Goal: Task Accomplishment & Management: Manage account settings

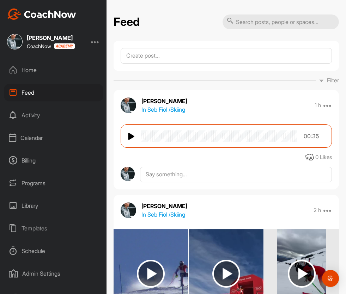
click at [38, 202] on div "Library" at bounding box center [53, 206] width 99 height 18
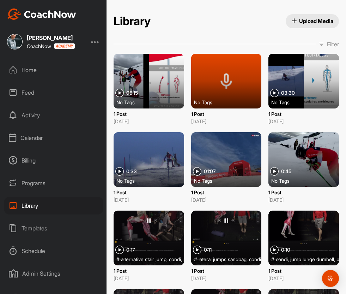
click at [301, 20] on span "Upload Media" at bounding box center [312, 20] width 42 height 7
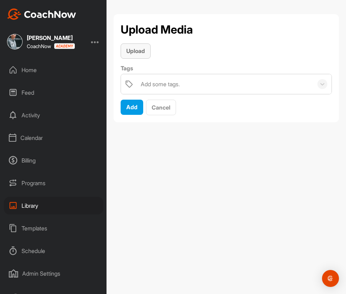
click at [139, 56] on button "Upload" at bounding box center [136, 50] width 30 height 15
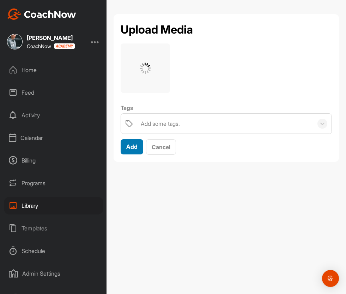
click at [133, 147] on span "Add" at bounding box center [131, 146] width 11 height 7
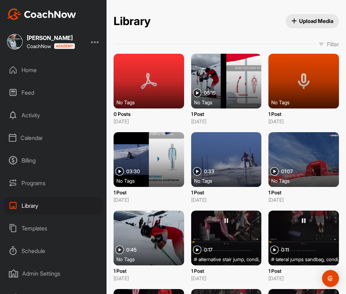
click at [307, 23] on span "Upload Media" at bounding box center [312, 20] width 42 height 7
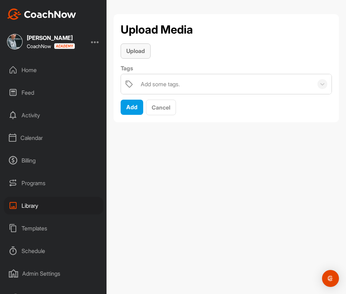
click at [131, 51] on span "Upload" at bounding box center [135, 50] width 19 height 7
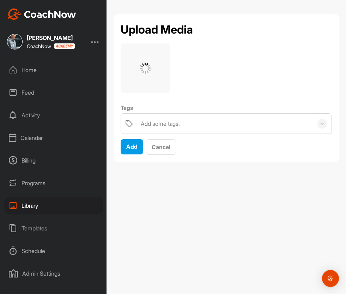
click at [165, 123] on div "Add some tags." at bounding box center [160, 123] width 39 height 8
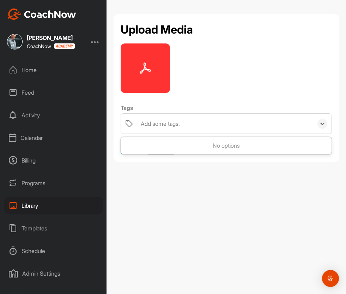
click at [165, 123] on div "Add some tags." at bounding box center [160, 123] width 39 height 8
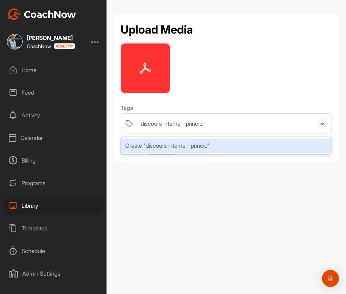
type input "discours interne - principe"
click at [163, 146] on div "Create "discours interne - principe"" at bounding box center [226, 145] width 211 height 14
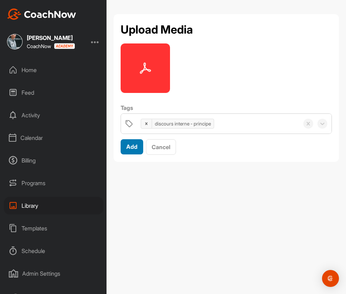
click at [134, 149] on span "Add" at bounding box center [131, 146] width 11 height 7
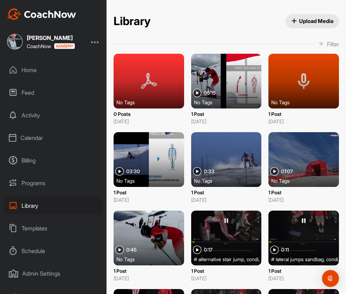
click at [318, 22] on span "Upload Media" at bounding box center [312, 20] width 42 height 7
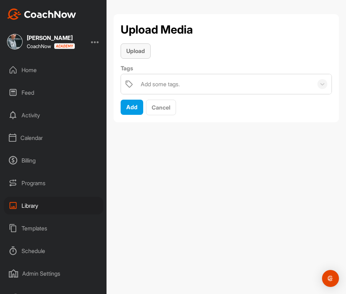
click at [143, 45] on button "Upload" at bounding box center [136, 50] width 30 height 15
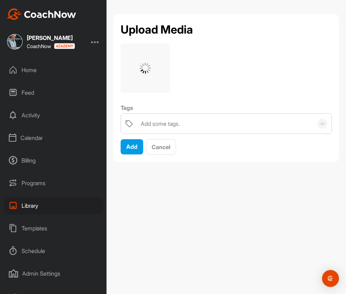
click at [156, 124] on div "Add some tags." at bounding box center [160, 123] width 39 height 8
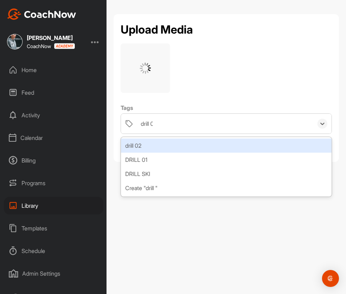
type input "drill 01"
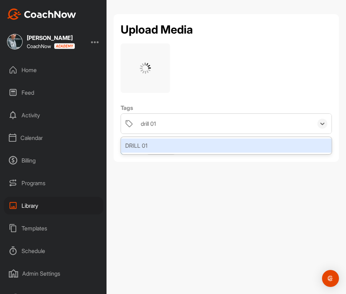
click at [148, 143] on div "DRILL 01" at bounding box center [226, 145] width 211 height 14
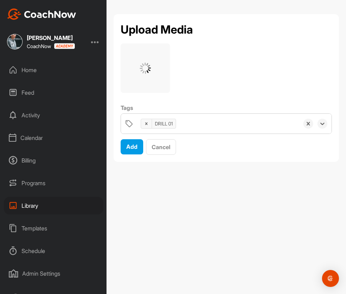
click at [194, 122] on div "DRILL 01" at bounding box center [218, 124] width 162 height 20
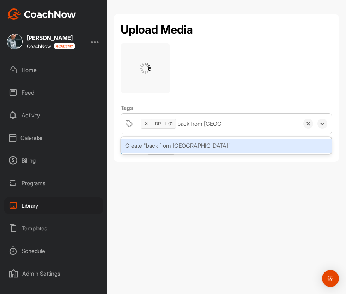
type input "back from holiday"
click at [189, 145] on div "Create "back from holiday"" at bounding box center [226, 145] width 211 height 14
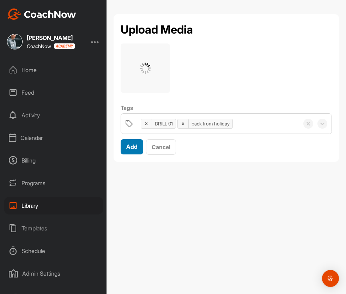
click at [133, 147] on span "Add" at bounding box center [131, 146] width 11 height 7
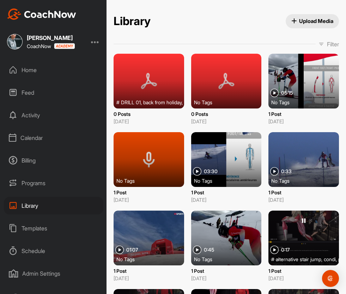
click at [294, 24] on span "Upload Media" at bounding box center [312, 20] width 42 height 7
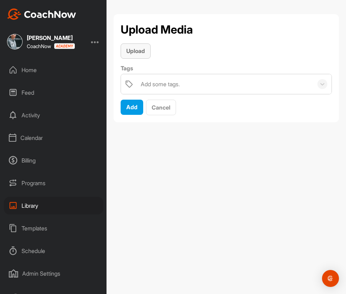
click at [137, 53] on span "Upload" at bounding box center [135, 50] width 19 height 7
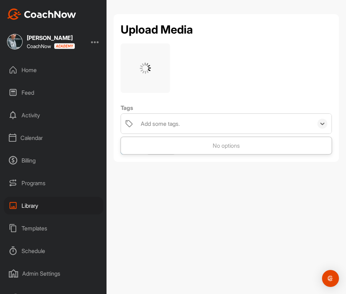
click at [193, 126] on div "Add some tags." at bounding box center [225, 124] width 176 height 20
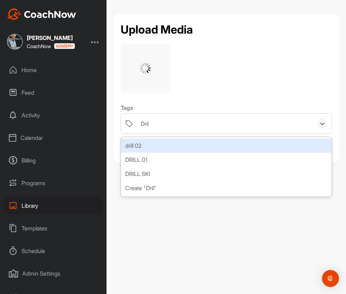
type input "Drill"
click at [136, 141] on div "drill 02" at bounding box center [226, 145] width 211 height 14
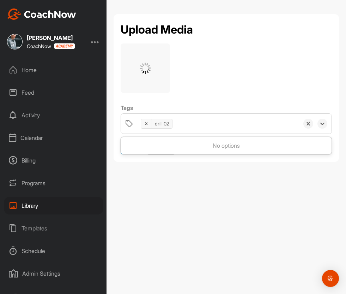
click at [201, 120] on div "drill 02" at bounding box center [218, 124] width 162 height 20
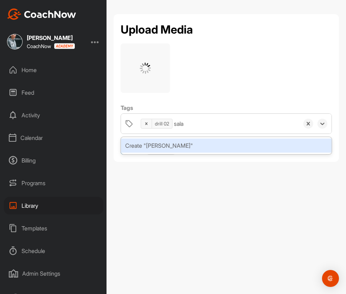
type input "salad"
click at [172, 146] on div "Create "salad"" at bounding box center [226, 145] width 211 height 14
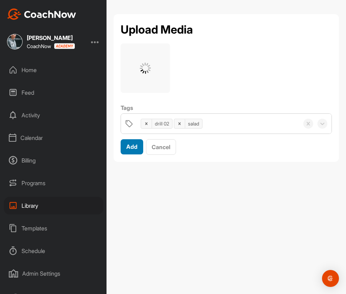
click at [133, 145] on span "Add" at bounding box center [131, 146] width 11 height 7
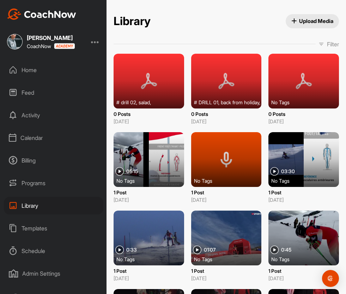
click at [285, 88] on div at bounding box center [303, 81] width 71 height 55
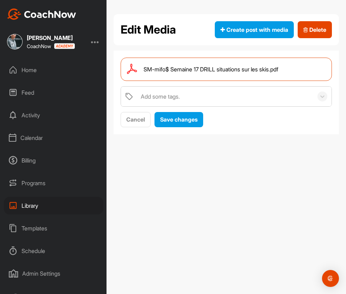
click at [195, 97] on div "Add some tags." at bounding box center [225, 96] width 176 height 20
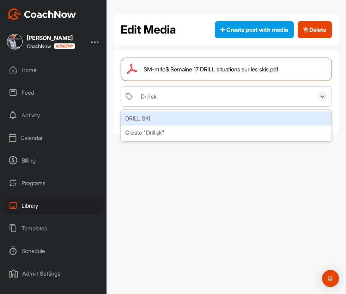
type input "Drill ski"
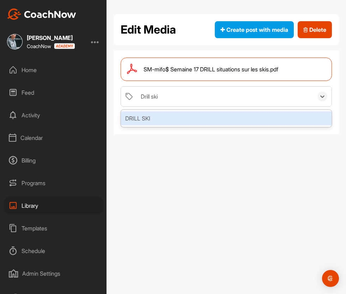
click at [182, 117] on div "DRILL SKI" at bounding box center [226, 118] width 211 height 14
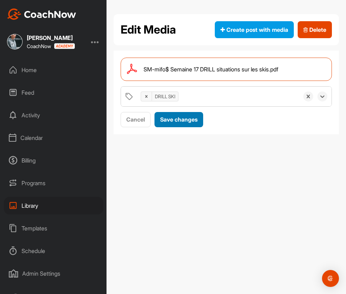
click at [190, 118] on span "Save changes" at bounding box center [178, 119] width 37 height 7
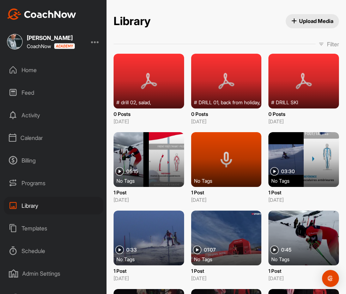
click at [305, 20] on span "Upload Media" at bounding box center [312, 20] width 42 height 7
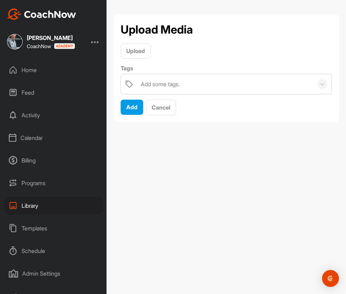
click at [259, 181] on div "Upload Media Upload Tags Add some tags. Add Cancel" at bounding box center [227, 147] width 240 height 294
click at [37, 66] on div "Home" at bounding box center [53, 70] width 99 height 18
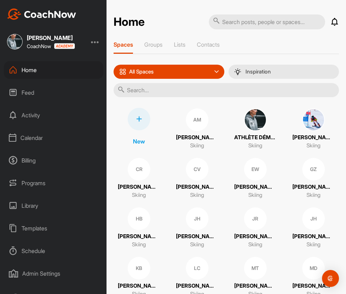
click at [42, 209] on div "Library" at bounding box center [53, 206] width 99 height 18
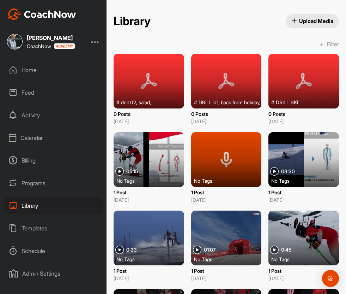
click at [318, 14] on button "Upload Media" at bounding box center [313, 21] width 54 height 14
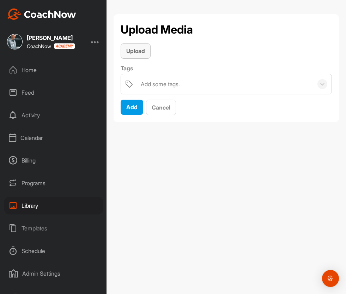
click at [139, 55] on button "Upload" at bounding box center [136, 50] width 30 height 15
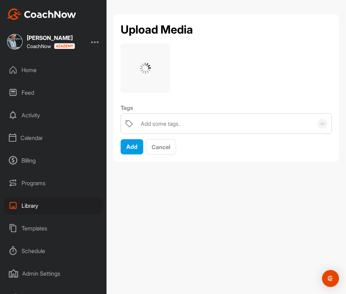
click at [178, 122] on div "Add some tags." at bounding box center [160, 123] width 39 height 8
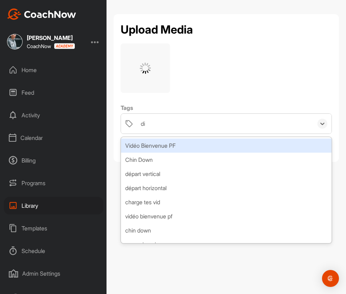
type input "disc"
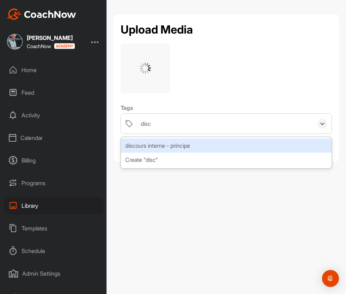
click at [172, 147] on div "discours interne - principe" at bounding box center [226, 145] width 211 height 14
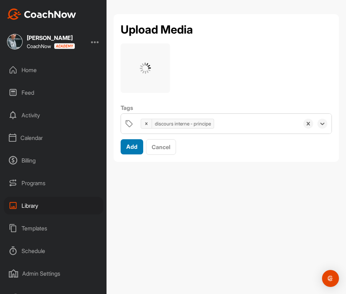
click at [132, 146] on span "Add" at bounding box center [131, 146] width 11 height 7
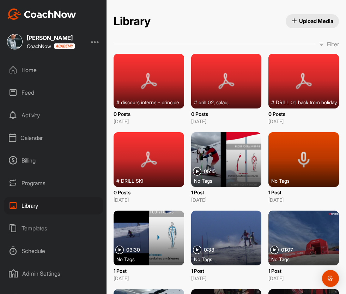
click at [35, 69] on div "Home" at bounding box center [53, 70] width 99 height 18
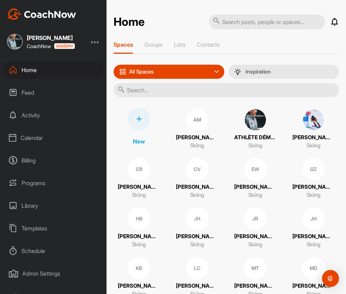
click at [48, 208] on div "Library" at bounding box center [53, 206] width 99 height 18
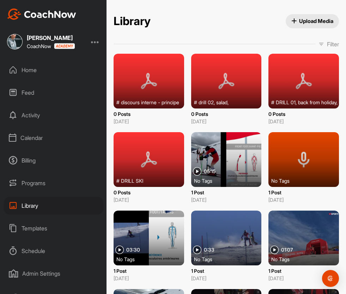
click at [333, 42] on p "Filter" at bounding box center [333, 44] width 12 height 8
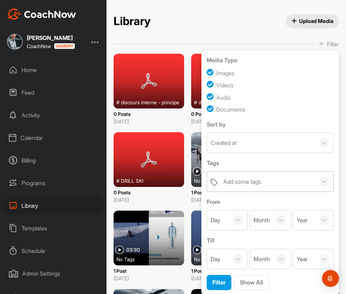
click at [248, 184] on div "Add some tags." at bounding box center [242, 181] width 39 height 8
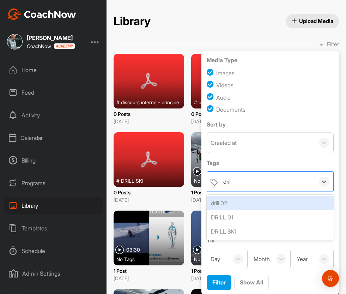
type input "drill"
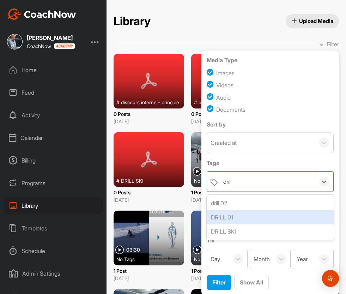
click at [234, 215] on div "DRILL 01" at bounding box center [270, 217] width 127 height 14
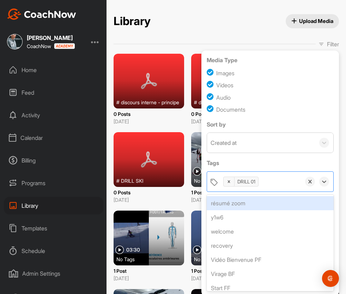
click at [289, 165] on label "Tags" at bounding box center [270, 162] width 127 height 8
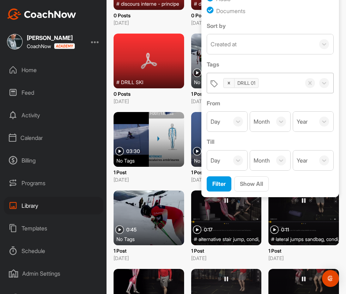
scroll to position [110, 0]
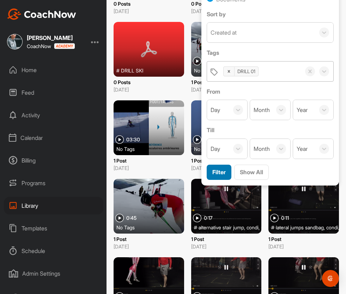
click at [219, 177] on button "Filter" at bounding box center [219, 171] width 25 height 15
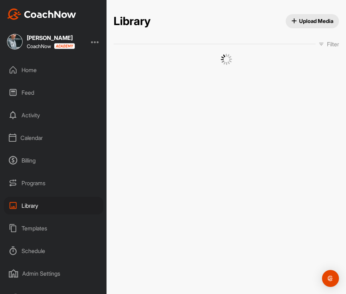
scroll to position [0, 0]
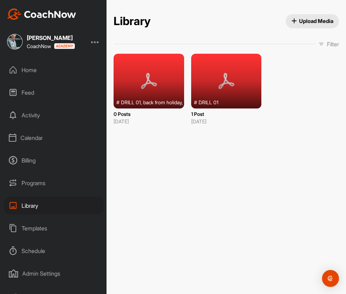
click at [221, 82] on div at bounding box center [226, 81] width 71 height 55
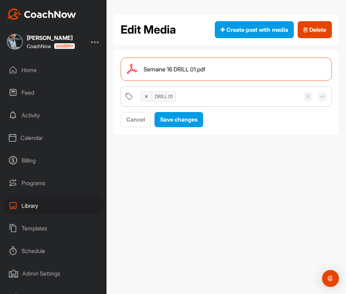
click at [201, 69] on span "Semaine 16 DRILL 01.pdf" at bounding box center [175, 69] width 62 height 8
click at [37, 69] on div "Home" at bounding box center [53, 70] width 99 height 18
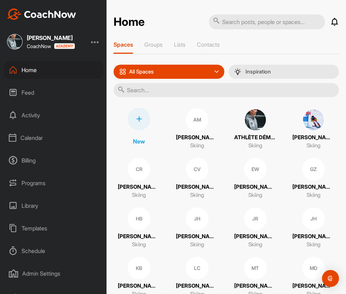
click at [195, 174] on div "CV" at bounding box center [197, 169] width 23 height 23
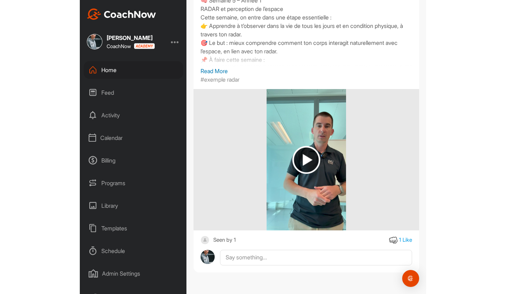
scroll to position [10244, 0]
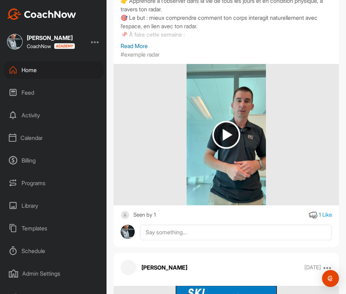
click at [53, 74] on div "Home" at bounding box center [53, 70] width 99 height 18
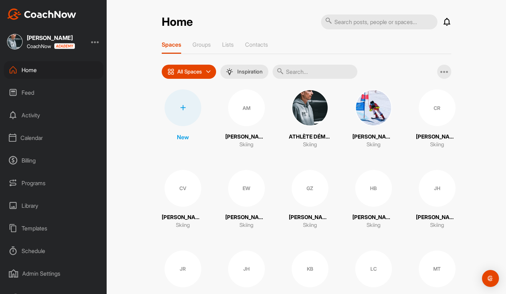
click at [31, 252] on div "Schedule" at bounding box center [53, 251] width 99 height 18
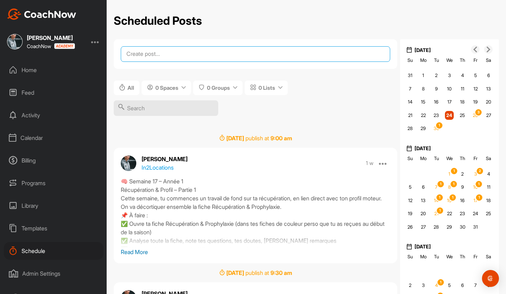
click at [203, 60] on textarea at bounding box center [255, 54] width 269 height 16
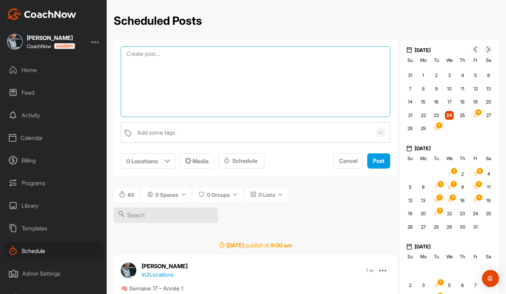
paste textarea "🧠 Semaine 19 – Année 1 Self Talk & Mindset – Partie 1 Cette semaine, on attaque…"
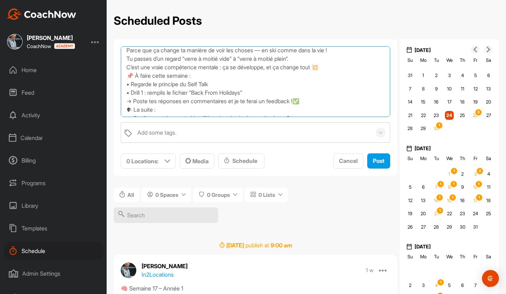
scroll to position [54, 0]
drag, startPoint x: 153, startPoint y: 86, endPoint x: 131, endPoint y: 86, distance: 21.5
click at [131, 86] on textarea "🧠 Semaine 19 – Année 1 Self Talk & Mindset – Partie 1 Cette semaine, on attaque…" at bounding box center [255, 81] width 269 height 71
type textarea "🧠 Semaine 19 – Année 1 Self Talk & Mindset – Partie 1 Cette semaine, on attaque…"
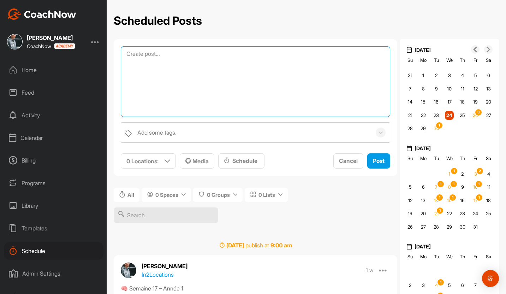
scroll to position [0, 0]
click at [243, 75] on textarea at bounding box center [255, 81] width 269 height 71
paste textarea "🧠 Semaine 19 – Année 1 Self Talk & Mindset – Partie 1 Cette semaine, on attaque…"
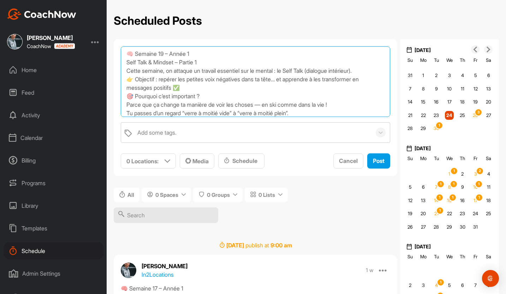
type textarea "🧠 Semaine 19 – Année 1 Self Talk & Mindset – Partie 1 Cette semaine, on attaque…"
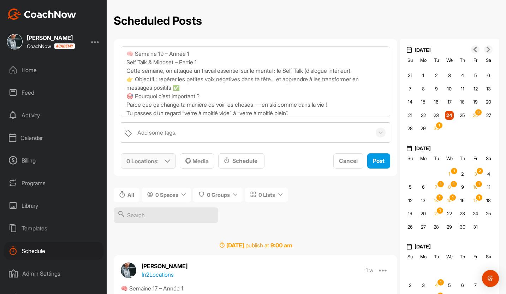
click at [163, 163] on div "0 Locations :" at bounding box center [148, 160] width 54 height 14
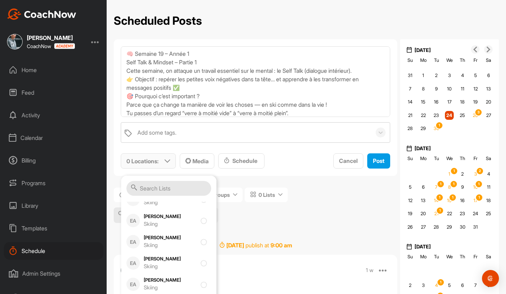
scroll to position [286, 0]
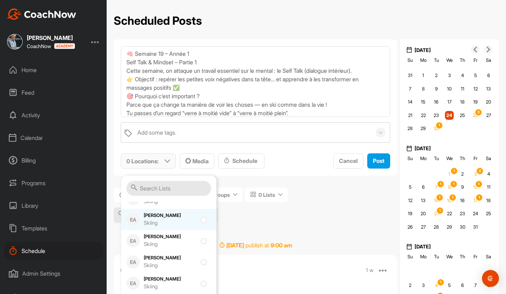
click at [169, 216] on div "[PERSON_NAME] Skiing" at bounding box center [170, 219] width 53 height 15
checkbox input "true"
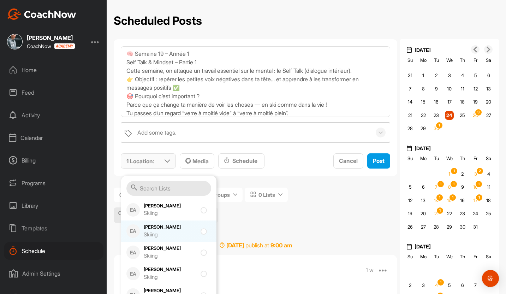
click at [173, 230] on div "[PERSON_NAME] Skiing" at bounding box center [170, 230] width 53 height 15
checkbox input "true"
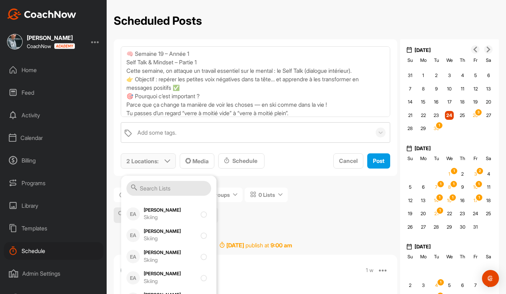
scroll to position [490, 0]
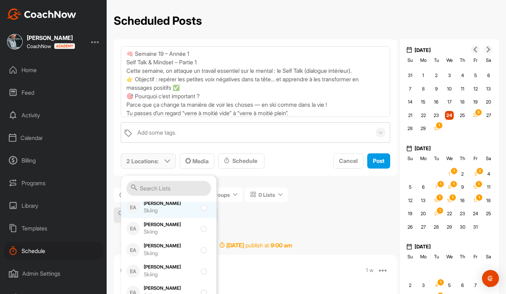
click at [178, 209] on div "Skiing" at bounding box center [170, 210] width 53 height 8
checkbox input "true"
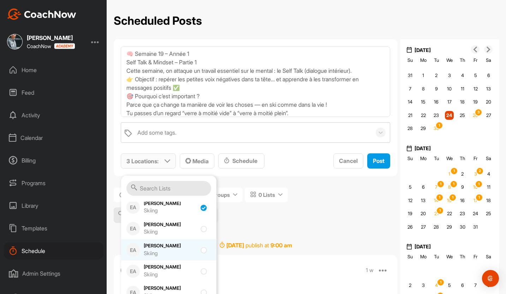
click at [180, 252] on div "Skiing" at bounding box center [170, 253] width 53 height 8
checkbox input "true"
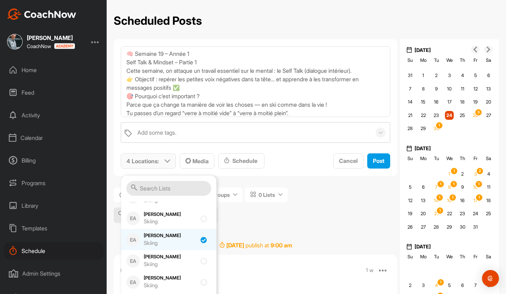
scroll to position [494, 0]
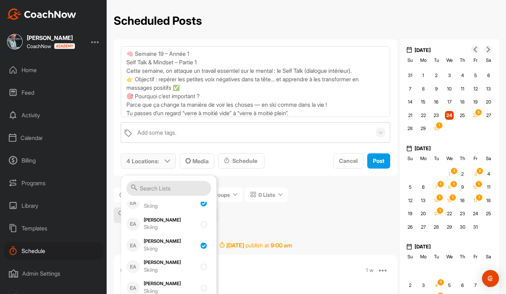
click at [182, 188] on input "text" at bounding box center [168, 188] width 85 height 15
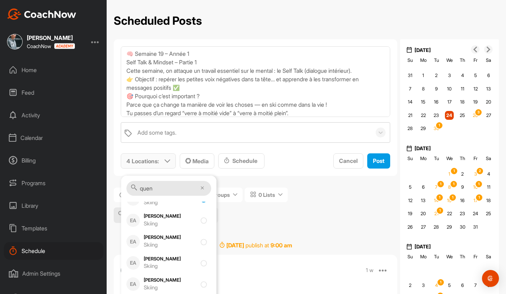
scroll to position [0, 0]
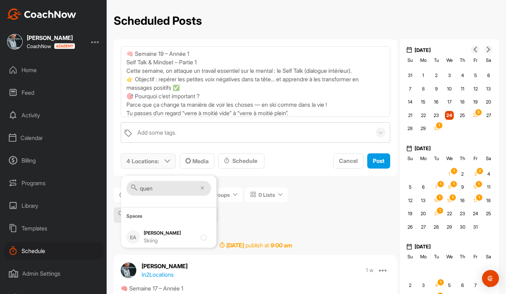
type input "quen"
click at [203, 189] on icon at bounding box center [202, 188] width 4 height 4
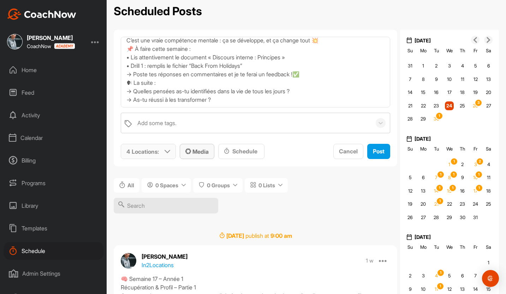
scroll to position [11, 0]
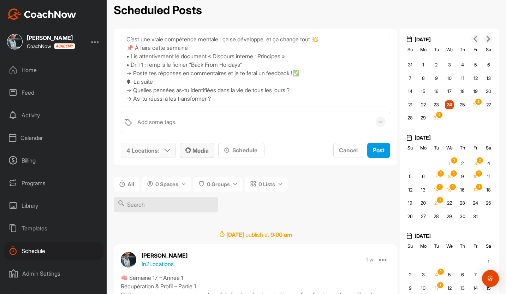
click at [204, 152] on span "Media" at bounding box center [196, 150] width 23 height 7
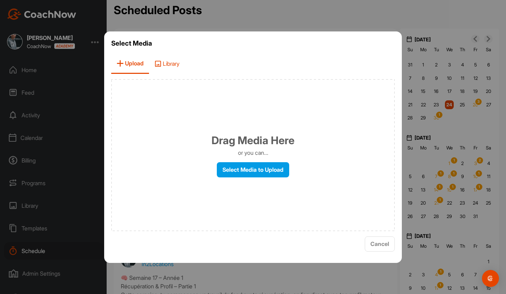
click at [158, 58] on span "Library" at bounding box center [167, 64] width 36 height 20
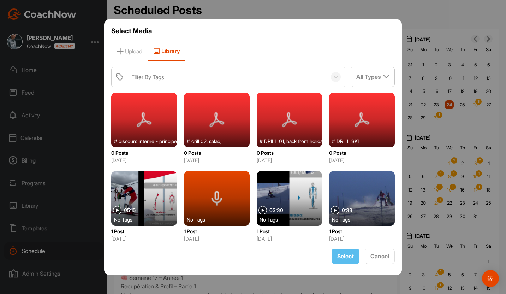
click at [147, 129] on div at bounding box center [144, 119] width 66 height 55
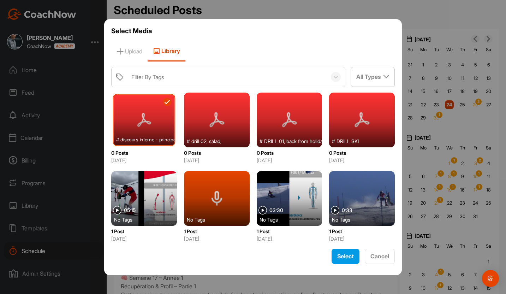
click at [288, 125] on div at bounding box center [289, 119] width 66 height 55
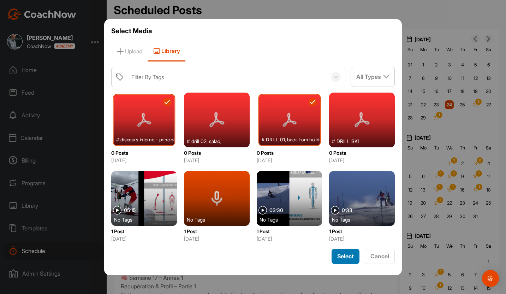
click at [344, 257] on span "Select" at bounding box center [345, 255] width 17 height 7
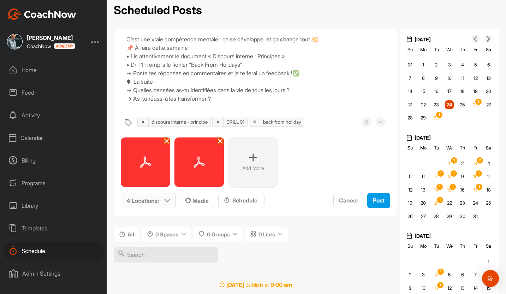
click at [151, 165] on img at bounding box center [145, 161] width 49 height 49
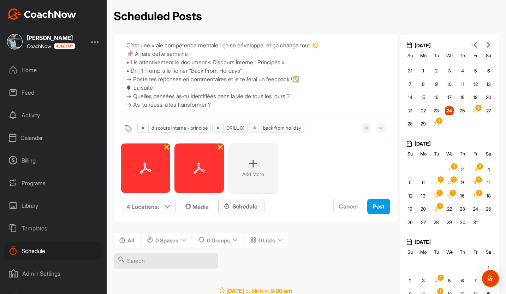
click at [234, 209] on div "Schedule" at bounding box center [241, 206] width 35 height 8
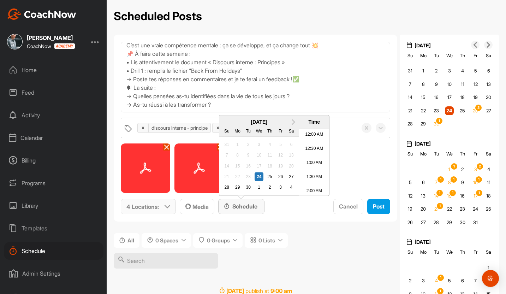
scroll to position [327, 0]
click at [282, 174] on div "26" at bounding box center [280, 176] width 9 height 9
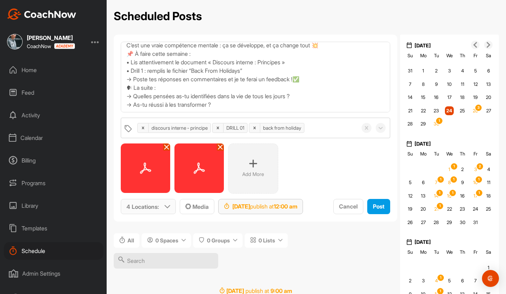
click at [279, 203] on div "[DATE] publish at 12:00 am" at bounding box center [260, 206] width 73 height 8
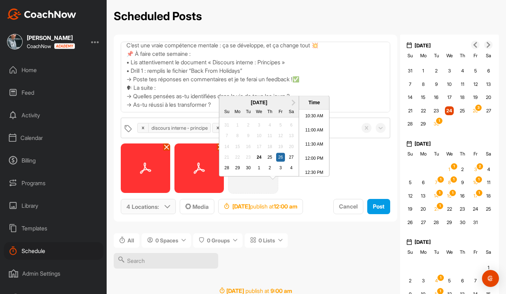
scroll to position [302, 0]
click at [308, 132] on li "11:00 AM" at bounding box center [314, 125] width 30 height 14
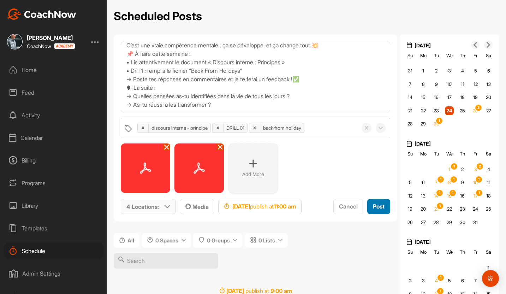
click at [346, 206] on span "Post" at bounding box center [379, 206] width 12 height 7
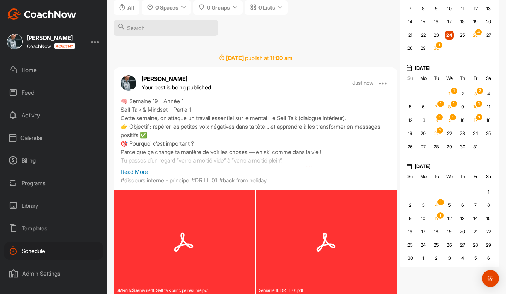
scroll to position [96, 0]
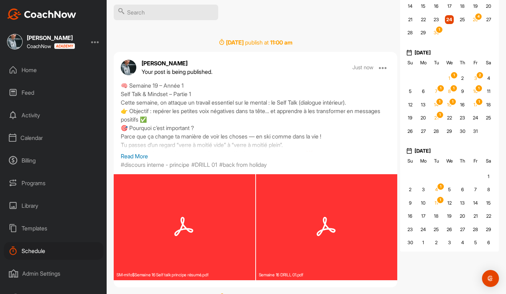
click at [173, 187] on div "SM-mifo$Semaine 16 Self talk principe résumé.pdf" at bounding box center [184, 227] width 141 height 106
click at [308, 225] on div "Semaine 16 DRILL 01.pdf" at bounding box center [326, 227] width 141 height 106
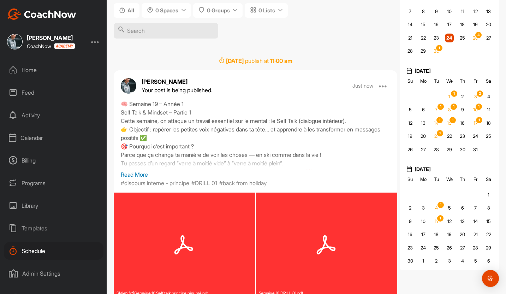
scroll to position [86, 0]
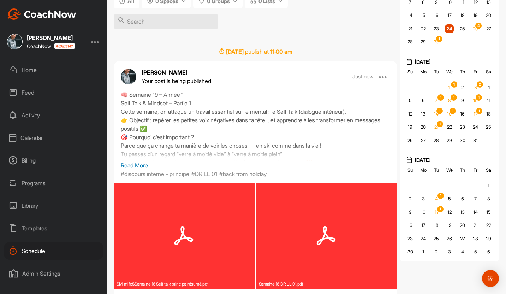
click at [149, 161] on p "Read More" at bounding box center [255, 165] width 269 height 8
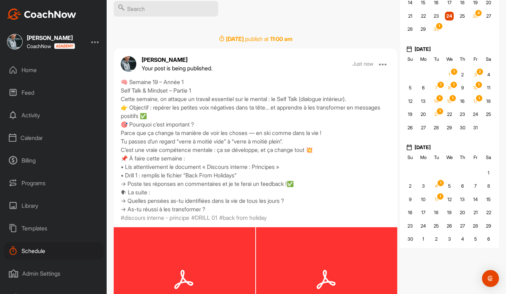
scroll to position [102, 0]
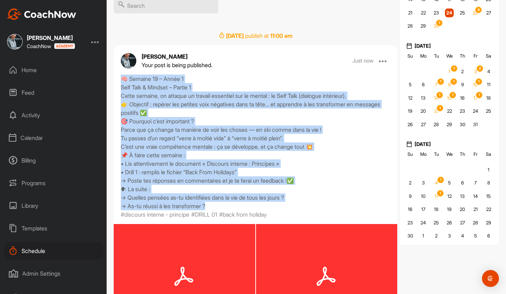
drag, startPoint x: 120, startPoint y: 59, endPoint x: 289, endPoint y: 187, distance: 212.4
click at [289, 187] on div "🧠 Semaine 19 – Année 1 Self Talk & Mindset – Partie 1 Cette semaine, on attaque…" at bounding box center [255, 146] width 283 height 144
copy div "🧠 Semaine 19 – Année 1 Self Talk & Mindset – Partie 1 Cette semaine, on attaque…"
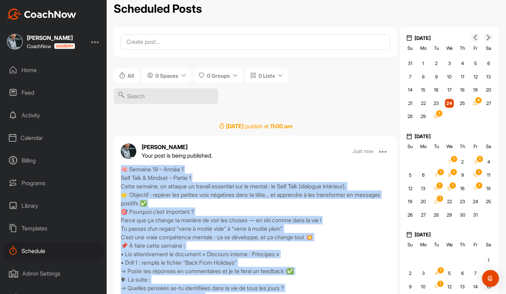
scroll to position [0, 0]
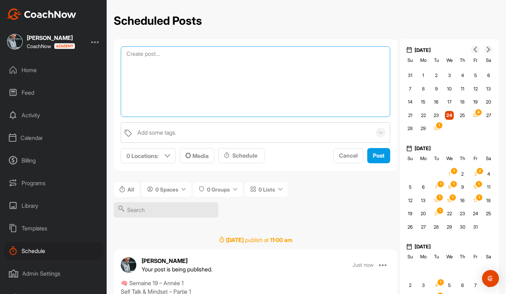
click at [147, 55] on textarea at bounding box center [255, 81] width 269 height 71
paste textarea "🧠 Semaine 19 – Année 1 Self Talk & Mindset – Partie 1 Cette semaine, on attaque…"
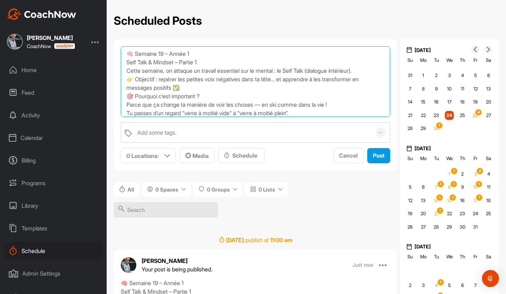
scroll to position [72, 0]
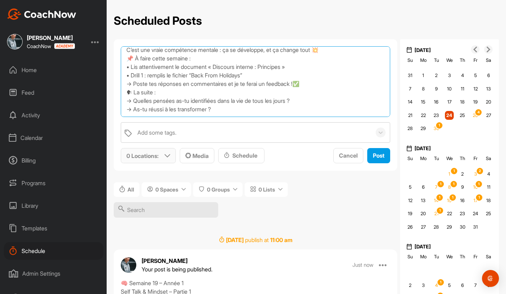
type textarea "🧠 Semaine 19 – Année 1 Self Talk & Mindset – Partie 1 Cette semaine, on attaque…"
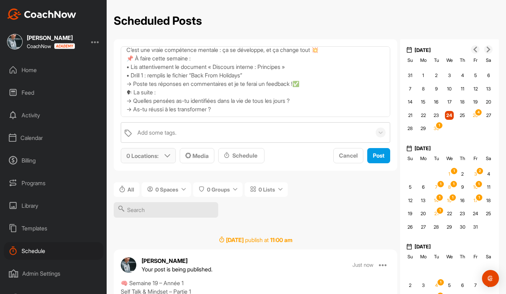
click at [155, 156] on p "0 Locations :" at bounding box center [142, 155] width 32 height 8
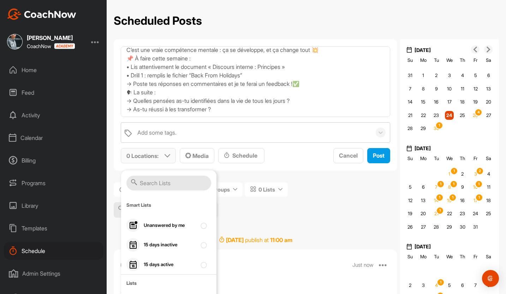
click at [151, 182] on input "text" at bounding box center [168, 182] width 85 height 15
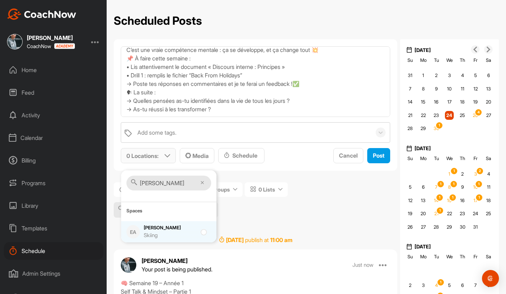
type input "[PERSON_NAME]"
click at [162, 226] on div "[PERSON_NAME] Skiing" at bounding box center [170, 231] width 53 height 15
checkbox input "true"
click at [199, 152] on span "Media" at bounding box center [196, 155] width 23 height 7
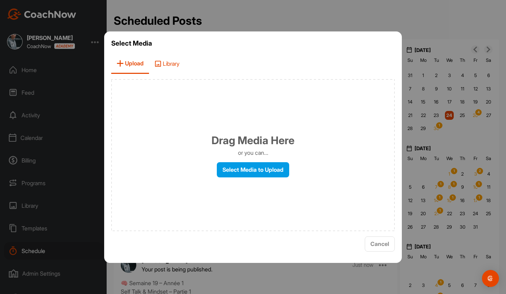
click at [169, 64] on span "Library" at bounding box center [167, 64] width 36 height 20
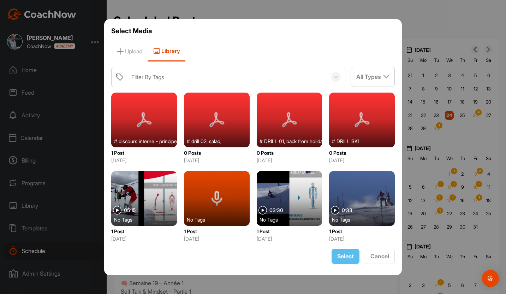
click at [152, 126] on div at bounding box center [144, 119] width 66 height 55
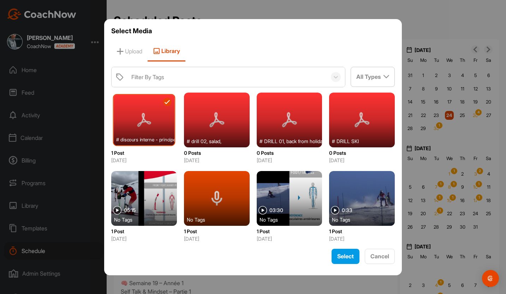
click at [279, 126] on div at bounding box center [289, 119] width 66 height 55
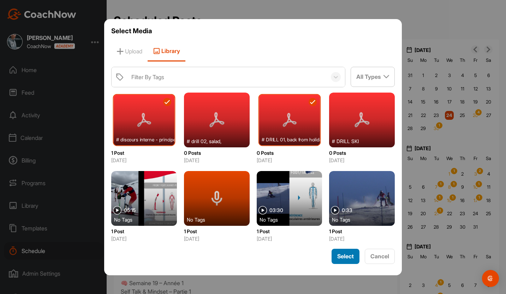
click at [342, 253] on span "Select" at bounding box center [345, 255] width 17 height 7
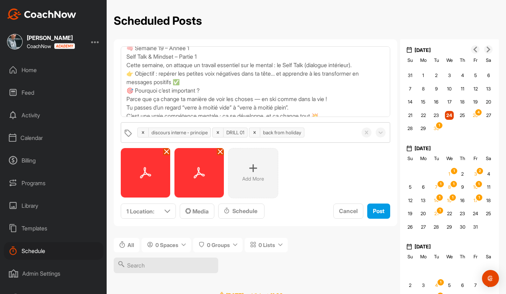
scroll to position [0, 0]
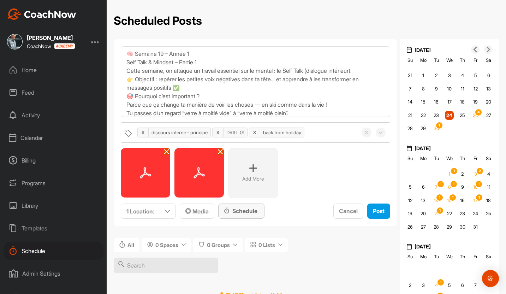
click at [252, 208] on div "Schedule" at bounding box center [241, 210] width 35 height 8
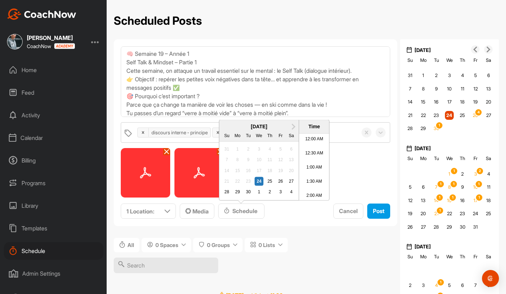
scroll to position [327, 0]
click at [295, 122] on button "Next Month" at bounding box center [293, 126] width 11 height 11
click at [259, 179] on div "22" at bounding box center [258, 180] width 9 height 9
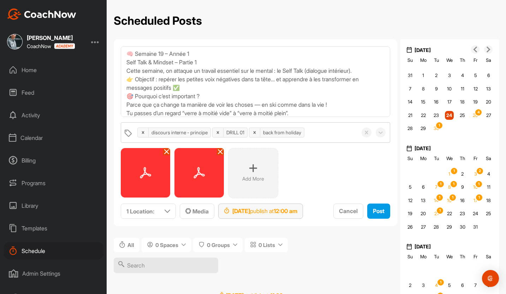
click at [287, 210] on div "[DATE] publish at 12:00 am" at bounding box center [260, 210] width 73 height 8
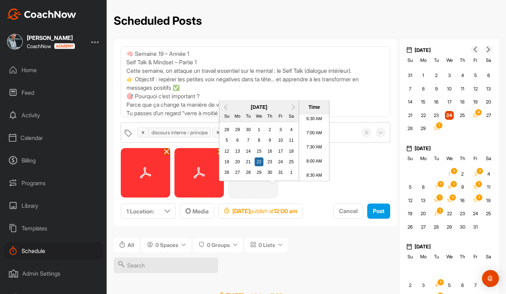
scroll to position [207, 0]
click at [315, 175] on li "9:00 AM" at bounding box center [314, 168] width 30 height 14
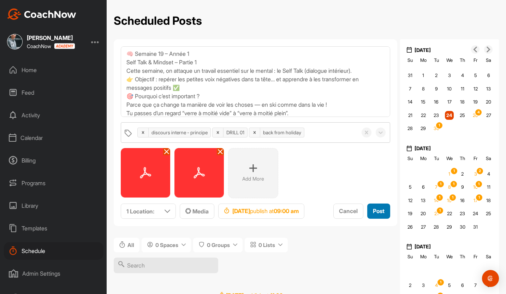
click at [346, 214] on span "Post" at bounding box center [379, 210] width 12 height 7
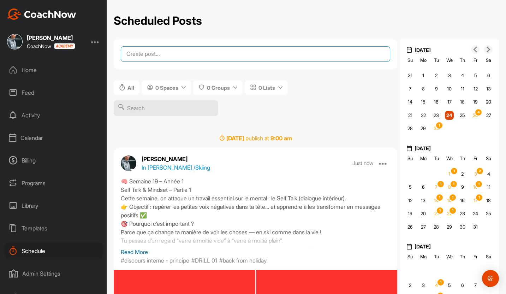
click at [163, 55] on textarea at bounding box center [255, 54] width 269 height 16
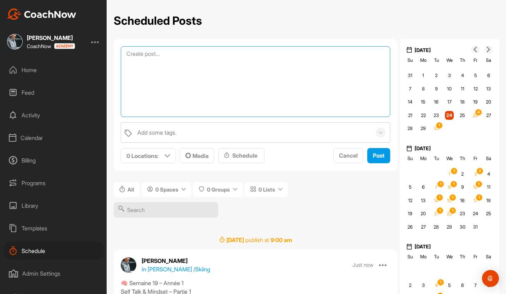
paste textarea "🧠 Semaine 19 – Année 1 Self Talk & Mindset – Partie 1 Cette semaine, on attaque…"
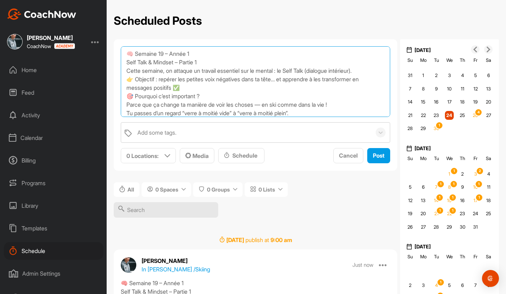
scroll to position [68, 0]
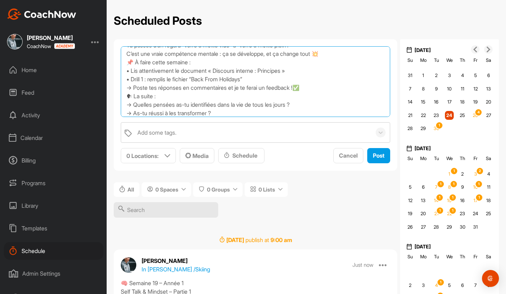
type textarea "🧠 Semaine 19 – Année 1 Self Talk & Mindset – Partie 1 Cette semaine, on attaque…"
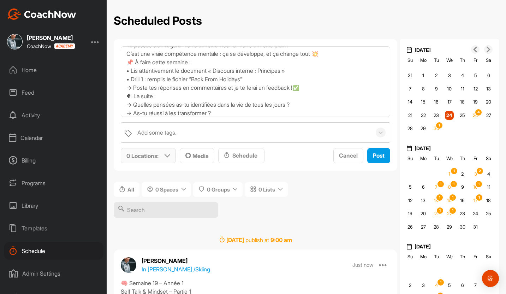
click at [154, 155] on p "0 Locations :" at bounding box center [142, 155] width 32 height 8
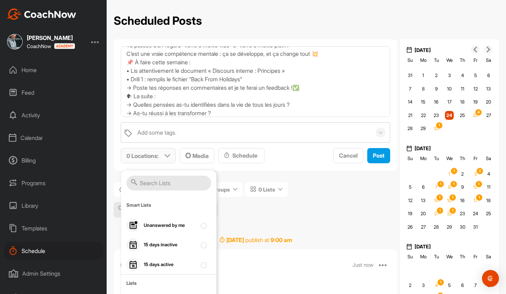
click at [153, 179] on input "text" at bounding box center [168, 182] width 85 height 15
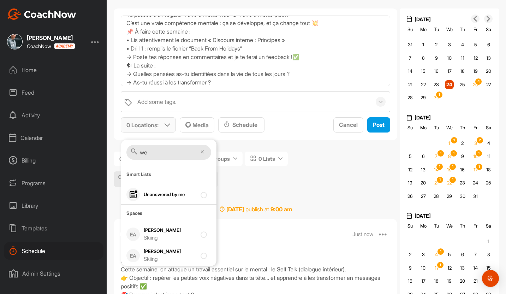
scroll to position [36, 0]
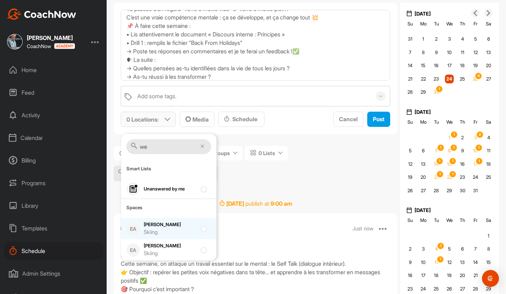
type input "we"
click at [160, 229] on div "Skiing" at bounding box center [170, 232] width 53 height 8
checkbox input "true"
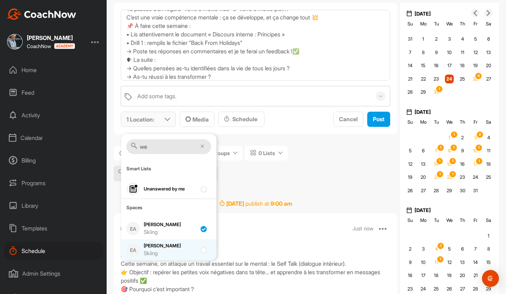
click at [160, 245] on div "[PERSON_NAME] Skiing" at bounding box center [170, 249] width 53 height 15
checkbox input "true"
click at [278, 128] on div "🧠 Semaine 19 – Année 1 Self Talk & Mindset – Partie 1 Cette semaine, on attaque…" at bounding box center [255, 68] width 283 height 131
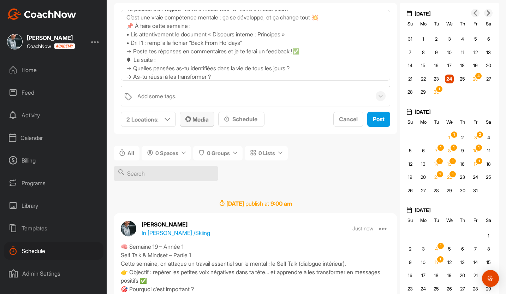
click at [200, 125] on button "Media" at bounding box center [197, 118] width 35 height 15
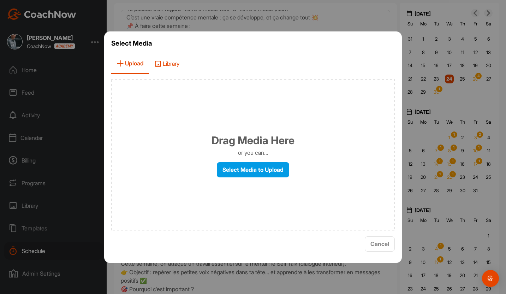
click at [168, 66] on span "Library" at bounding box center [167, 64] width 36 height 20
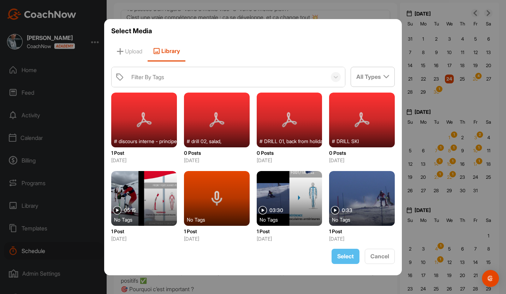
click at [150, 128] on div at bounding box center [144, 119] width 66 height 55
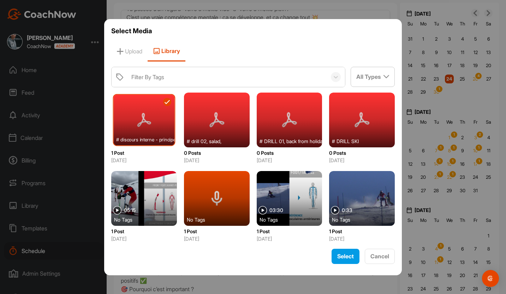
click at [277, 131] on div at bounding box center [289, 119] width 66 height 55
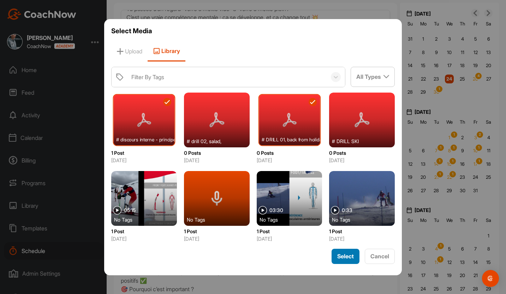
click at [346, 249] on button "Select" at bounding box center [345, 255] width 28 height 15
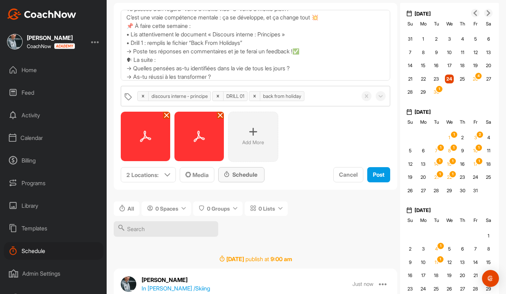
click at [248, 174] on div "Schedule" at bounding box center [241, 174] width 35 height 8
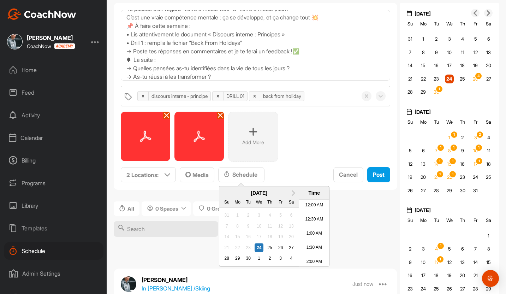
scroll to position [327, 0]
click at [292, 193] on span "Next Month" at bounding box center [292, 191] width 0 height 7
click at [279, 224] on div "10" at bounding box center [280, 225] width 9 height 9
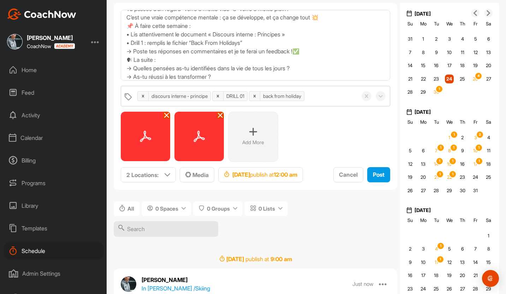
click at [279, 224] on div "All 0 Spaces 0 Groups 0 Lists" at bounding box center [255, 222] width 283 height 54
click at [297, 177] on strong "12:00 am" at bounding box center [285, 174] width 24 height 7
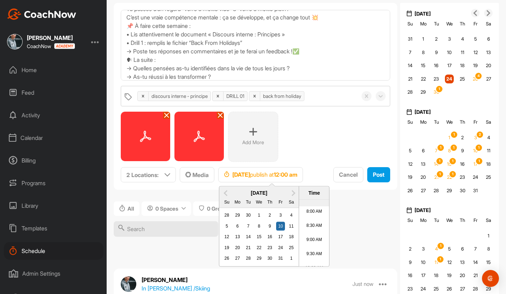
scroll to position [223, 0]
click at [312, 249] on li "9:30 AM" at bounding box center [314, 252] width 30 height 14
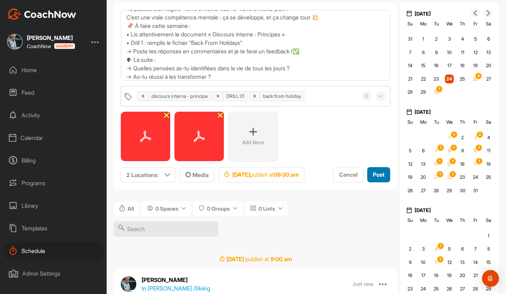
click at [346, 179] on div "Post" at bounding box center [379, 174] width 12 height 8
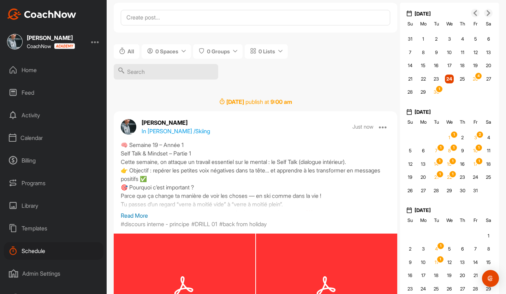
scroll to position [0, 0]
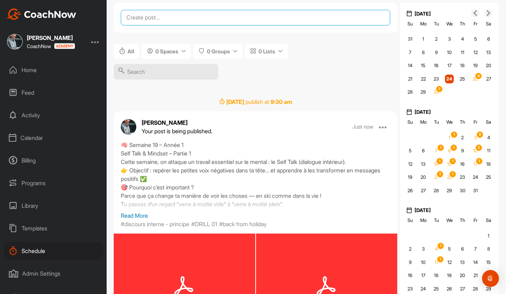
click at [175, 24] on textarea at bounding box center [255, 18] width 269 height 16
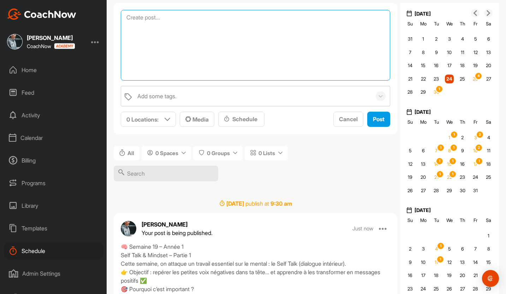
paste textarea "🧠 Semaine 19 – Année 1 Self Talk & Mindset – Partie 1 Cette semaine, on attaque…"
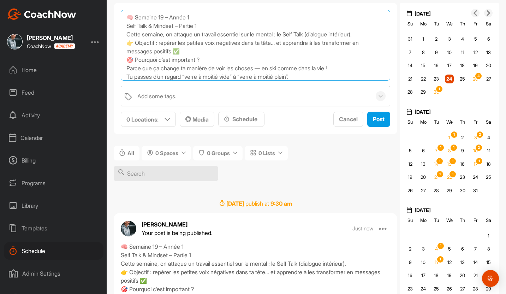
scroll to position [69, 0]
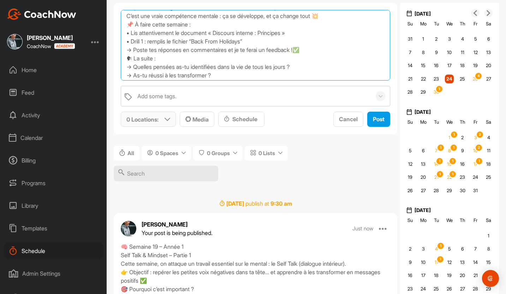
type textarea "🧠 Semaine 19 – Année 1 Self Talk & Mindset – Partie 1 Cette semaine, on attaque…"
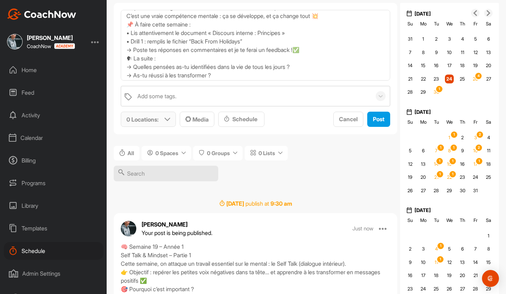
click at [160, 115] on div "0 Locations :" at bounding box center [148, 119] width 54 height 14
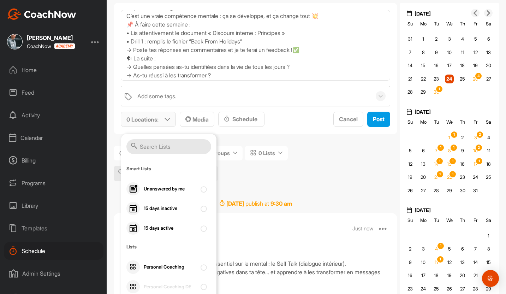
click at [156, 145] on input "text" at bounding box center [168, 146] width 85 height 15
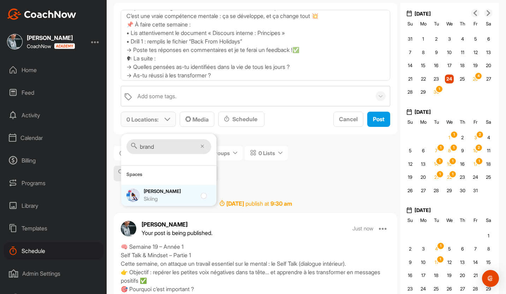
type input "brand"
click at [147, 197] on div "Skiing" at bounding box center [170, 199] width 53 height 8
checkbox input "true"
click at [203, 119] on span "Media" at bounding box center [196, 119] width 23 height 7
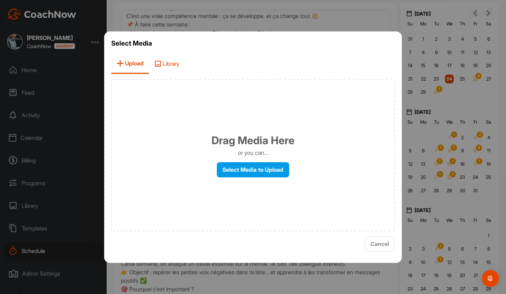
click at [165, 62] on span "Library" at bounding box center [167, 64] width 36 height 20
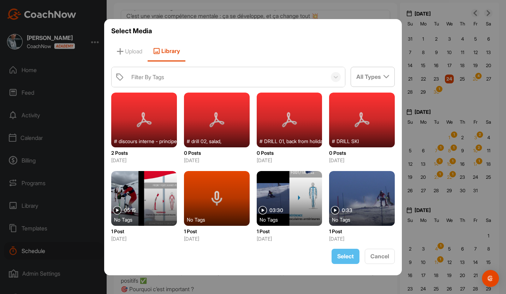
click at [143, 113] on div at bounding box center [144, 119] width 66 height 55
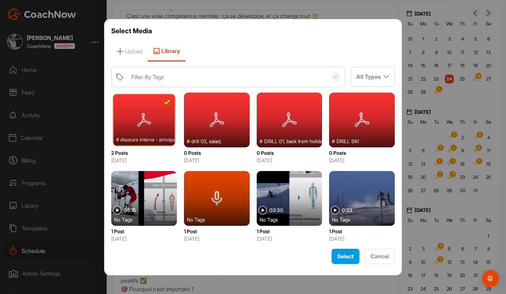
click at [278, 139] on span "DRILL 01 ," at bounding box center [274, 140] width 21 height 7
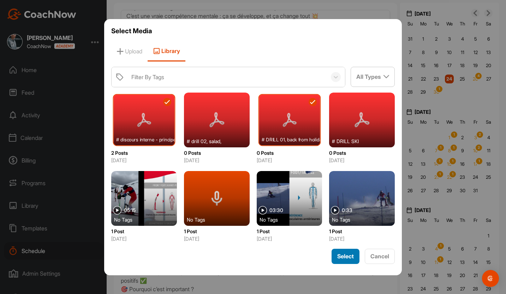
click at [339, 253] on span "Select" at bounding box center [345, 255] width 17 height 7
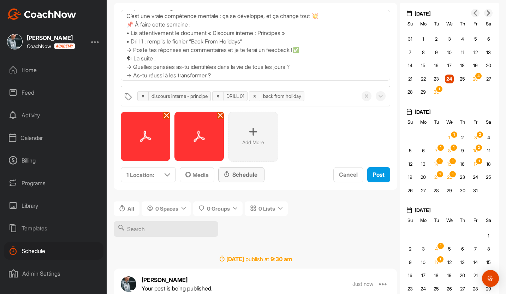
click at [236, 172] on div "Schedule" at bounding box center [241, 174] width 35 height 8
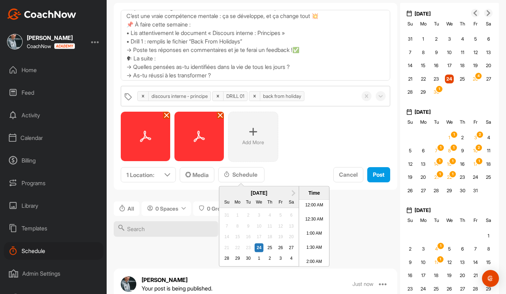
scroll to position [327, 0]
click at [292, 194] on span "Next Month" at bounding box center [292, 191] width 0 height 7
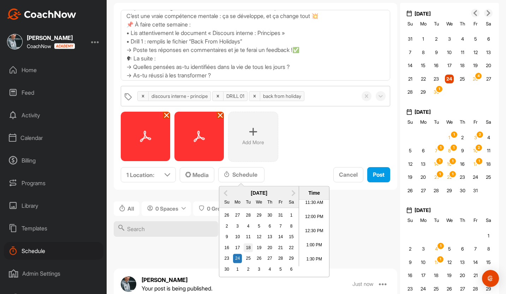
click at [249, 246] on div "18" at bounding box center [247, 247] width 9 height 9
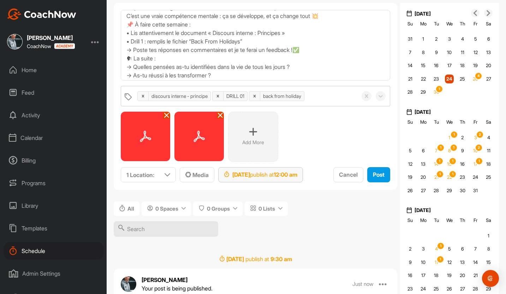
click at [291, 173] on div "[DATE] publish at 12:00 am" at bounding box center [260, 174] width 73 height 8
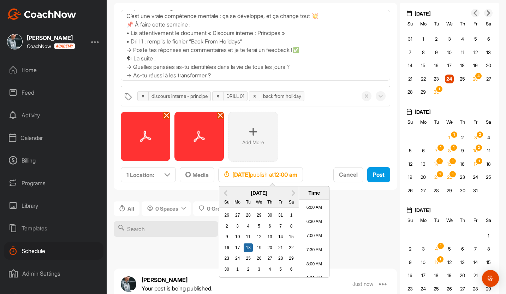
scroll to position [223, 0]
click at [310, 255] on li "9:30 AM" at bounding box center [314, 252] width 30 height 14
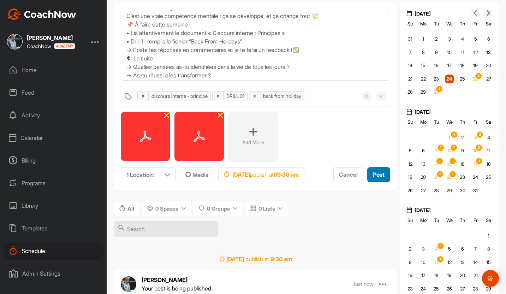
click at [346, 182] on button "Post" at bounding box center [378, 174] width 23 height 15
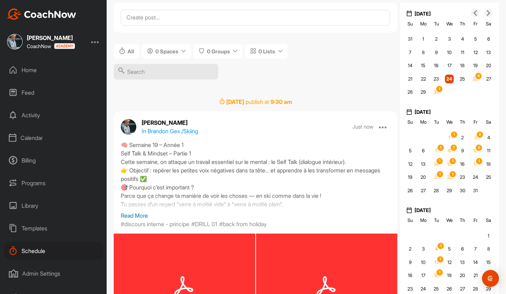
scroll to position [0, 0]
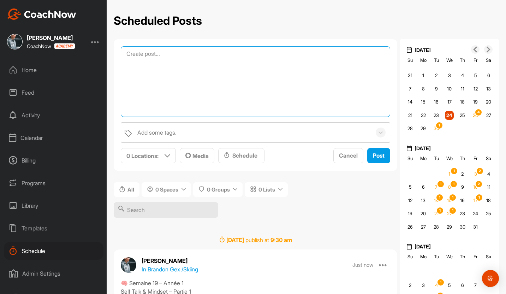
click at [162, 57] on textarea at bounding box center [255, 81] width 269 height 71
paste textarea "🧠 Semaine 20 – Année 1 Self Talk & Mindset – Partie 2 On continue le travail su…"
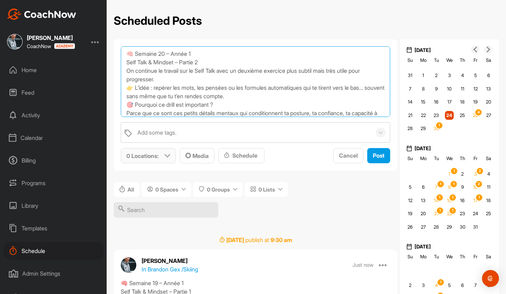
type textarea "🧠 Semaine 20 – Année 1 Self Talk & Mindset – Partie 2 On continue le travail su…"
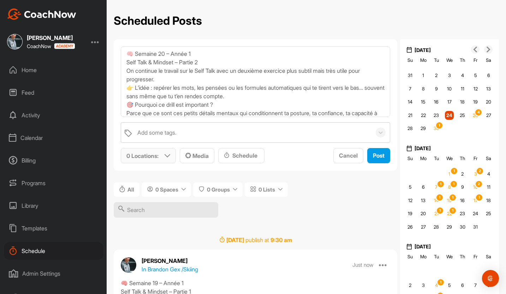
click at [161, 156] on div "0 Locations :" at bounding box center [148, 155] width 54 height 14
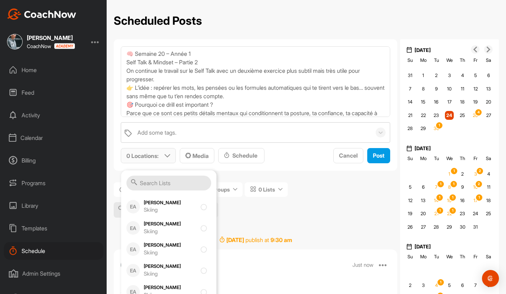
click at [174, 225] on div "[PERSON_NAME] Skiing" at bounding box center [170, 227] width 53 height 15
checkbox input "true"
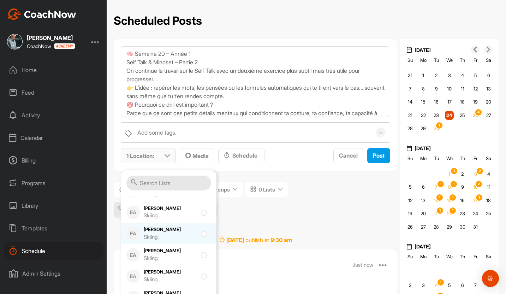
click at [175, 232] on div "[PERSON_NAME] Skiing" at bounding box center [170, 233] width 53 height 15
checkbox input "true"
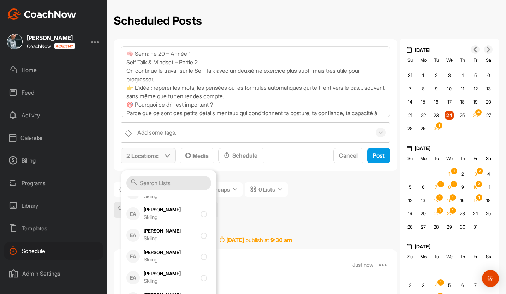
scroll to position [444, 0]
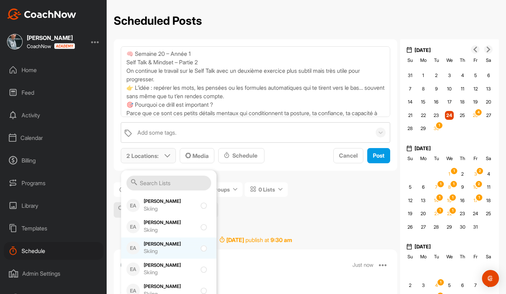
click at [177, 256] on div "EA [PERSON_NAME] Skiing" at bounding box center [168, 247] width 95 height 21
checkbox input "true"
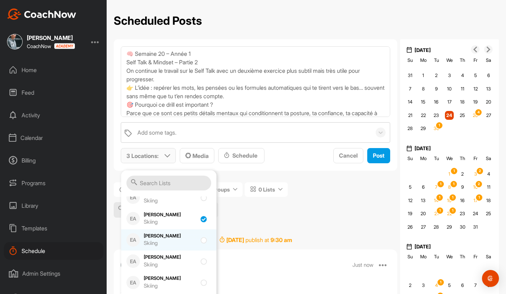
click at [177, 261] on div "Skiing" at bounding box center [170, 264] width 53 height 8
checkbox input "true"
click at [261, 205] on div "All 0 Spaces 0 Groups 0 Lists" at bounding box center [255, 203] width 283 height 54
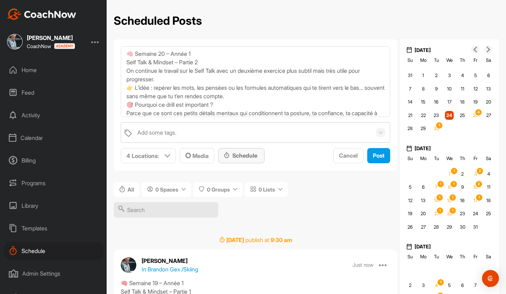
click at [241, 158] on div "Schedule" at bounding box center [241, 155] width 35 height 8
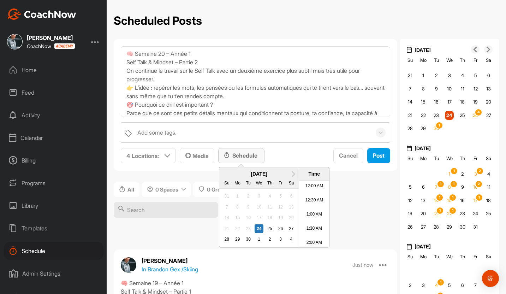
scroll to position [327, 0]
click at [279, 240] on div "3" at bounding box center [280, 239] width 9 height 9
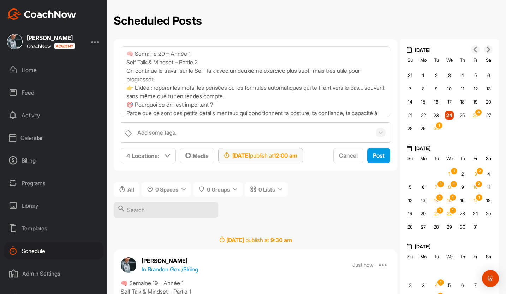
click at [297, 157] on strong "12:00 am" at bounding box center [285, 155] width 24 height 7
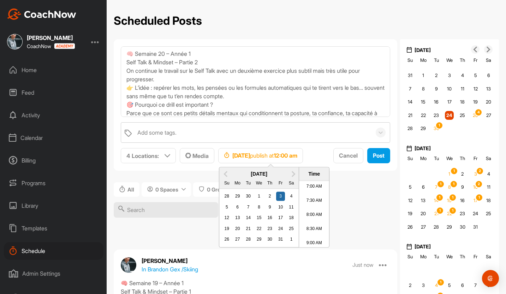
scroll to position [211, 0]
click at [311, 215] on li "8:30 AM" at bounding box center [314, 217] width 30 height 14
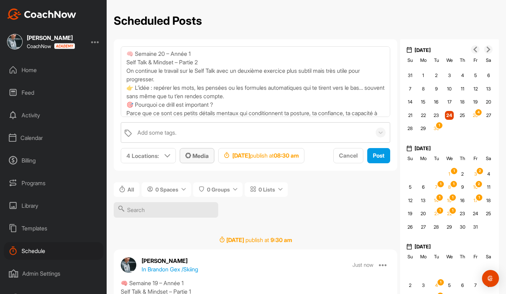
click at [193, 158] on div "Media" at bounding box center [196, 155] width 23 height 8
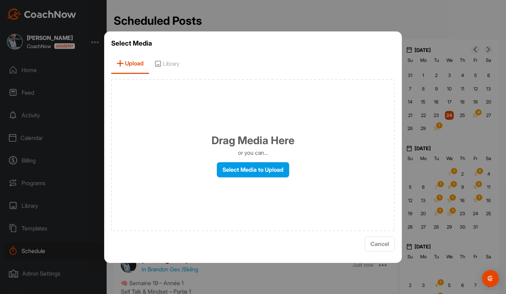
click at [160, 67] on span "Library" at bounding box center [167, 64] width 36 height 20
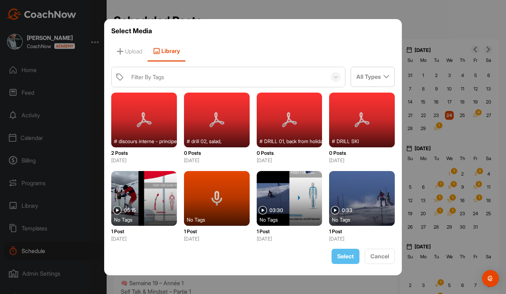
click at [223, 131] on div at bounding box center [217, 119] width 66 height 55
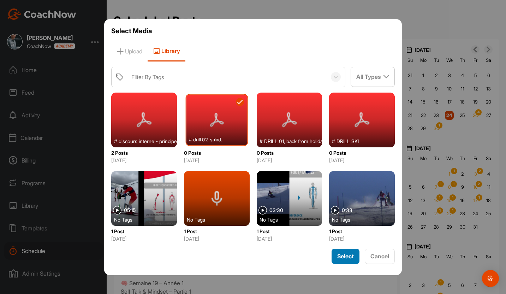
click at [342, 256] on span "Select" at bounding box center [345, 255] width 17 height 7
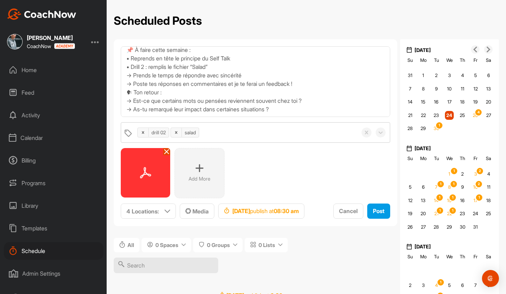
scroll to position [0, 0]
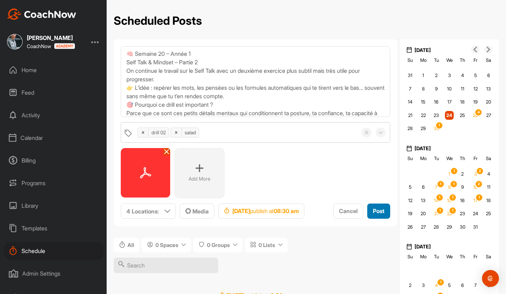
click at [346, 213] on span "Post" at bounding box center [379, 210] width 12 height 7
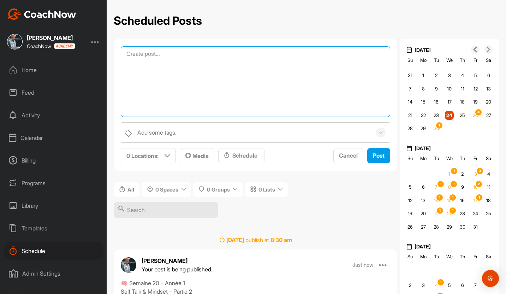
click at [177, 54] on textarea at bounding box center [255, 81] width 269 height 71
paste textarea "🧠 Semaine 20 – Année 1 Self Talk & Mindset – Partie 2 On continue le travail su…"
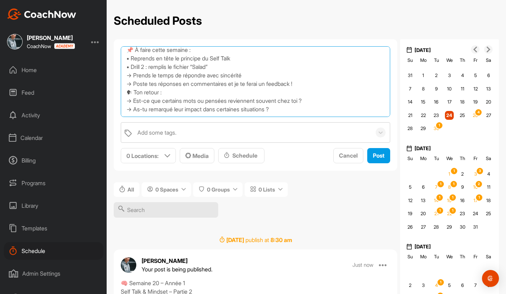
scroll to position [105, 0]
type textarea "🧠 Semaine 20 – Année 1 Self Talk & Mindset – Partie 2 On continue le travail su…"
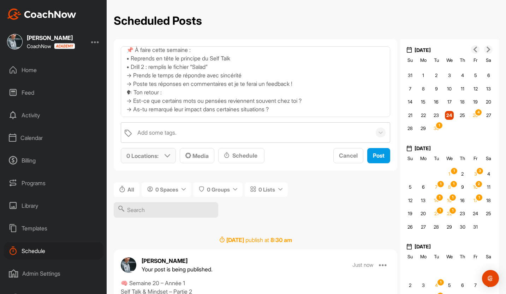
click at [151, 155] on p "0 Locations :" at bounding box center [142, 155] width 32 height 8
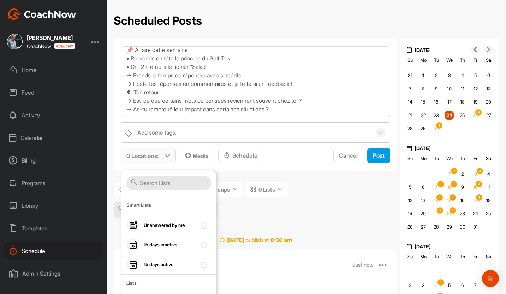
click at [155, 183] on input "text" at bounding box center [168, 182] width 85 height 15
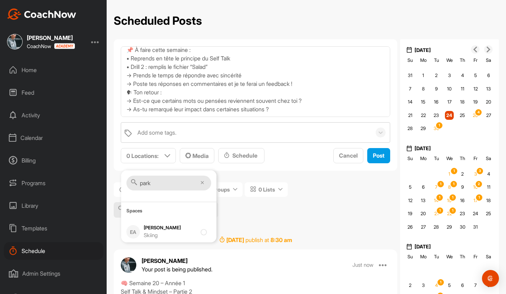
type input "park"
click at [150, 224] on div "[PERSON_NAME] Skiing" at bounding box center [170, 231] width 53 height 15
checkbox input "true"
click at [242, 160] on div "Schedule" at bounding box center [241, 155] width 46 height 15
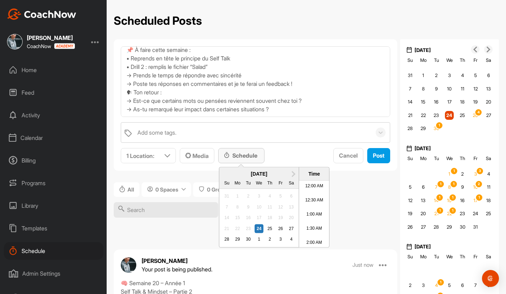
scroll to position [327, 0]
click at [292, 169] on button "Next Month" at bounding box center [293, 173] width 11 height 11
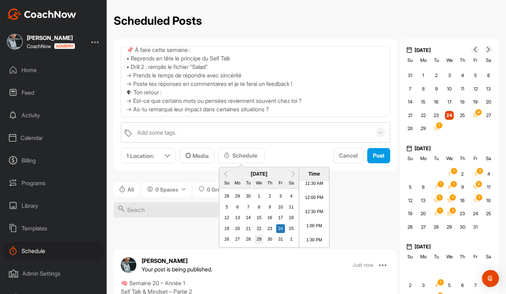
click at [260, 241] on div "29" at bounding box center [258, 239] width 9 height 9
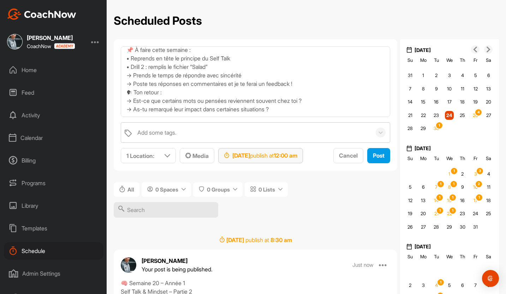
click at [297, 157] on strong "12:00 am" at bounding box center [285, 155] width 24 height 7
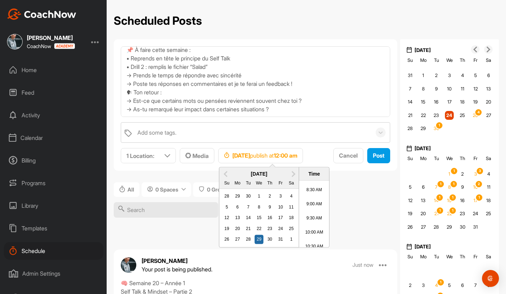
scroll to position [261, 0]
click at [316, 220] on li "10:30 AM" at bounding box center [314, 223] width 30 height 14
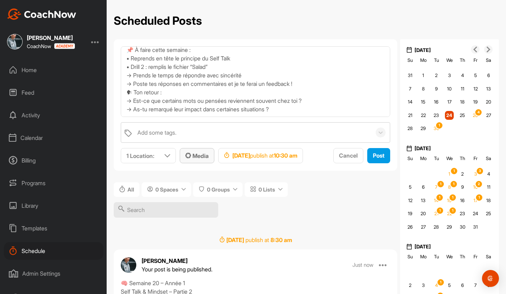
click at [201, 155] on span "Media" at bounding box center [196, 155] width 23 height 7
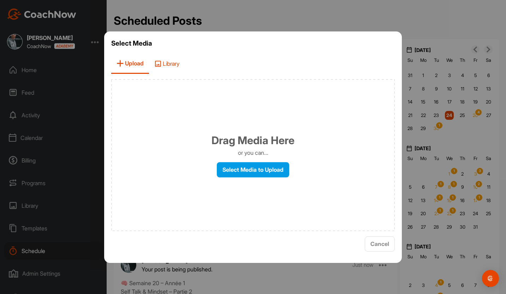
click at [171, 63] on span "Library" at bounding box center [167, 64] width 36 height 20
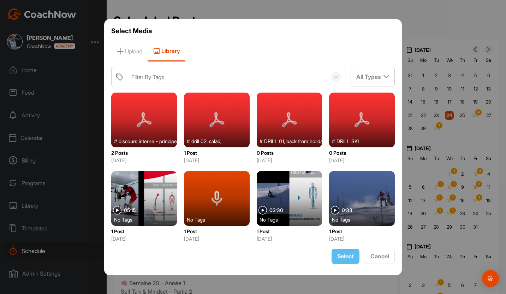
click at [218, 130] on div at bounding box center [217, 119] width 66 height 55
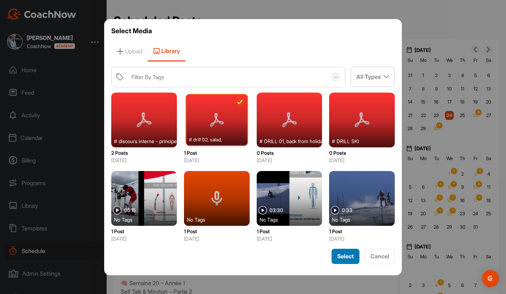
click at [342, 258] on span "Select" at bounding box center [345, 255] width 17 height 7
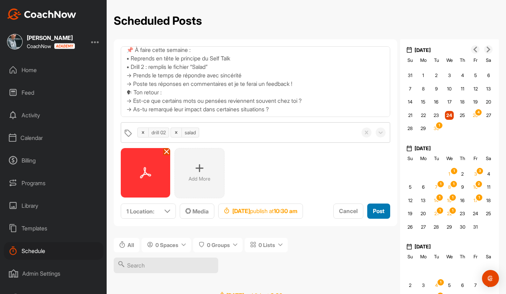
click at [346, 214] on span "Post" at bounding box center [379, 210] width 12 height 7
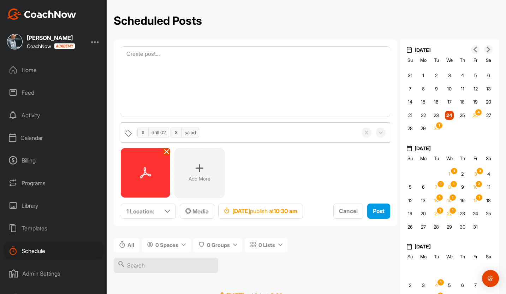
scroll to position [0, 0]
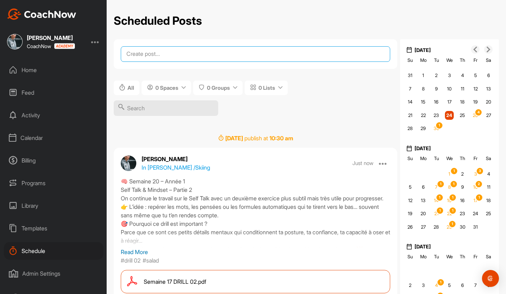
click at [206, 55] on textarea at bounding box center [255, 54] width 269 height 16
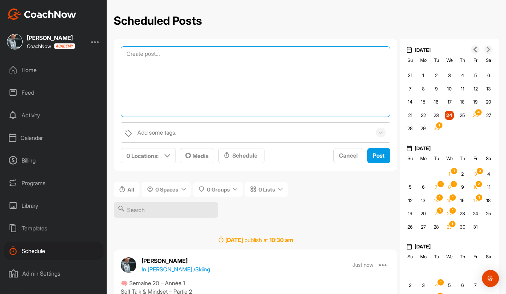
paste textarea "🧠 Semaine 20 – Année 1 Self Talk & Mindset – Partie 2 On continue le travail su…"
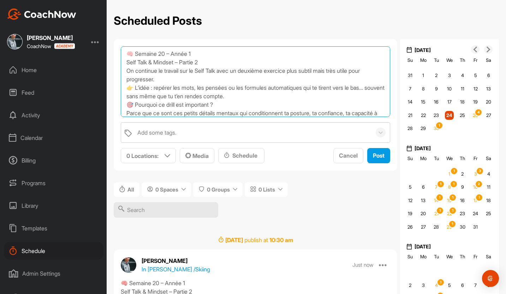
scroll to position [105, 0]
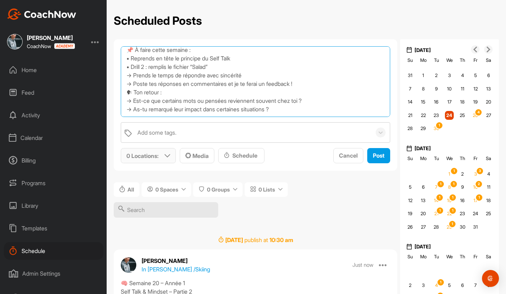
type textarea "🧠 Semaine 20 – Année 1 Self Talk & Mindset – Partie 2 On continue le travail su…"
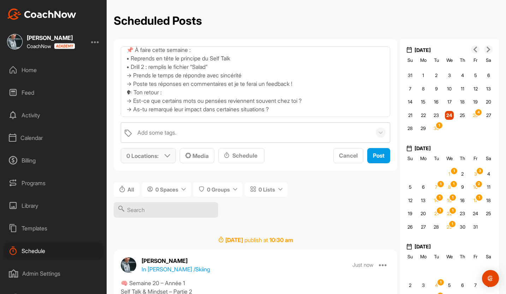
click at [152, 156] on p "0 Locations :" at bounding box center [142, 155] width 32 height 8
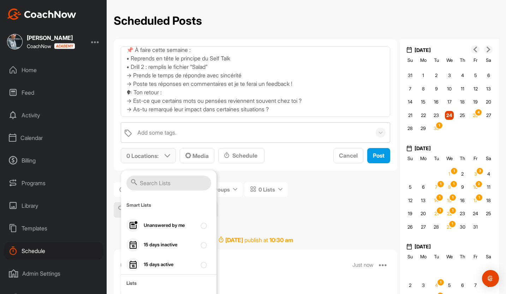
click at [152, 177] on input "text" at bounding box center [168, 182] width 85 height 15
type input "we"
click at [158, 258] on div "[PERSON_NAME] Skiing" at bounding box center [170, 264] width 53 height 15
checkbox input "true"
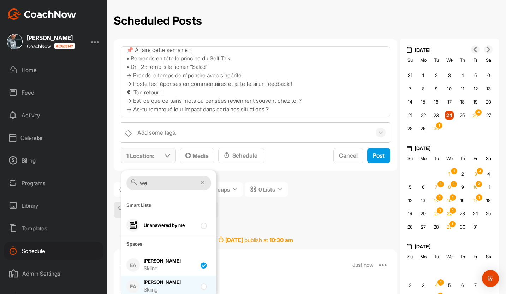
click at [158, 276] on div "EA [PERSON_NAME] Skiing" at bounding box center [168, 285] width 95 height 21
checkbox input "true"
click at [234, 157] on div "Schedule" at bounding box center [241, 155] width 35 height 8
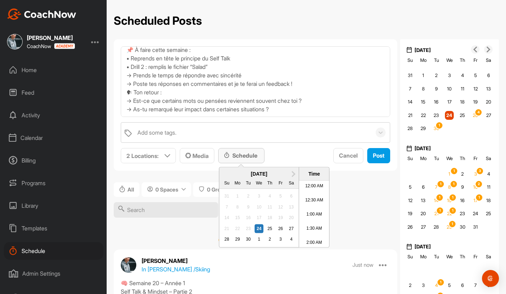
scroll to position [327, 0]
click at [292, 173] on span "Next Month" at bounding box center [292, 172] width 0 height 7
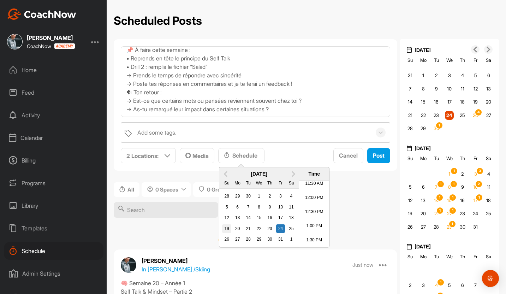
click at [228, 228] on div "19" at bounding box center [226, 228] width 9 height 9
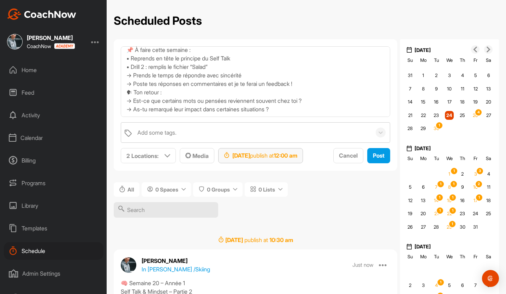
click at [297, 156] on strong "12:00 am" at bounding box center [285, 155] width 24 height 7
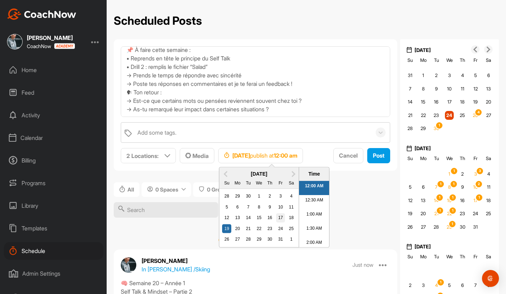
click at [282, 218] on div "17" at bounding box center [280, 217] width 9 height 9
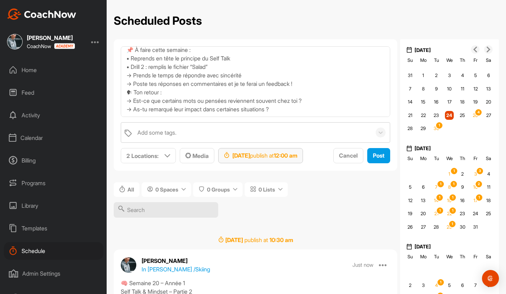
click at [297, 153] on strong "12:00 am" at bounding box center [285, 155] width 24 height 7
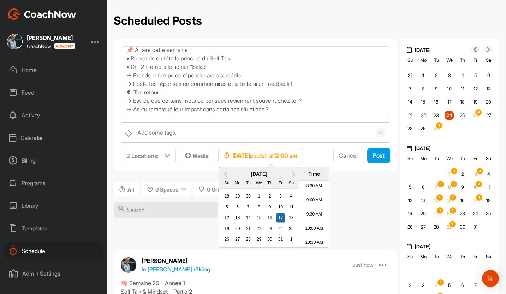
scroll to position [246, 0]
click at [309, 222] on li "10:00 AM" at bounding box center [314, 224] width 30 height 14
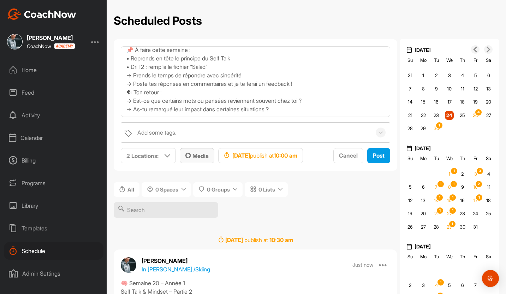
click at [205, 155] on span "Media" at bounding box center [196, 155] width 23 height 7
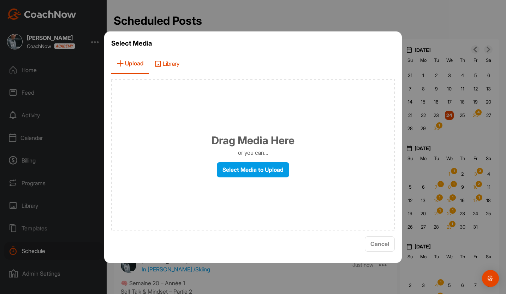
click at [164, 61] on span "Library" at bounding box center [167, 64] width 36 height 20
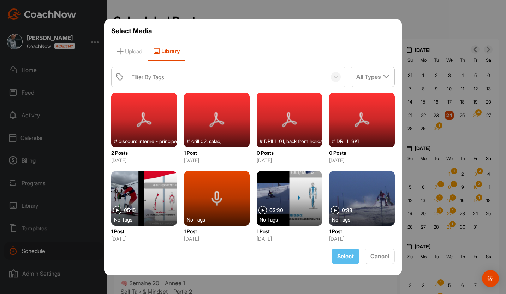
click at [213, 135] on div at bounding box center [217, 119] width 66 height 55
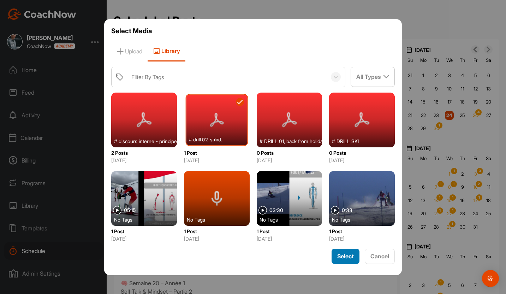
click at [339, 254] on span "Select" at bounding box center [345, 255] width 17 height 7
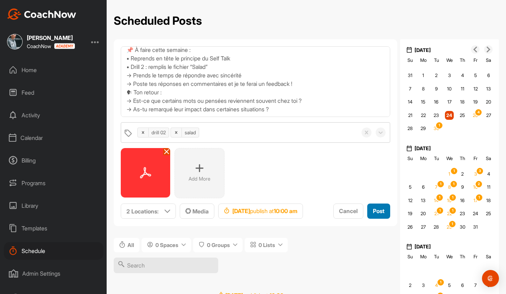
click at [346, 211] on span "Post" at bounding box center [379, 210] width 12 height 7
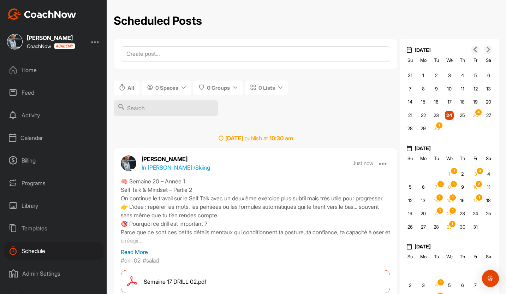
scroll to position [0, 0]
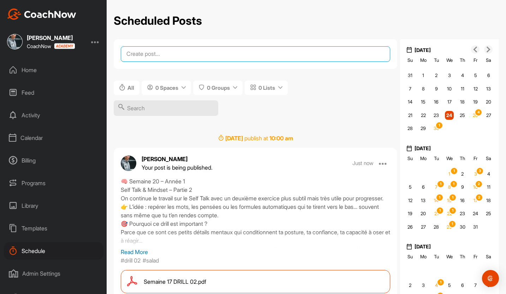
click at [199, 55] on textarea at bounding box center [255, 54] width 269 height 16
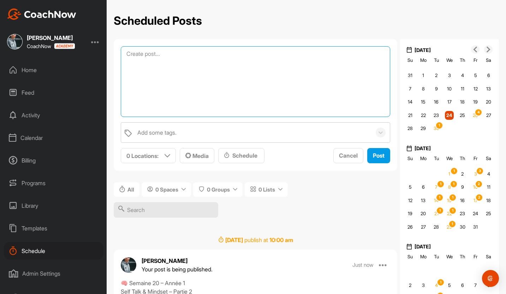
paste textarea "🧠 Semaine 20 – Année 1 Self Talk & Mindset – Partie 2 On continue le travail su…"
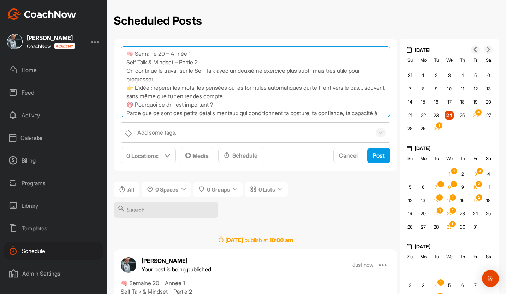
scroll to position [102, 0]
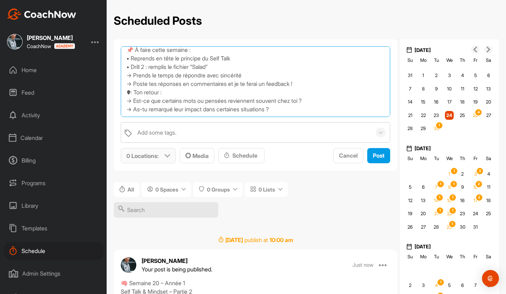
type textarea "🧠 Semaine 20 – Année 1 Self Talk & Mindset – Partie 2 On continue le travail su…"
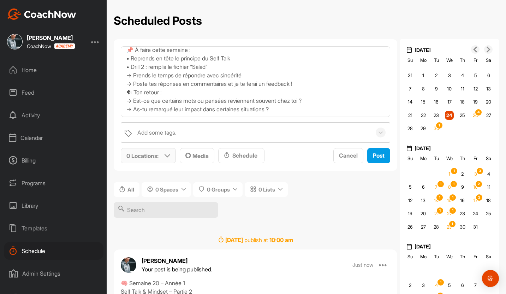
click at [158, 155] on p "0 Locations :" at bounding box center [142, 155] width 32 height 8
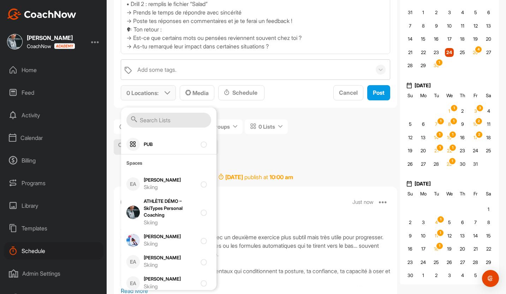
scroll to position [164, 0]
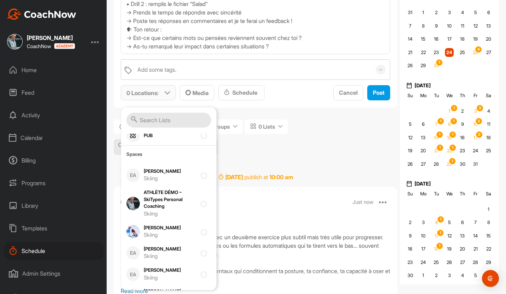
click at [163, 240] on div "[PERSON_NAME] Skiing" at bounding box center [168, 231] width 95 height 21
checkbox input "true"
click at [232, 90] on div "Schedule" at bounding box center [241, 92] width 35 height 8
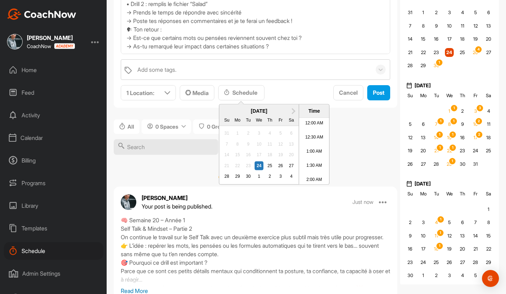
scroll to position [327, 0]
click at [292, 110] on span "Next Month" at bounding box center [292, 110] width 0 height 7
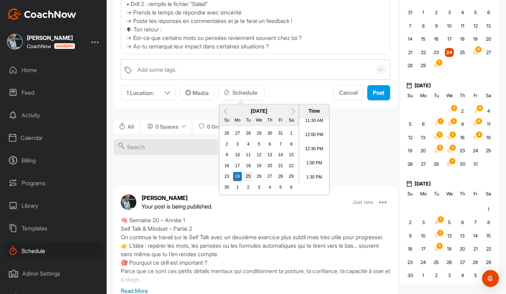
click at [249, 176] on div "25" at bounding box center [247, 176] width 9 height 9
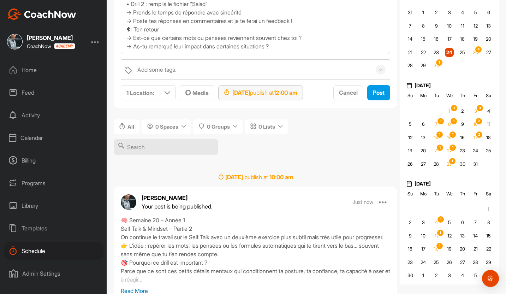
click at [297, 94] on strong "12:00 am" at bounding box center [285, 92] width 24 height 7
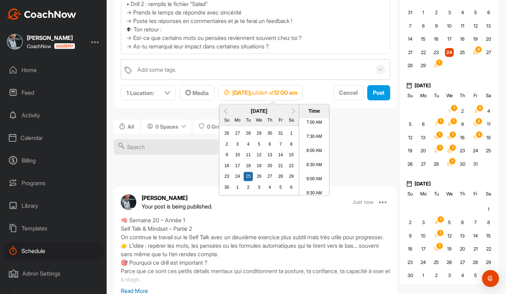
scroll to position [278, 0]
click at [314, 132] on li "10:00 AM" at bounding box center [314, 129] width 30 height 14
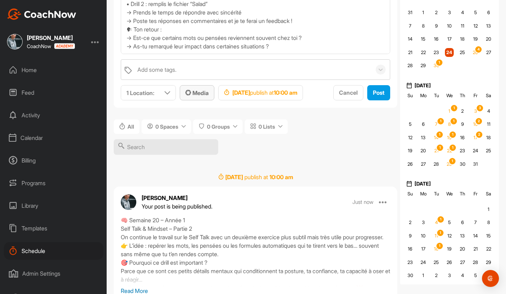
click at [197, 93] on span "Media" at bounding box center [196, 92] width 23 height 7
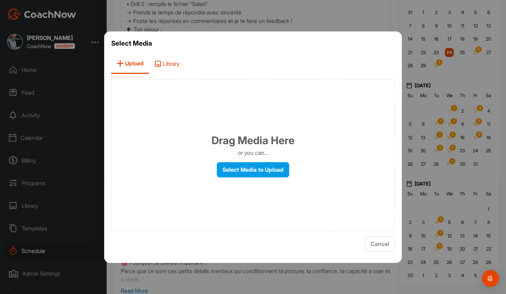
click at [176, 65] on span "Library" at bounding box center [167, 64] width 36 height 20
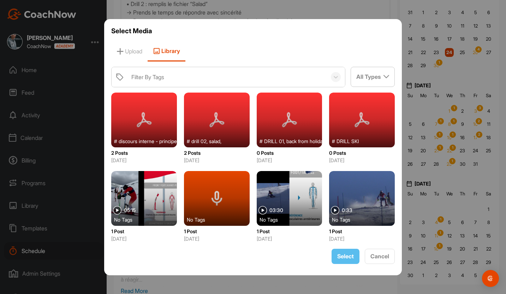
click at [211, 119] on div at bounding box center [217, 119] width 66 height 55
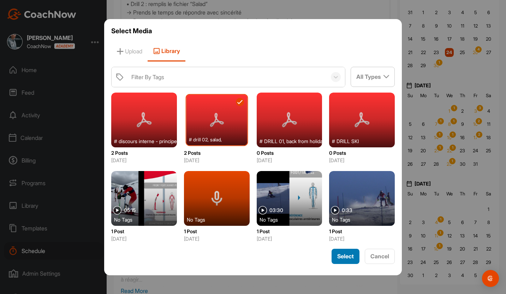
click at [340, 253] on span "Select" at bounding box center [345, 255] width 17 height 7
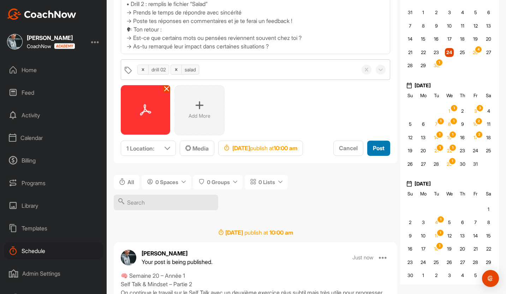
click at [346, 156] on button "Post" at bounding box center [378, 147] width 23 height 15
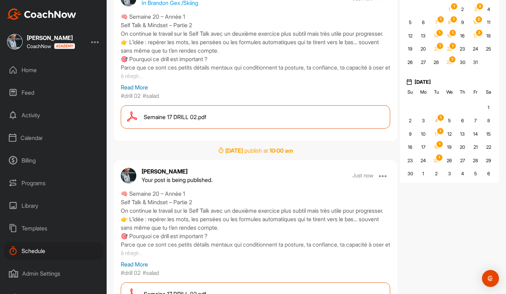
scroll to position [0, 0]
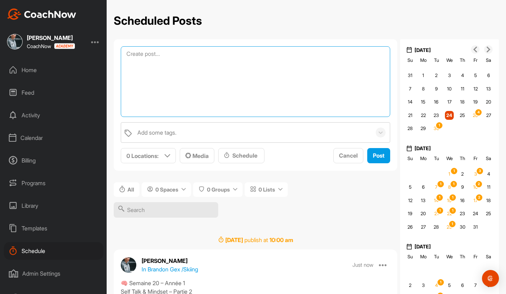
drag, startPoint x: 177, startPoint y: 54, endPoint x: 178, endPoint y: 213, distance: 158.8
click at [188, 77] on textarea at bounding box center [255, 81] width 269 height 71
paste textarea "🧠 Loremip 58 – Dolor 1 Sita Cons & Adipisc – Elitse 0 : doe tem inci ! 🎿 Utlab …"
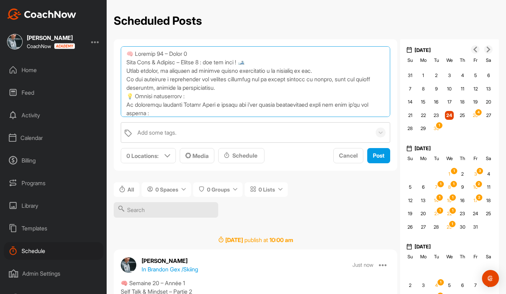
scroll to position [110, 0]
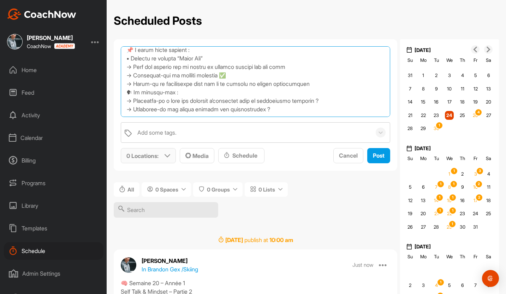
type textarea "🧠 Loremip 58 – Dolor 1 Sita Cons & Adipisc – Elitse 0 : doe tem inci ! 🎿 Utlab …"
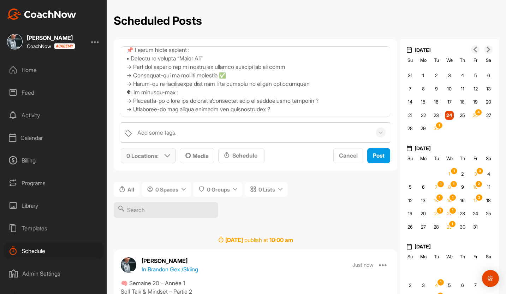
click at [158, 158] on p "0 Locations :" at bounding box center [142, 155] width 32 height 8
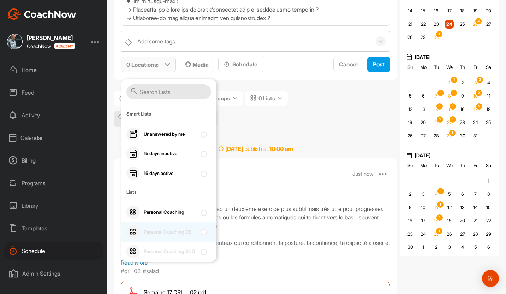
scroll to position [106, 0]
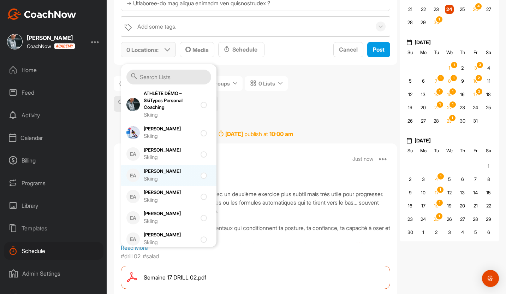
click at [173, 170] on div "[PERSON_NAME] Skiing" at bounding box center [170, 175] width 53 height 15
checkbox input "true"
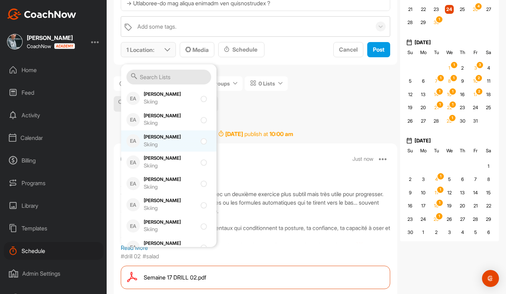
click at [175, 141] on div "Skiing" at bounding box center [170, 144] width 53 height 8
checkbox input "true"
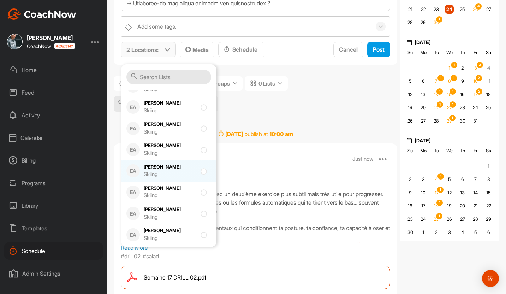
click at [176, 169] on div "[PERSON_NAME] Skiing" at bounding box center [170, 170] width 53 height 15
checkbox input "true"
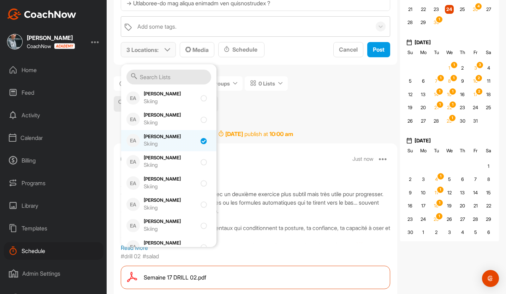
scroll to position [447, 0]
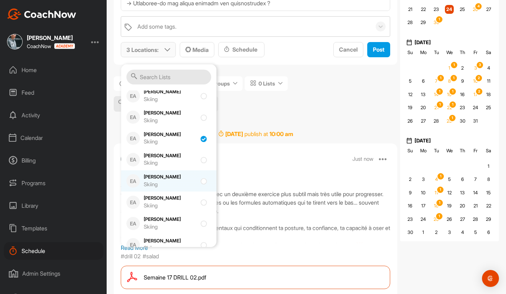
click at [176, 176] on div "[PERSON_NAME] Skiing" at bounding box center [170, 180] width 53 height 15
checkbox input "true"
click at [241, 173] on div "🧠 Semaine 20 – Année 1 Self Talk & Mindset – Partie 2 On continue le travail su…" at bounding box center [255, 208] width 269 height 71
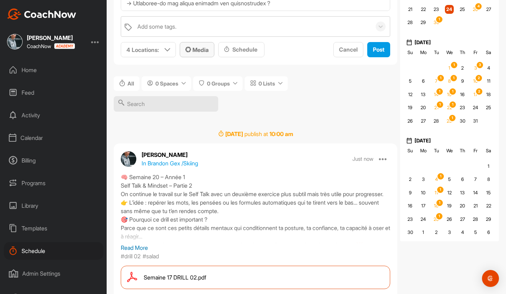
click at [198, 53] on div "Media" at bounding box center [196, 50] width 23 height 8
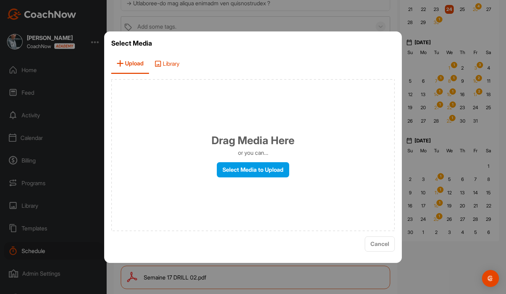
click at [170, 67] on span "Library" at bounding box center [167, 64] width 36 height 20
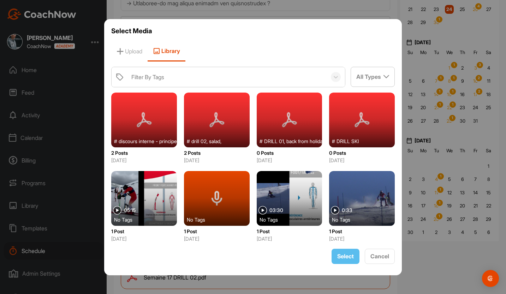
click at [346, 126] on div at bounding box center [362, 119] width 66 height 55
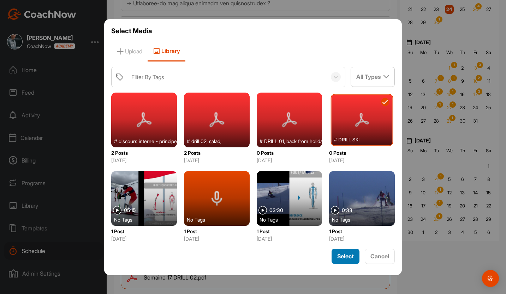
click at [346, 254] on span "Select" at bounding box center [345, 255] width 17 height 7
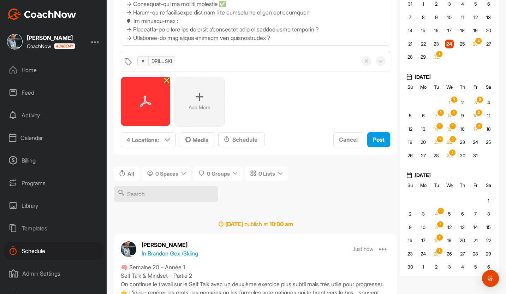
scroll to position [53, 0]
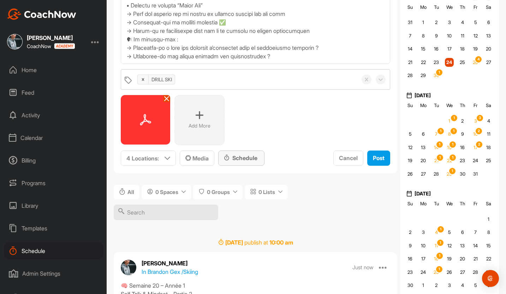
click at [246, 157] on div "Schedule" at bounding box center [241, 157] width 35 height 8
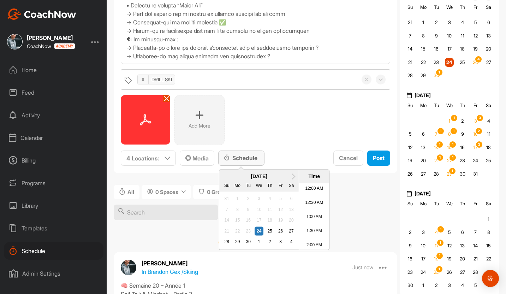
scroll to position [327, 0]
click at [292, 176] on span "Next Month" at bounding box center [292, 175] width 0 height 7
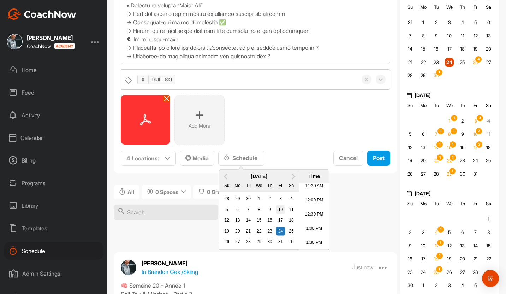
click at [280, 208] on div "10" at bounding box center [280, 209] width 9 height 9
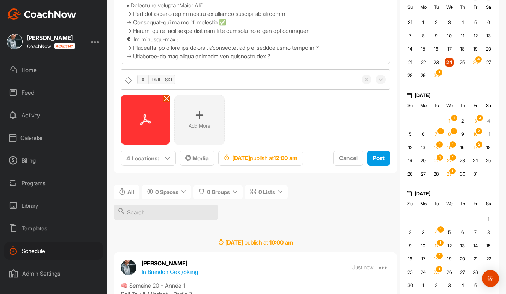
click at [316, 165] on div "DRILL SKI Add More To pick up a draggable item, press the space bar. While drag…" at bounding box center [255, 79] width 283 height 187
click at [297, 158] on strong "12:00 am" at bounding box center [285, 157] width 24 height 7
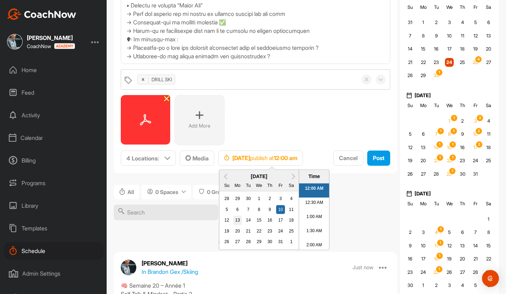
click at [235, 220] on div "13" at bounding box center [237, 220] width 9 height 9
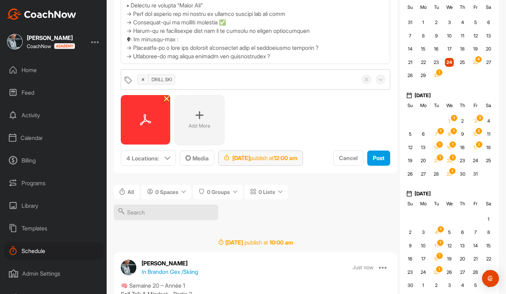
click at [295, 159] on div "[DATE] publish at 12:00 am" at bounding box center [260, 157] width 73 height 8
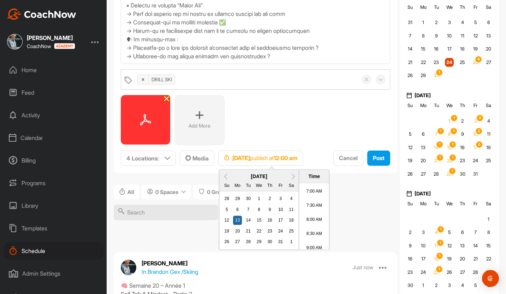
scroll to position [303, 0]
click at [313, 195] on li "11:00 AM" at bounding box center [314, 198] width 30 height 14
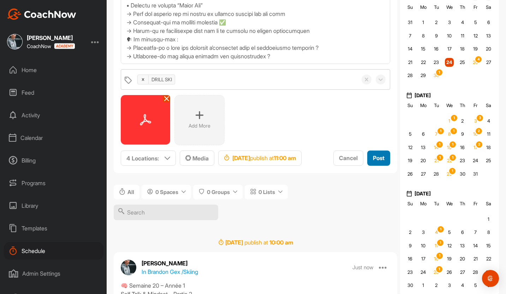
click at [346, 158] on span "Post" at bounding box center [379, 157] width 12 height 7
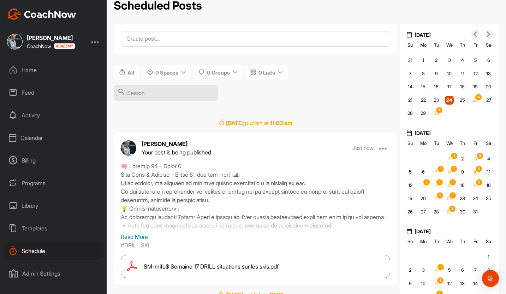
scroll to position [4, 0]
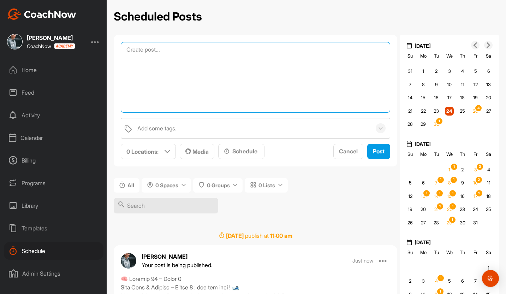
click at [193, 52] on textarea at bounding box center [255, 77] width 269 height 71
paste textarea "🧠 Loremip 58 – Dolor 1 Sita Cons & Adipisc – Elitse 0 : doe tem inci ! 🎿 Utlab …"
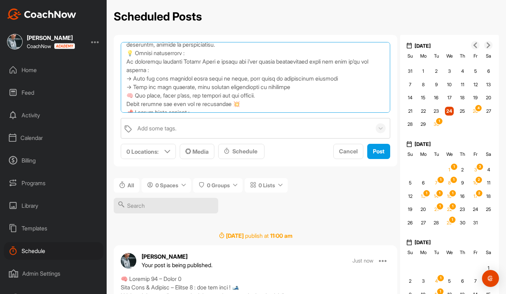
scroll to position [114, 0]
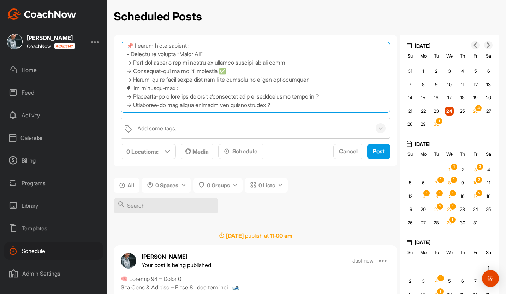
type textarea "🧠 Loremip 58 – Dolor 1 Sita Cons & Adipisc – Elitse 0 : doe tem inci ! 🎿 Utlab …"
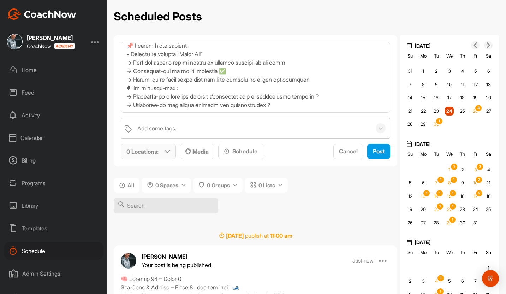
click at [157, 149] on p "0 Locations :" at bounding box center [142, 151] width 32 height 8
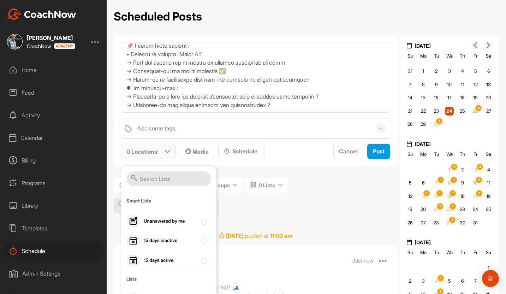
click at [152, 181] on input "text" at bounding box center [168, 178] width 85 height 15
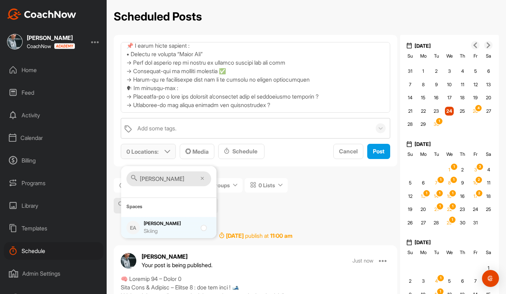
type input "[PERSON_NAME]"
click at [151, 227] on div "Skiing" at bounding box center [170, 231] width 53 height 8
checkbox input "true"
click at [234, 153] on div "Schedule" at bounding box center [241, 151] width 35 height 8
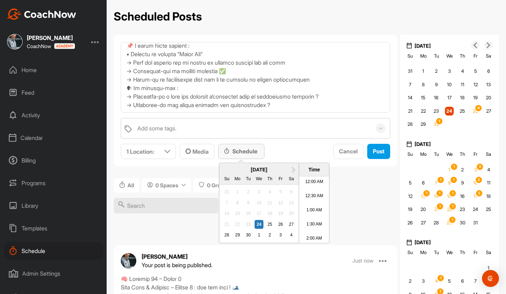
scroll to position [327, 0]
click at [292, 167] on span "Next Month" at bounding box center [292, 168] width 0 height 7
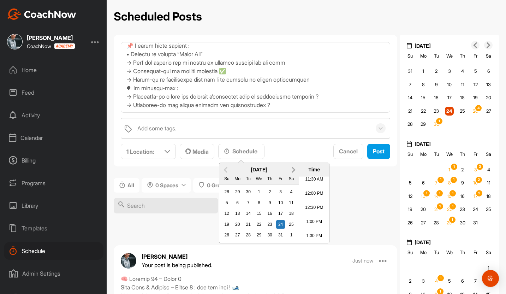
click at [292, 167] on span "Next Month" at bounding box center [292, 168] width 0 height 7
click at [260, 199] on div "5" at bounding box center [258, 202] width 9 height 9
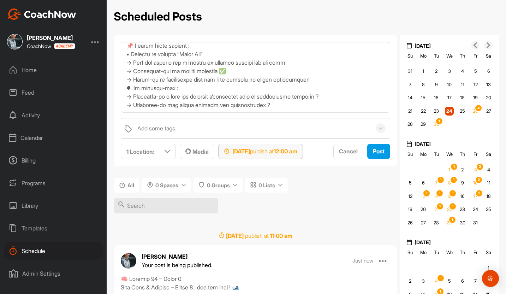
click at [292, 149] on div "[DATE] publish at 12:00 am" at bounding box center [260, 151] width 73 height 8
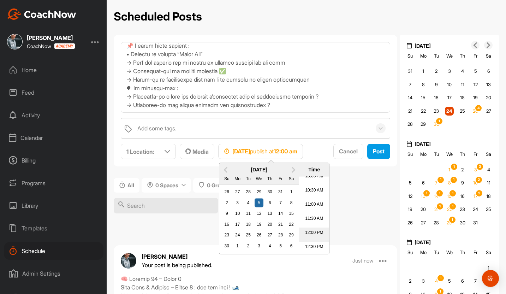
scroll to position [285, 0]
click at [307, 187] on li "10:00 AM" at bounding box center [314, 181] width 30 height 14
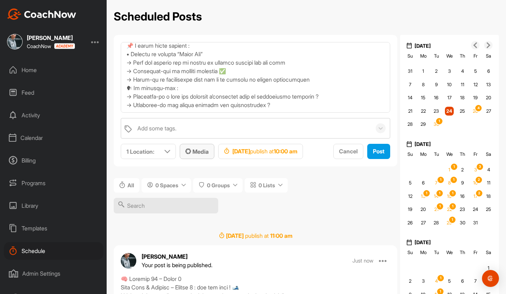
click at [200, 146] on button "Media" at bounding box center [197, 151] width 35 height 15
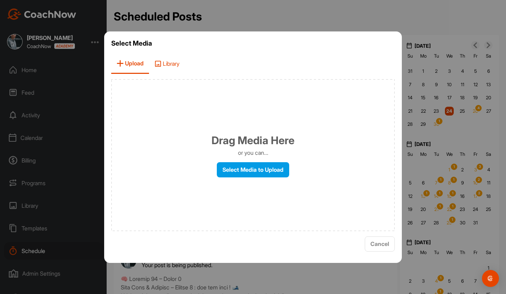
click at [170, 62] on span "Library" at bounding box center [167, 64] width 36 height 20
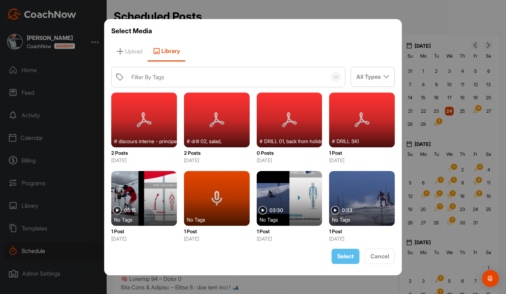
click at [346, 131] on div at bounding box center [362, 119] width 66 height 55
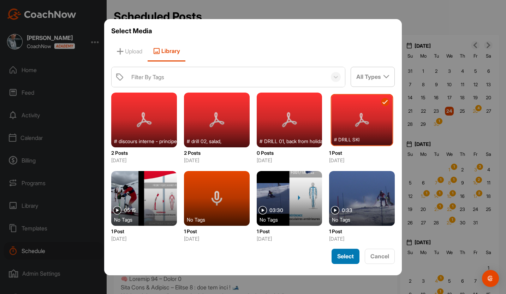
click at [346, 253] on span "Select" at bounding box center [345, 255] width 17 height 7
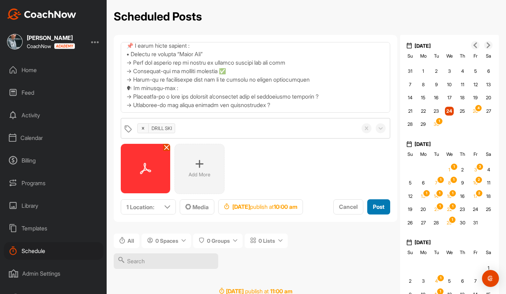
click at [346, 207] on span "Post" at bounding box center [379, 206] width 12 height 7
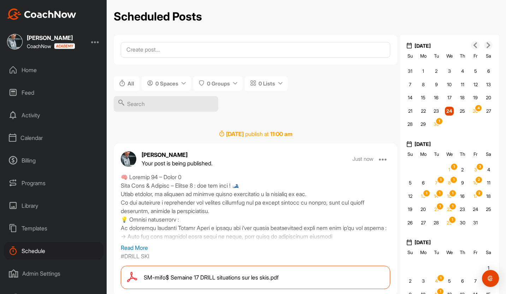
scroll to position [0, 0]
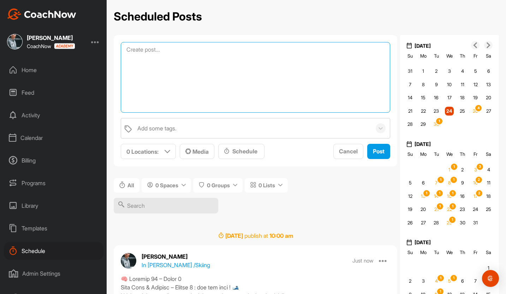
click at [224, 56] on textarea at bounding box center [255, 77] width 269 height 71
paste textarea "🧠 Loremip 58 – Dolor 1 Sita Cons & Adipisc – Elitse 0 : doe tem inci ! 🎿 Utlab …"
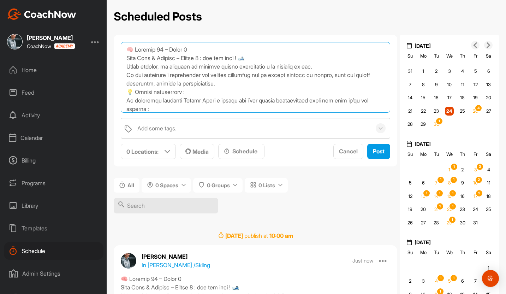
scroll to position [110, 0]
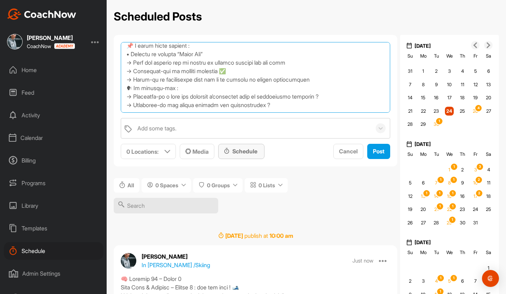
type textarea "🧠 Loremip 58 – Dolor 1 Sita Cons & Adipisc – Elitse 0 : doe tem inci ! 🎿 Utlab …"
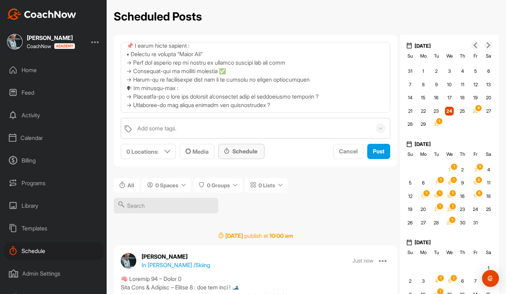
click at [237, 154] on div "Schedule" at bounding box center [241, 151] width 35 height 8
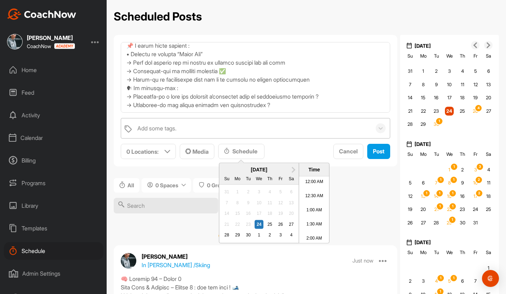
scroll to position [327, 0]
click at [295, 167] on button "Next Month" at bounding box center [293, 169] width 11 height 11
click at [281, 223] on div "24" at bounding box center [280, 223] width 9 height 9
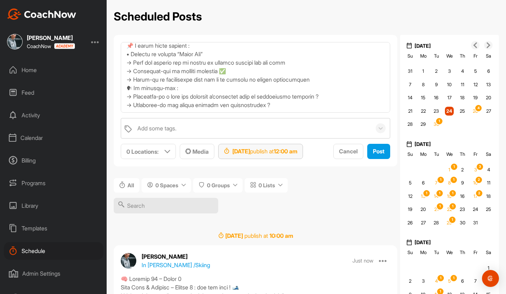
click at [283, 152] on div "[DATE] publish at 12:00 am" at bounding box center [260, 151] width 73 height 8
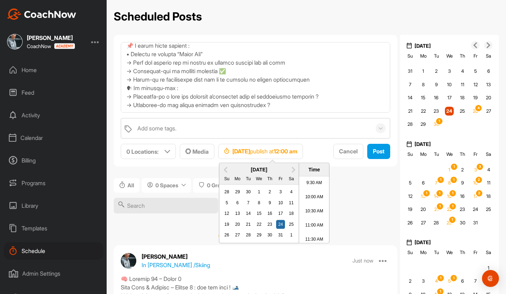
scroll to position [290, 0]
click at [310, 201] on li "11:00 AM" at bounding box center [314, 204] width 30 height 14
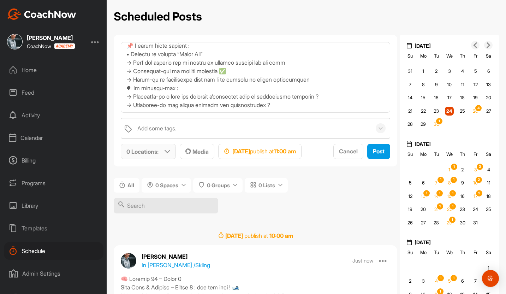
click at [152, 150] on p "0 Locations :" at bounding box center [142, 151] width 32 height 8
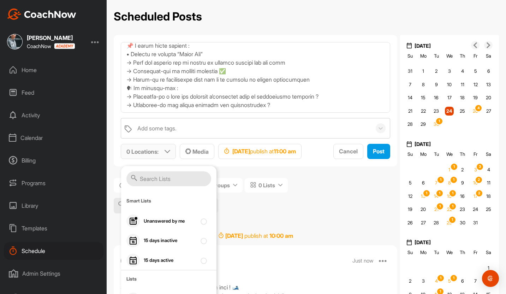
click at [156, 179] on input "text" at bounding box center [168, 178] width 85 height 15
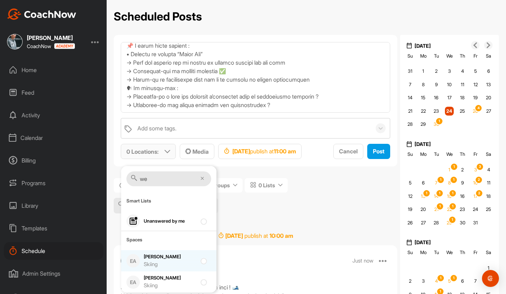
type input "we"
click at [161, 259] on div "[PERSON_NAME] Skiing" at bounding box center [170, 260] width 53 height 15
checkbox input "true"
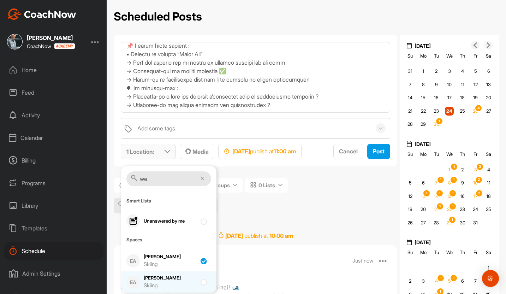
click at [164, 278] on div "[PERSON_NAME] Skiing" at bounding box center [170, 281] width 53 height 15
checkbox input "true"
click at [206, 153] on span "Media" at bounding box center [196, 151] width 23 height 7
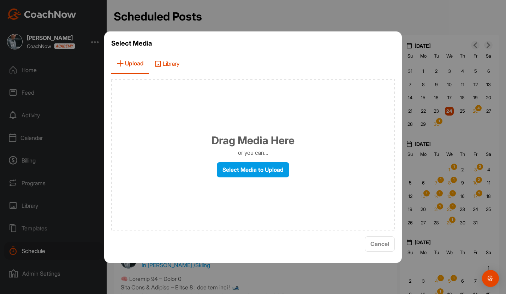
click at [167, 63] on span "Library" at bounding box center [167, 64] width 36 height 20
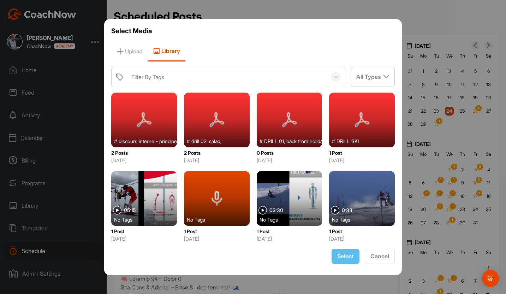
click at [346, 133] on div at bounding box center [362, 119] width 66 height 55
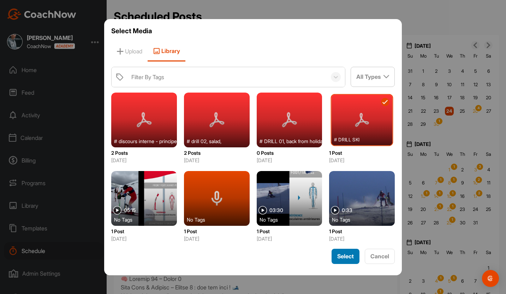
click at [346, 252] on span "Select" at bounding box center [345, 255] width 17 height 7
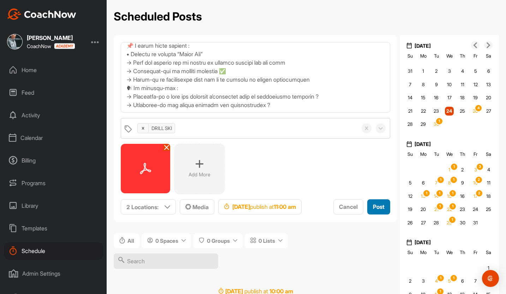
click at [346, 206] on span "Post" at bounding box center [379, 206] width 12 height 7
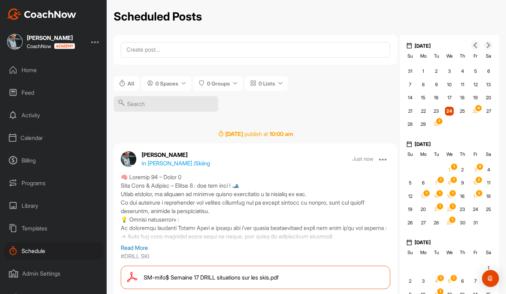
scroll to position [0, 0]
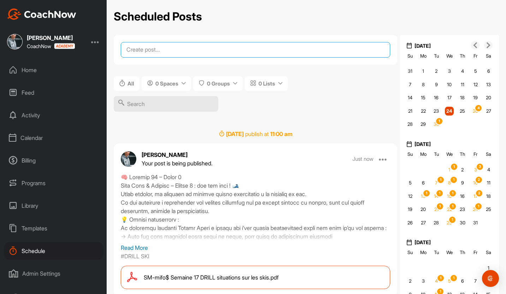
click at [163, 50] on textarea at bounding box center [255, 50] width 269 height 16
paste textarea "🧠 Loremip 58 – Dolor 1 Sita Cons & Adipisc – Elitse 0 : doe tem inci ! 🎿 Utlab …"
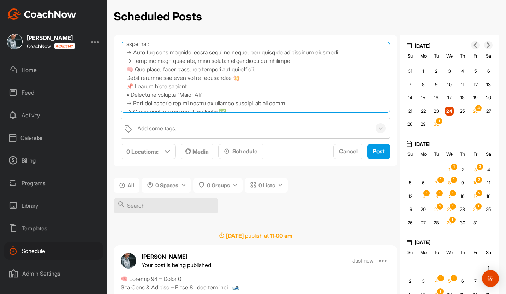
scroll to position [37, 0]
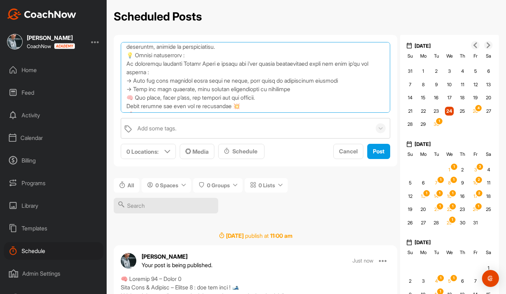
type textarea "🧠 Loremip 58 – Dolor 1 Sita Cons & Adipisc – Elitse 0 : doe tem inci ! 🎿 Utlab …"
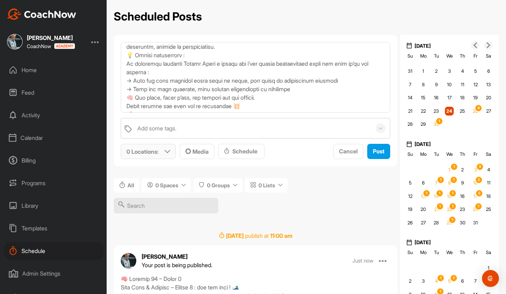
click at [158, 148] on p "0 Locations :" at bounding box center [142, 151] width 32 height 8
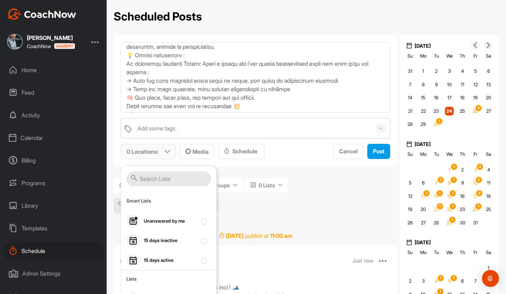
click at [159, 177] on input "text" at bounding box center [168, 178] width 85 height 15
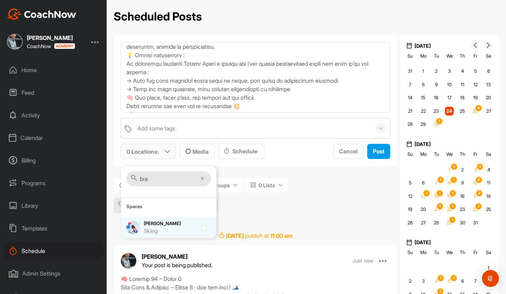
type input "bra"
click at [151, 227] on div "Skiing" at bounding box center [170, 231] width 53 height 8
checkbox input "true"
click at [242, 154] on div "Schedule" at bounding box center [241, 151] width 35 height 8
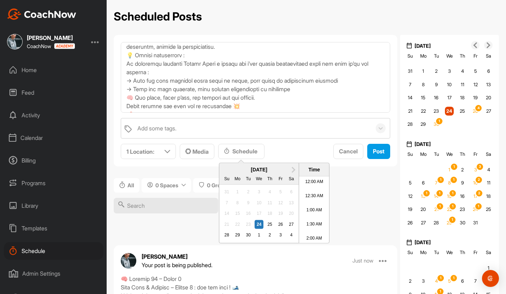
scroll to position [341, 0]
click at [292, 169] on span "Next Month" at bounding box center [292, 168] width 0 height 7
click at [292, 171] on span "Next Month" at bounding box center [292, 168] width 0 height 7
click at [246, 191] on div "2" at bounding box center [247, 191] width 9 height 9
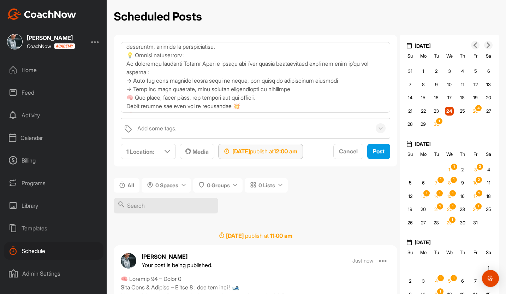
click at [297, 153] on strong "12:00 am" at bounding box center [285, 150] width 24 height 7
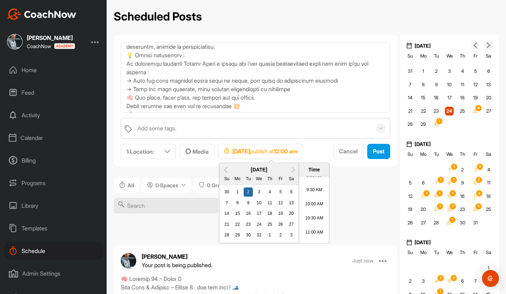
scroll to position [275, 0]
click at [310, 191] on li "10:00 AM" at bounding box center [314, 191] width 30 height 14
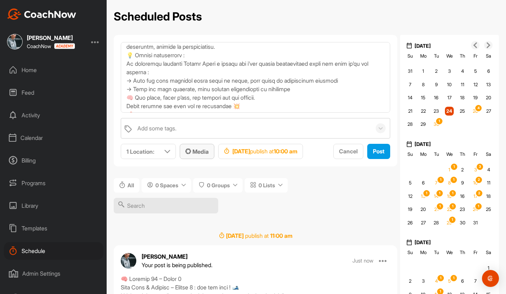
click at [199, 151] on span "Media" at bounding box center [196, 151] width 23 height 7
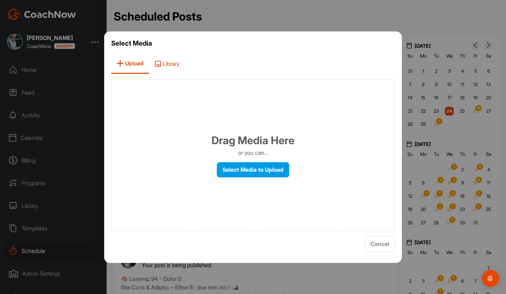
click at [172, 62] on span "Library" at bounding box center [167, 64] width 36 height 20
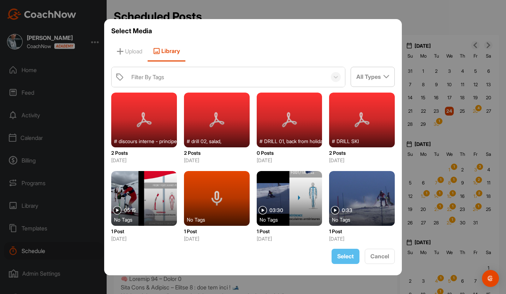
click at [346, 131] on div at bounding box center [362, 119] width 66 height 55
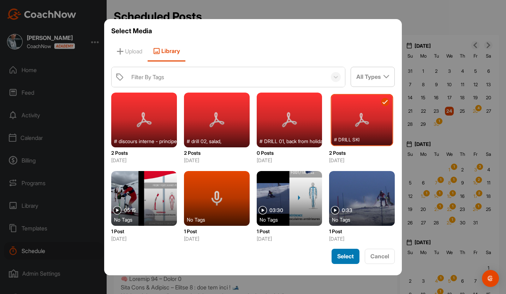
click at [343, 258] on span "Select" at bounding box center [345, 255] width 17 height 7
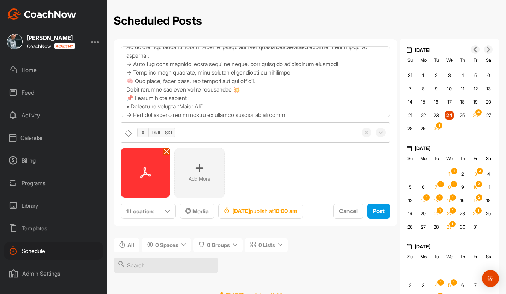
scroll to position [114, 0]
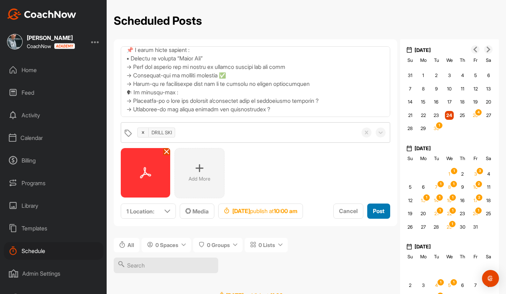
click at [346, 211] on span "Post" at bounding box center [379, 210] width 12 height 7
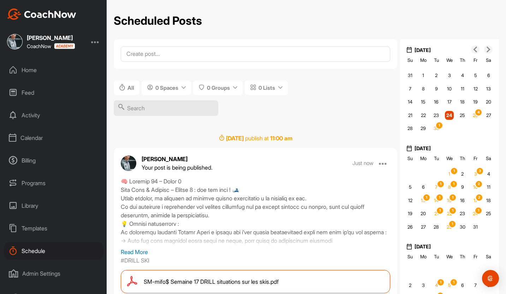
scroll to position [0, 0]
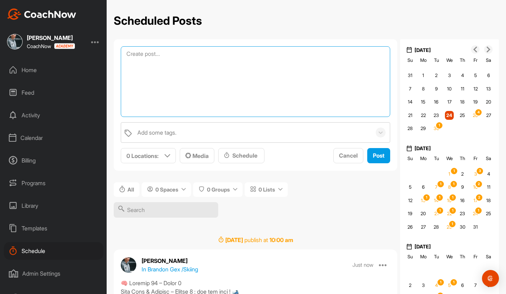
click at [215, 58] on textarea at bounding box center [255, 81] width 269 height 71
paste textarea "🧠 Semaine 22 – Année 1 Semaine OFF – Self Talk au quotidien Pas de nouveau dril…"
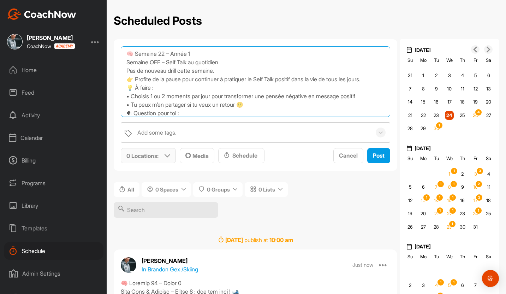
type textarea "🧠 Semaine 22 – Année 1 Semaine OFF – Self Talk au quotidien Pas de nouveau dril…"
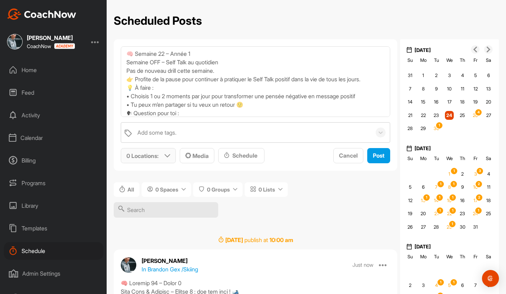
click at [149, 155] on p "0 Locations :" at bounding box center [142, 155] width 32 height 8
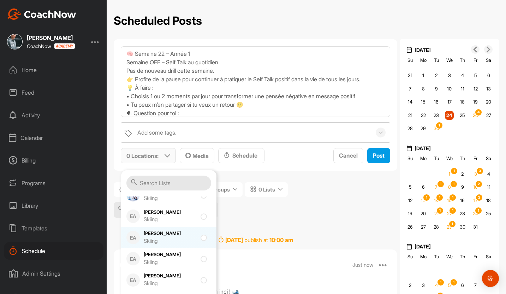
click at [166, 241] on div "Skiing" at bounding box center [170, 241] width 53 height 8
checkbox input "true"
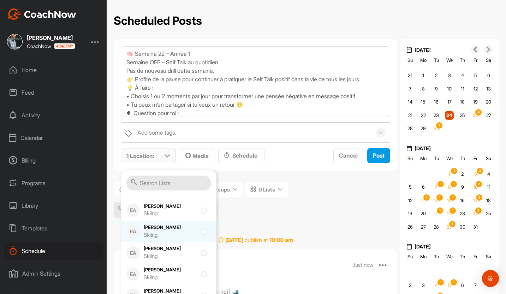
click at [173, 232] on div "Skiing" at bounding box center [170, 235] width 53 height 8
checkbox input "true"
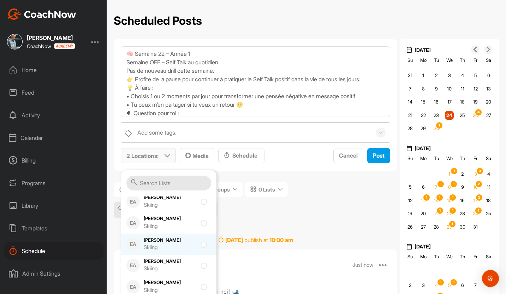
click at [174, 244] on div "Skiing" at bounding box center [170, 247] width 53 height 8
checkbox input "true"
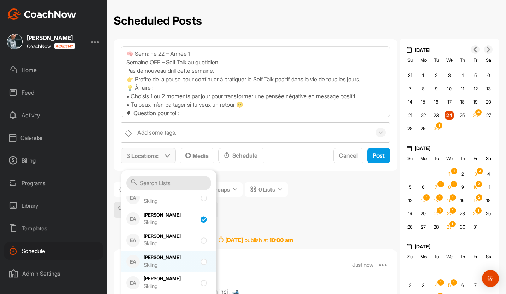
scroll to position [475, 0]
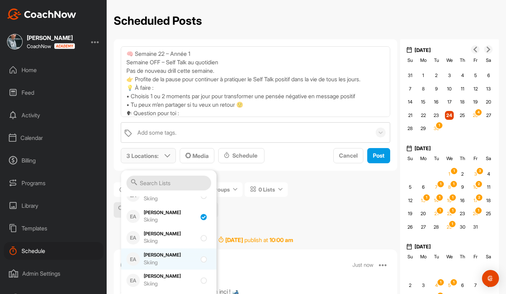
click at [175, 253] on div "[PERSON_NAME] Skiing" at bounding box center [170, 258] width 53 height 15
checkbox input "true"
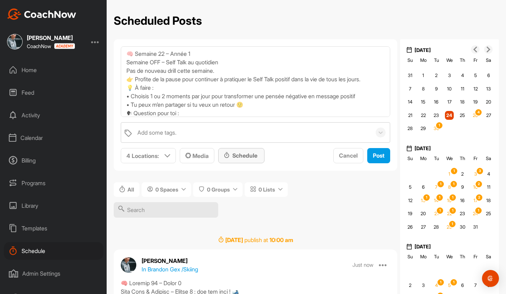
click at [240, 154] on div "Schedule" at bounding box center [241, 155] width 35 height 8
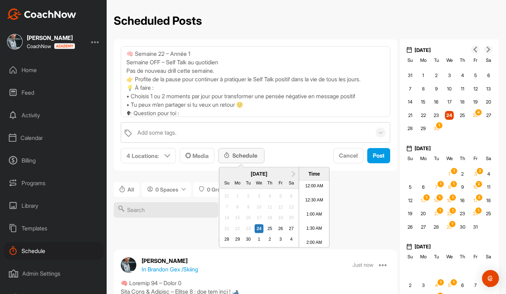
scroll to position [341, 0]
click at [292, 173] on span "Next Month" at bounding box center [292, 172] width 0 height 7
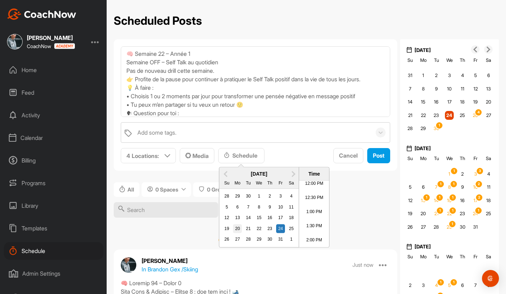
click at [237, 229] on div "20" at bounding box center [237, 228] width 9 height 9
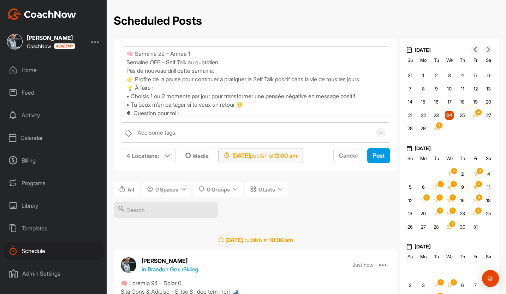
click at [297, 156] on strong "12:00 am" at bounding box center [285, 155] width 24 height 7
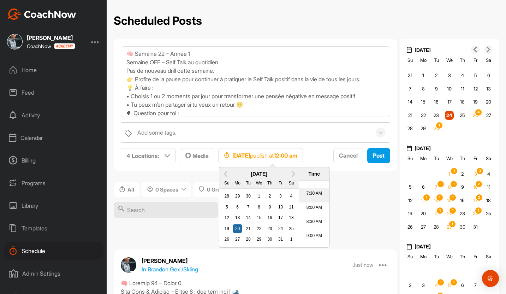
scroll to position [216, 0]
click at [314, 231] on li "9:00 AM" at bounding box center [314, 226] width 30 height 14
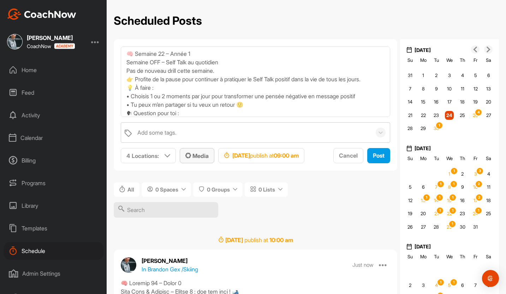
click at [192, 157] on span "Media" at bounding box center [196, 155] width 23 height 7
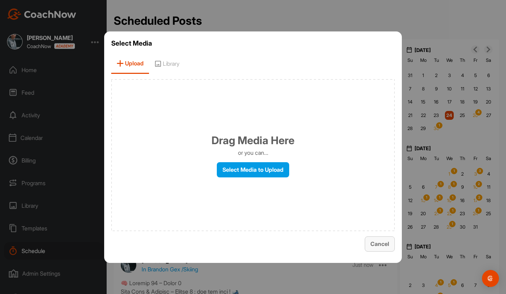
click at [346, 244] on button "Cancel" at bounding box center [379, 243] width 30 height 15
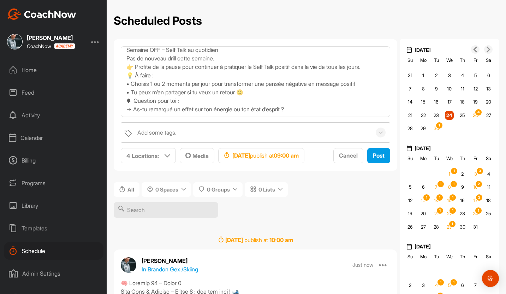
scroll to position [0, 0]
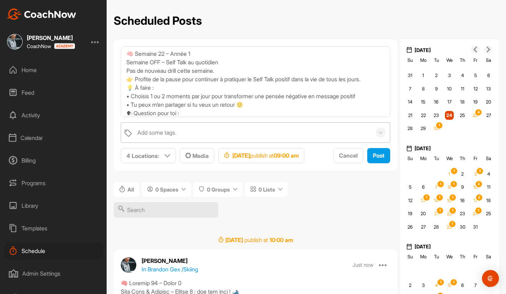
click at [160, 133] on div "Add some tags." at bounding box center [156, 132] width 39 height 8
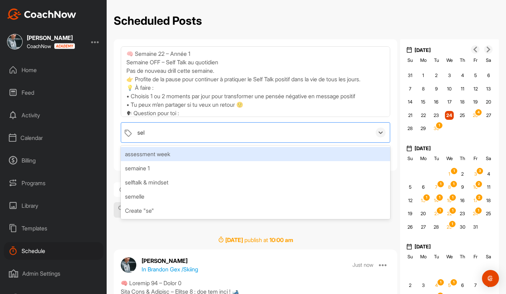
type input "self"
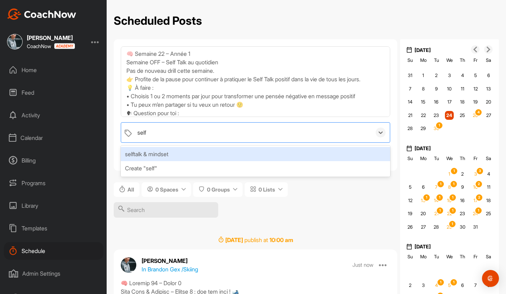
click at [152, 153] on div "selftalk & mindset" at bounding box center [255, 154] width 269 height 14
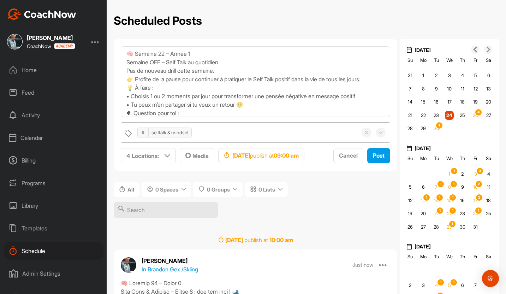
click at [346, 236] on div "[DATE] publish at 10 : 00 am" at bounding box center [255, 239] width 283 height 8
click at [346, 159] on span "Post" at bounding box center [379, 155] width 12 height 7
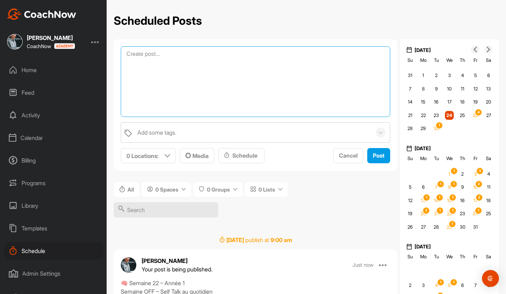
click at [186, 49] on textarea at bounding box center [255, 81] width 269 height 71
paste textarea "🧠 Semaine 22 – Année 1 Semaine OFF – Self Talk au quotidien Pas de nouveau dril…"
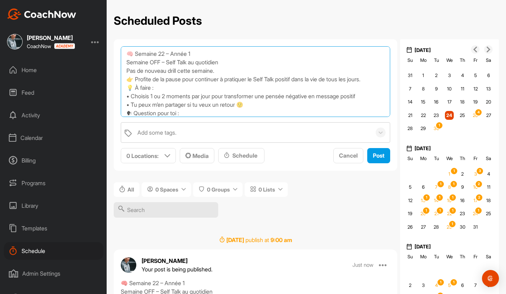
scroll to position [17, 0]
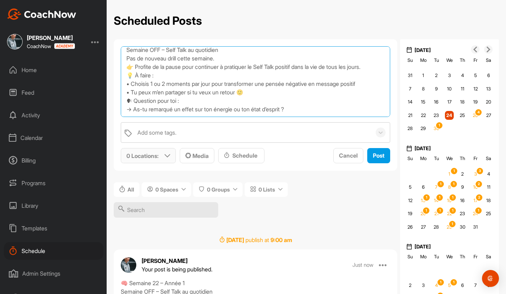
type textarea "🧠 Semaine 22 – Année 1 Semaine OFF – Self Talk au quotidien Pas de nouveau dril…"
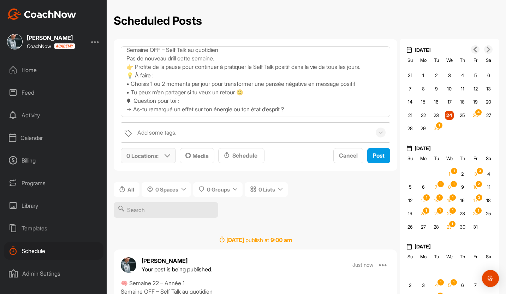
click at [164, 153] on icon at bounding box center [167, 156] width 6 height 6
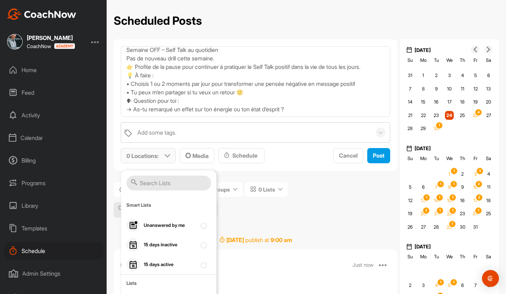
click at [167, 183] on input "text" at bounding box center [168, 182] width 85 height 15
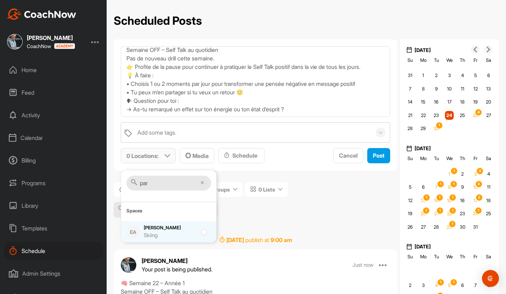
type input "par"
click at [144, 228] on div "[PERSON_NAME] Skiing" at bounding box center [170, 231] width 53 height 15
checkbox input "true"
click at [235, 156] on div "Schedule" at bounding box center [241, 155] width 35 height 8
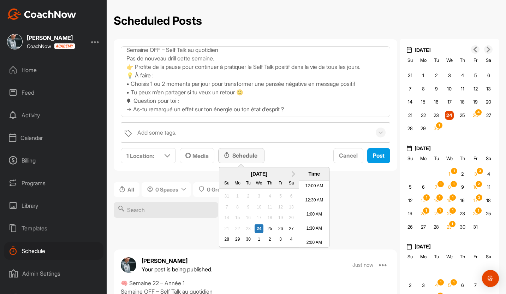
scroll to position [341, 0]
click at [292, 175] on span "Next Month" at bounding box center [292, 172] width 0 height 7
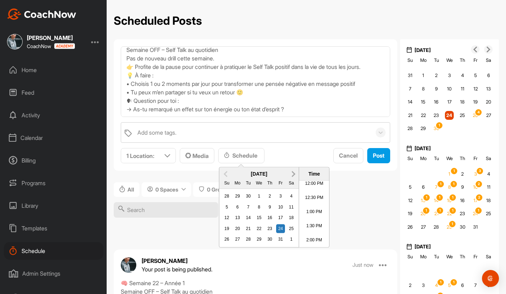
click at [294, 175] on button "Next Month" at bounding box center [293, 173] width 11 height 11
click at [260, 214] on div "12" at bounding box center [258, 217] width 9 height 9
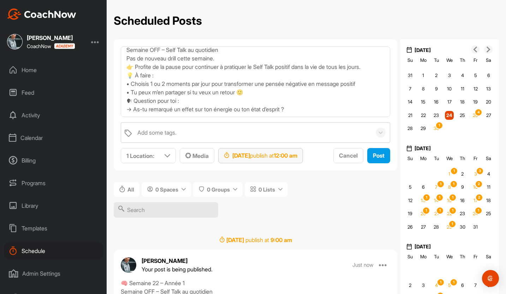
click at [297, 154] on strong "12:00 am" at bounding box center [285, 155] width 24 height 7
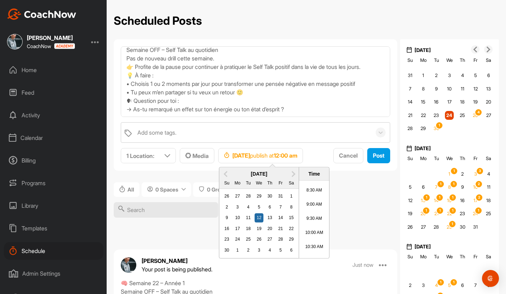
scroll to position [241, 0]
click at [314, 229] on li "10:00 AM" at bounding box center [314, 229] width 30 height 14
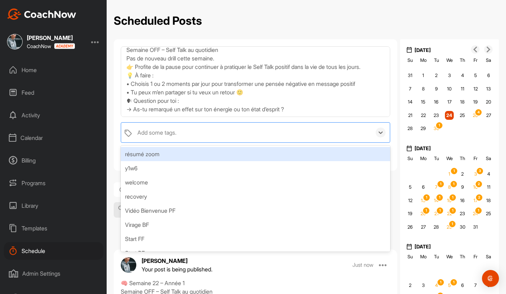
click at [170, 132] on div "Add some tags." at bounding box center [156, 132] width 39 height 8
type input "se"
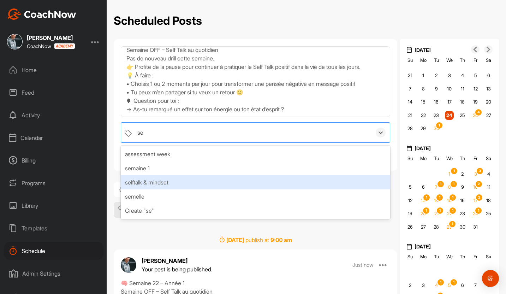
click at [166, 182] on div "selftalk & mindset" at bounding box center [255, 182] width 269 height 14
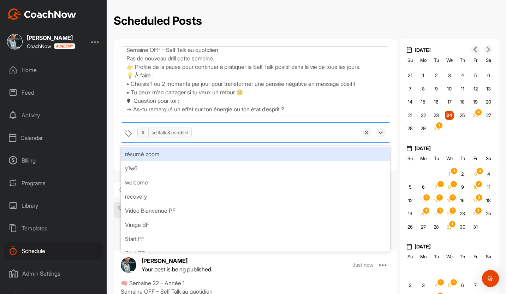
click at [346, 152] on div "🧠 Semaine 22 – Année 1 Semaine OFF – Self Talk au quotidien Pas de nouveau dril…" at bounding box center [255, 104] width 283 height 131
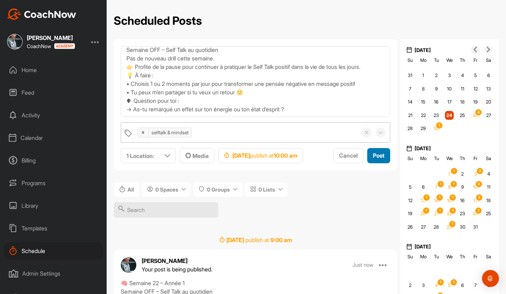
click at [346, 159] on span "Post" at bounding box center [379, 155] width 12 height 7
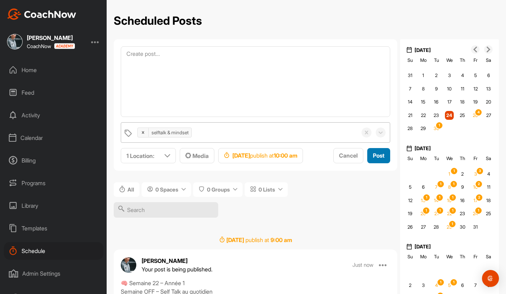
scroll to position [0, 0]
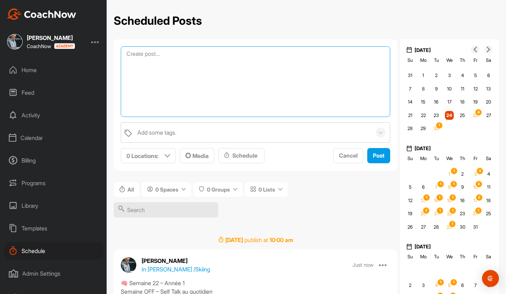
click at [211, 52] on textarea at bounding box center [255, 81] width 269 height 71
paste textarea "🧠 Semaine 22 – Année 1 Semaine OFF – Self Talk au quotidien Pas de nouveau dril…"
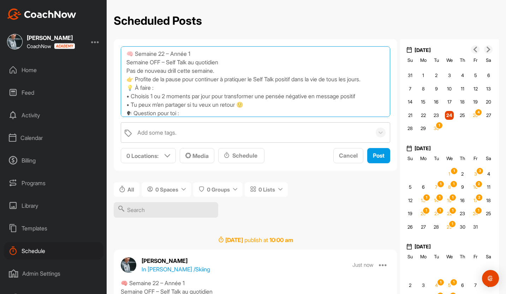
scroll to position [17, 0]
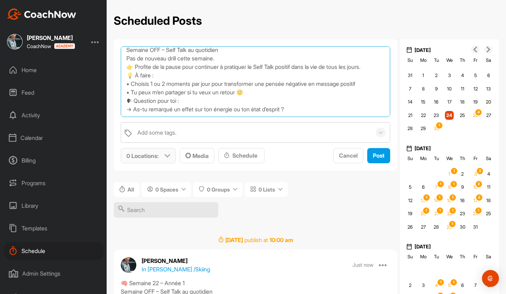
type textarea "🧠 Semaine 22 – Année 1 Semaine OFF – Self Talk au quotidien Pas de nouveau dril…"
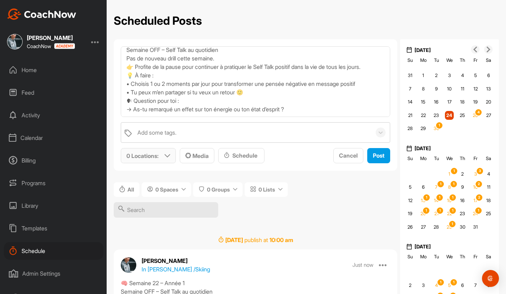
click at [162, 158] on div "0 Locations :" at bounding box center [148, 155] width 54 height 14
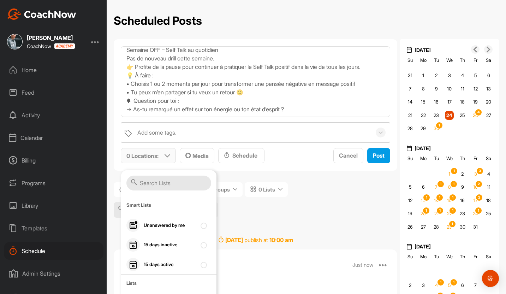
click at [162, 183] on input "text" at bounding box center [168, 182] width 85 height 15
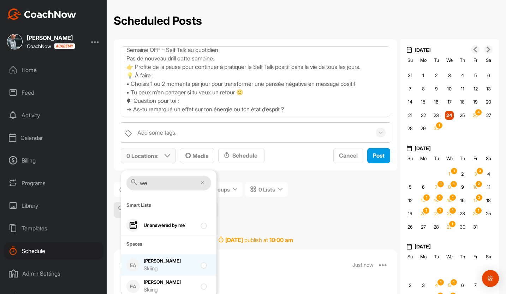
type input "we"
click at [159, 266] on div "Skiing" at bounding box center [170, 268] width 53 height 8
checkbox input "true"
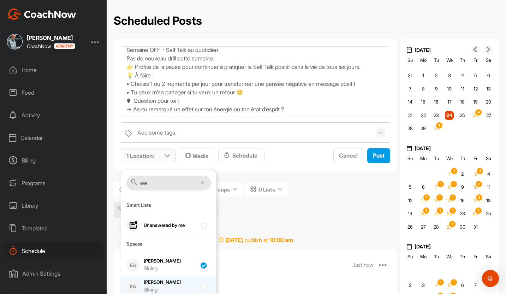
click at [165, 286] on div "Skiing" at bounding box center [170, 289] width 53 height 8
checkbox input "true"
click at [240, 157] on div "Schedule" at bounding box center [241, 155] width 35 height 8
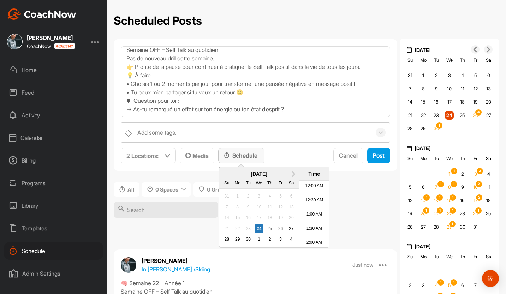
scroll to position [341, 0]
click at [294, 176] on button "Next Month" at bounding box center [293, 173] width 11 height 11
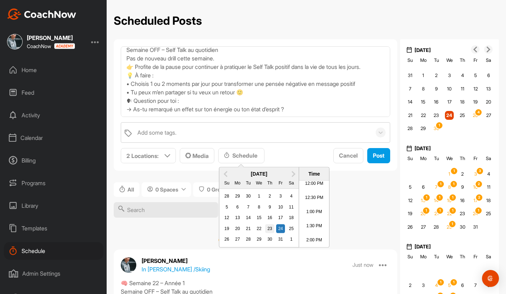
click at [271, 227] on div "23" at bounding box center [269, 228] width 9 height 9
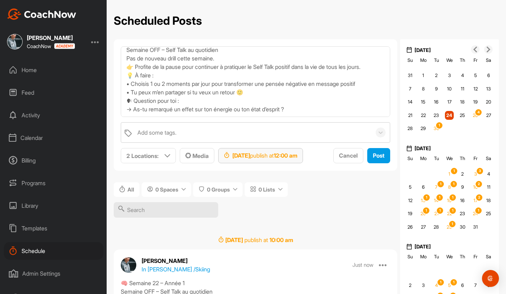
click at [289, 155] on div "[DATE] publish at 12:00 am" at bounding box center [260, 155] width 73 height 8
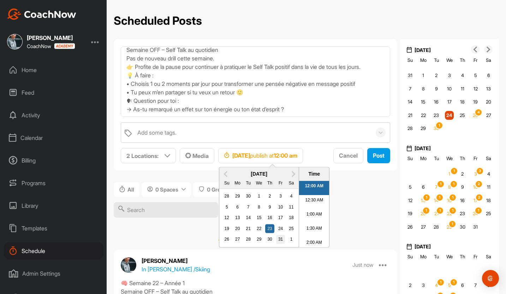
click at [277, 236] on div "31" at bounding box center [280, 239] width 9 height 9
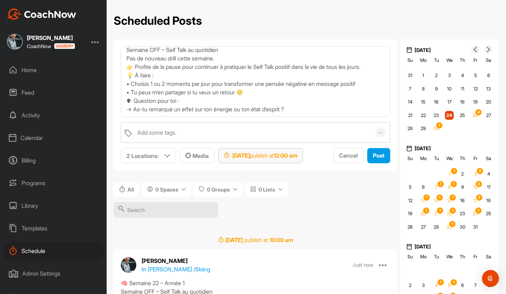
click at [297, 153] on strong "12:00 am" at bounding box center [285, 155] width 24 height 7
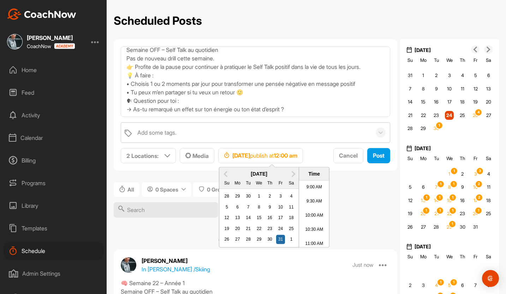
scroll to position [279, 0]
click at [309, 209] on li "10:30 AM" at bounding box center [314, 205] width 30 height 14
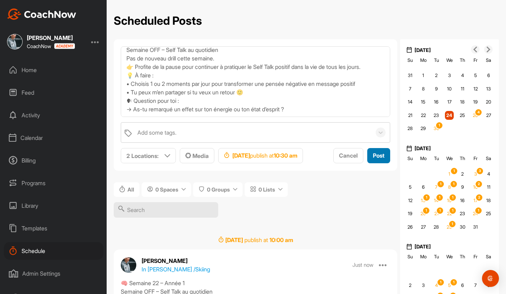
click at [346, 159] on button "Post" at bounding box center [378, 155] width 23 height 15
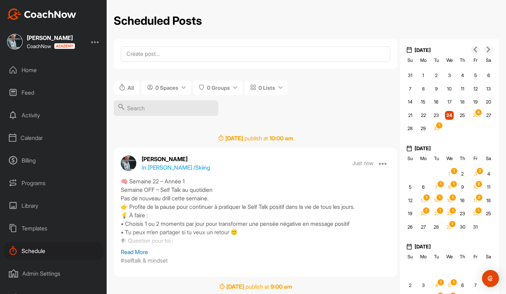
scroll to position [0, 0]
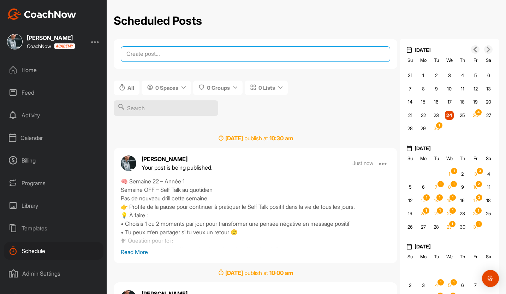
click at [192, 54] on textarea at bounding box center [255, 54] width 269 height 16
paste textarea "🧠 Semaine 22 – Année 1 Semaine OFF – Self Talk au quotidien Pas de nouveau dril…"
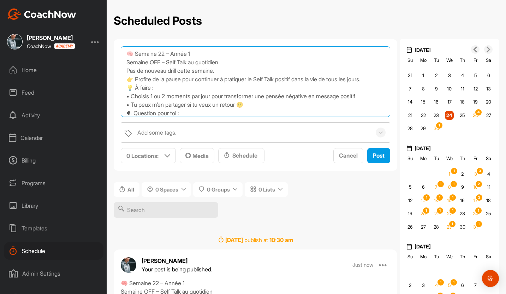
scroll to position [21, 0]
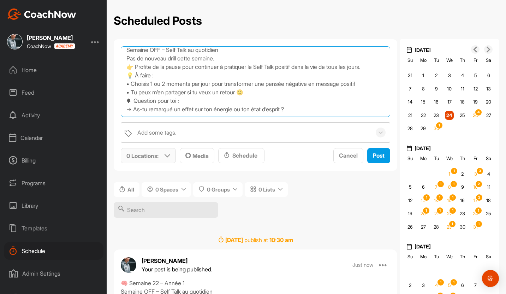
type textarea "🧠 Semaine 22 – Année 1 Semaine OFF – Self Talk au quotidien Pas de nouveau dril…"
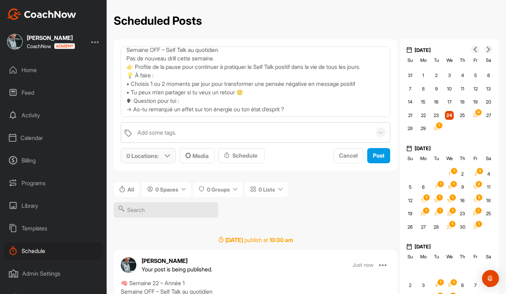
click at [151, 157] on p "0 Locations :" at bounding box center [142, 155] width 32 height 8
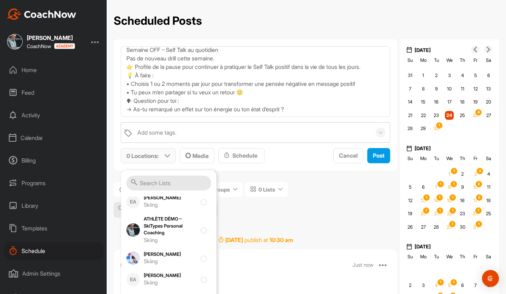
scroll to position [229, 0]
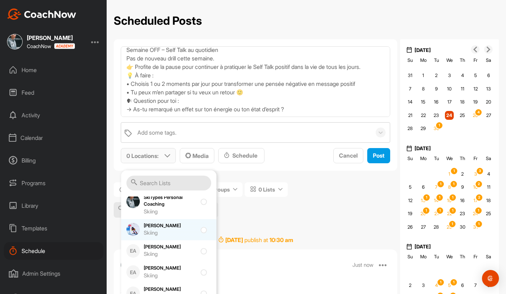
click at [162, 224] on div "[PERSON_NAME] Skiing" at bounding box center [170, 229] width 53 height 15
checkbox input "true"
click at [243, 153] on div "Schedule" at bounding box center [241, 155] width 35 height 8
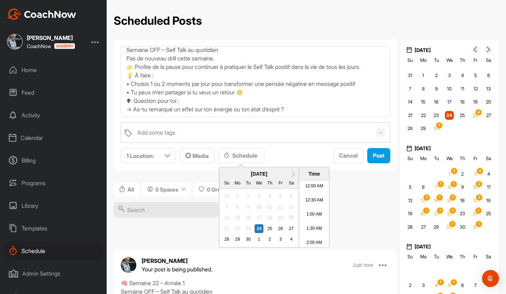
scroll to position [341, 0]
click at [292, 173] on span "Next Month" at bounding box center [292, 172] width 0 height 7
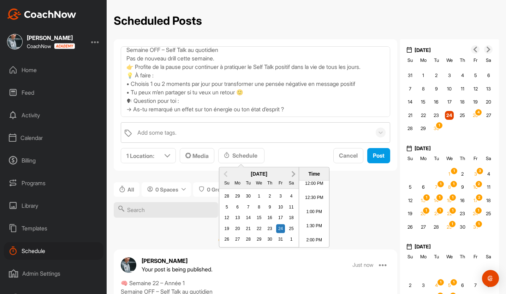
click at [292, 173] on span "Next Month" at bounding box center [292, 172] width 0 height 7
click at [294, 171] on button "Next Month" at bounding box center [293, 173] width 11 height 11
click at [260, 204] on div "10" at bounding box center [258, 206] width 9 height 9
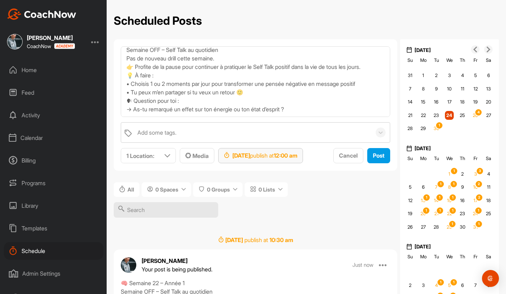
click at [286, 151] on div "[DATE] publish at 12:00 am" at bounding box center [260, 155] width 73 height 8
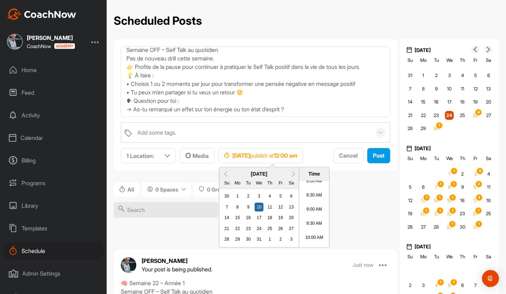
scroll to position [235, 0]
click at [312, 232] on li "10:00 AM" at bounding box center [314, 235] width 30 height 14
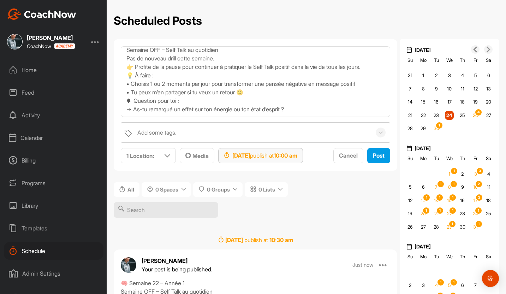
click at [250, 155] on strong "[DATE]" at bounding box center [241, 155] width 18 height 7
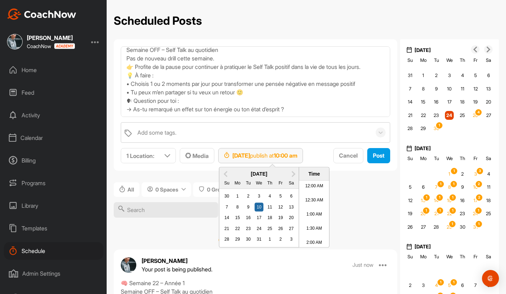
scroll to position [256, 0]
click at [248, 204] on div "9" at bounding box center [247, 206] width 9 height 9
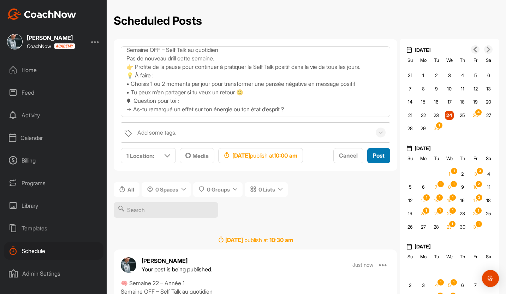
click at [346, 153] on span "Post" at bounding box center [379, 155] width 12 height 7
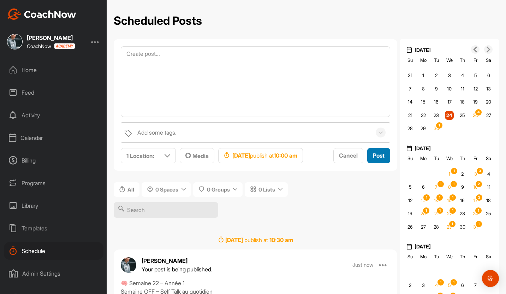
scroll to position [0, 0]
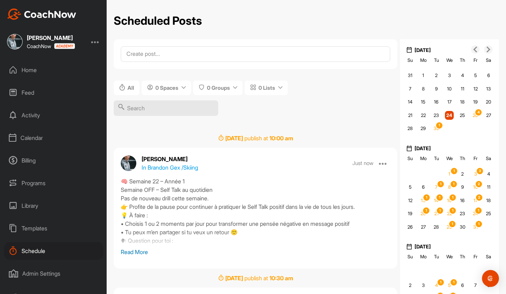
click at [40, 208] on div "Library" at bounding box center [53, 206] width 99 height 18
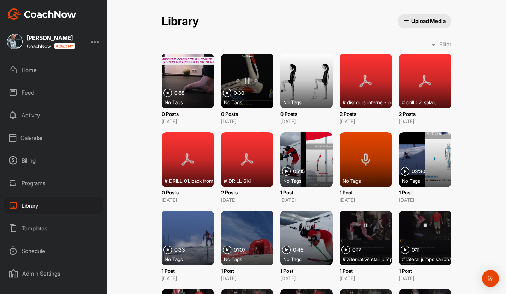
click at [301, 103] on div "No Tags" at bounding box center [309, 101] width 52 height 7
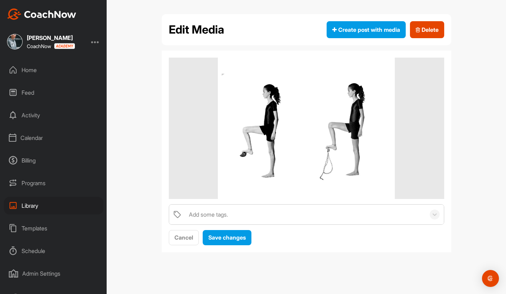
click at [224, 213] on div "Add some tags." at bounding box center [208, 214] width 39 height 8
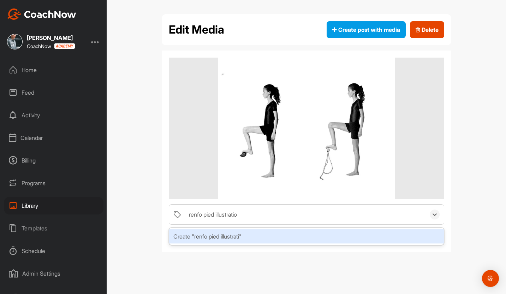
type input "renfo pied illustration"
click at [215, 236] on div "Create "renfo pied illustration"" at bounding box center [306, 236] width 274 height 14
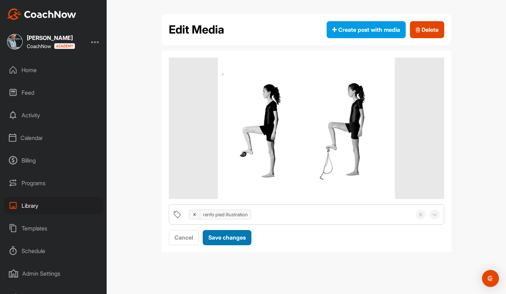
click at [222, 241] on div "Save changes" at bounding box center [226, 237] width 37 height 8
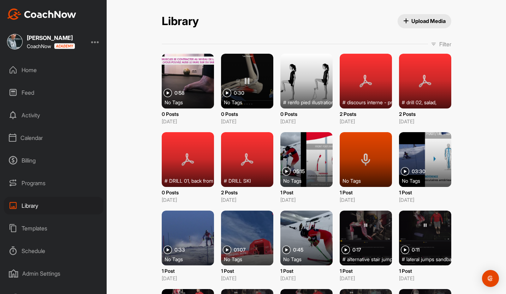
click at [250, 85] on div at bounding box center [247, 81] width 52 height 55
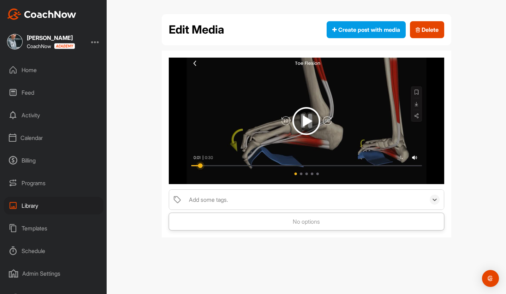
click at [230, 200] on div "Add some tags." at bounding box center [305, 199] width 240 height 20
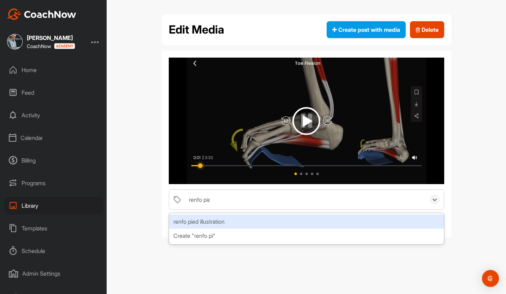
type input "renfo pied"
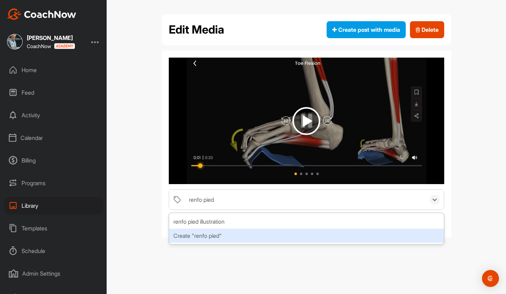
click at [225, 235] on div "Create "renfo pied"" at bounding box center [306, 235] width 274 height 14
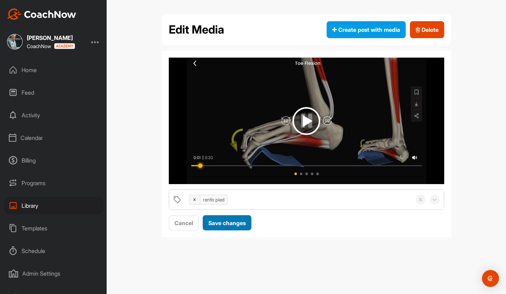
click at [216, 225] on span "Save changes" at bounding box center [226, 222] width 37 height 7
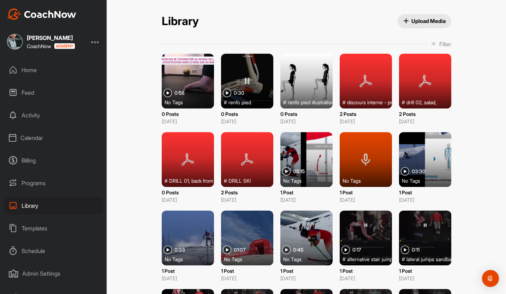
click at [193, 98] on div "No Tags" at bounding box center [190, 101] width 52 height 7
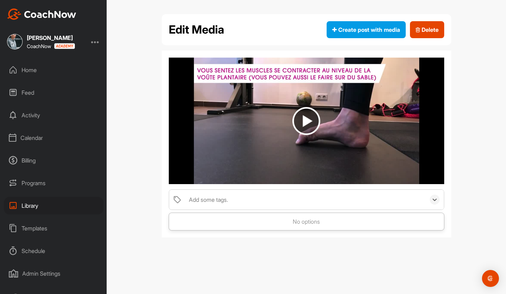
click at [214, 200] on div "Add some tags." at bounding box center [208, 199] width 39 height 8
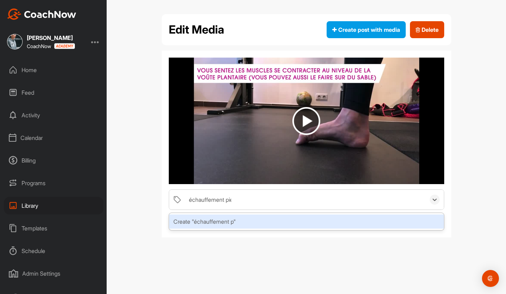
type input "échauffement pied"
click at [226, 222] on div "Create "échauffement pied"" at bounding box center [306, 221] width 274 height 14
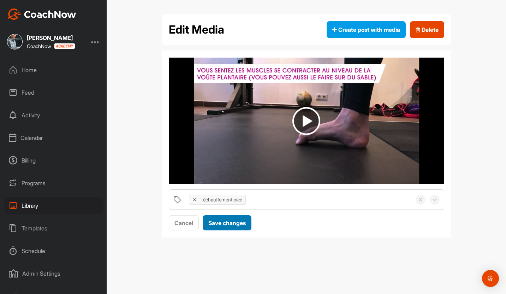
click at [224, 223] on span "Save changes" at bounding box center [226, 222] width 37 height 7
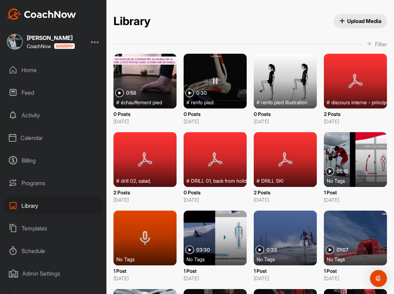
click at [32, 246] on div "Schedule" at bounding box center [53, 251] width 99 height 18
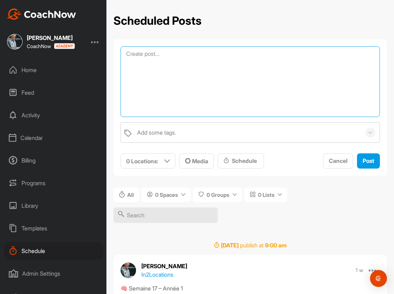
click at [147, 55] on textarea at bounding box center [251, 81] width 260 height 71
paste textarea "🦶 Semaine 16 – Année 2 Renforcement du pied Le pied est primordial pour ta coor…"
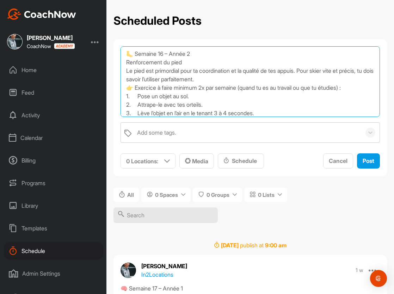
type textarea "🦶 Semaine 16 – Année 2 Renforcement du pied Le pied est primordial pour ta coor…"
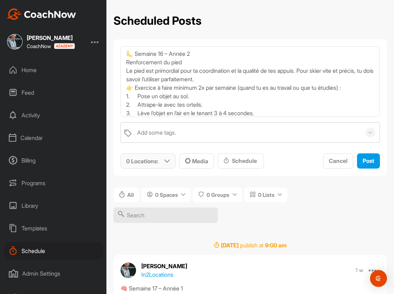
click at [165, 162] on icon at bounding box center [167, 161] width 6 height 6
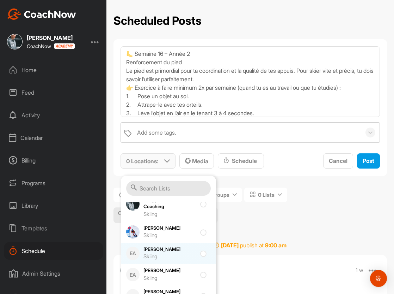
click at [168, 252] on div "Carla Riethmann Skiing" at bounding box center [170, 253] width 53 height 15
checkbox input "true"
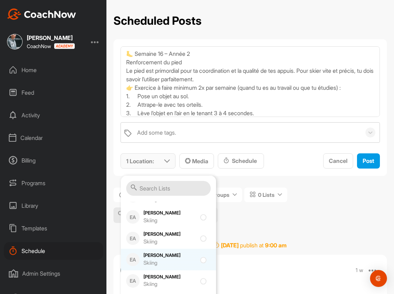
click at [168, 255] on div "Hector Bielmann Skiing" at bounding box center [170, 259] width 53 height 15
checkbox input "true"
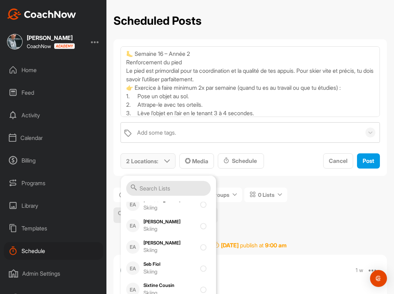
scroll to position [575, 0]
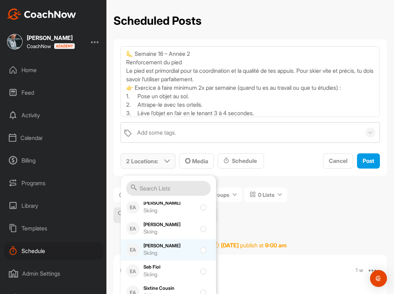
click at [168, 248] on div "Saskia Amaudruz Skiing" at bounding box center [170, 249] width 53 height 15
checkbox input "true"
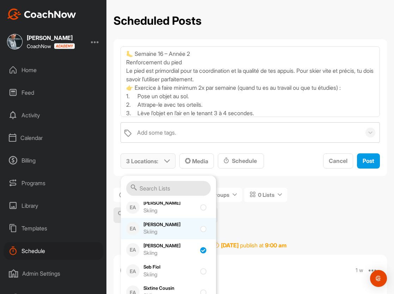
click at [170, 230] on div "Skiing" at bounding box center [170, 232] width 53 height 8
checkbox input "true"
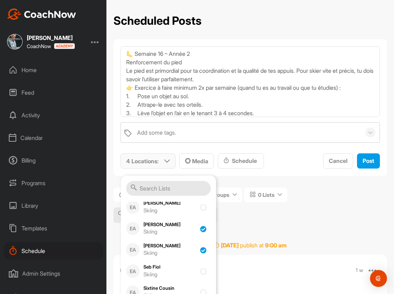
click at [168, 188] on input "text" at bounding box center [168, 188] width 85 height 15
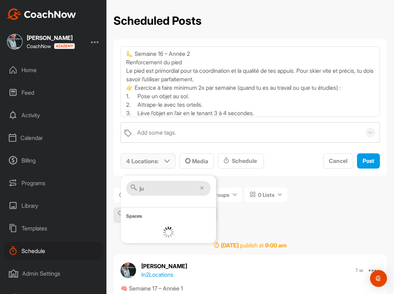
scroll to position [0, 0]
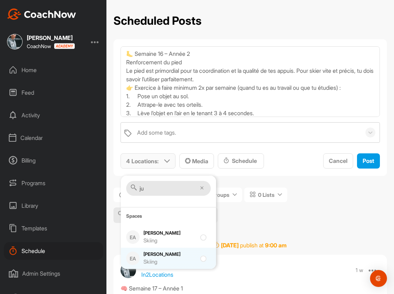
type input "ju"
click at [146, 254] on div "Justine Herzog Skiing" at bounding box center [170, 257] width 53 height 15
checkbox input "true"
click at [265, 172] on div "🦶 Semaine 16 – Année 2 Renforcement du pied Le pied est primordial pour ta coor…" at bounding box center [251, 107] width 274 height 137
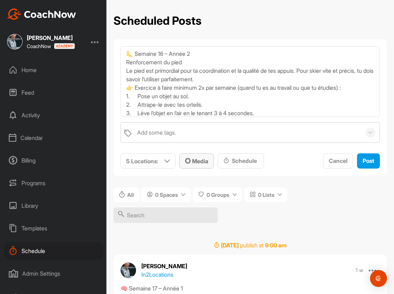
click at [197, 155] on button "Media" at bounding box center [197, 160] width 35 height 15
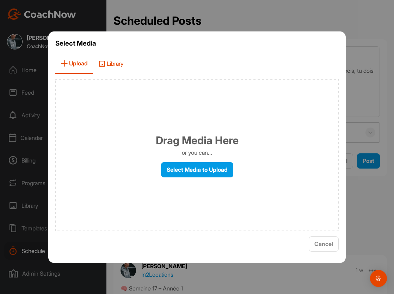
click at [117, 64] on span "Library" at bounding box center [111, 64] width 36 height 20
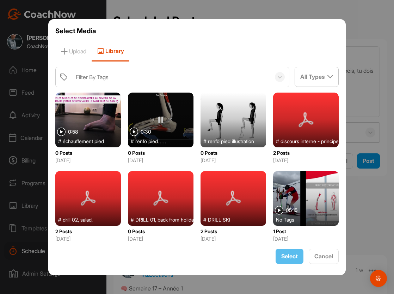
click at [229, 126] on div at bounding box center [234, 119] width 66 height 55
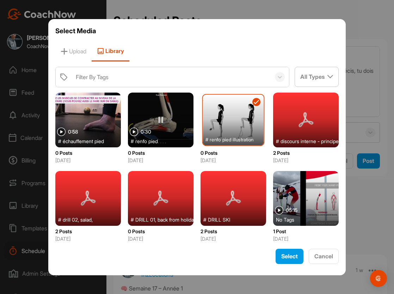
click at [162, 123] on div at bounding box center [161, 119] width 66 height 55
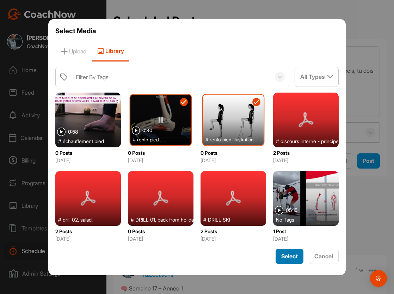
click at [289, 256] on span "Select" at bounding box center [290, 255] width 17 height 7
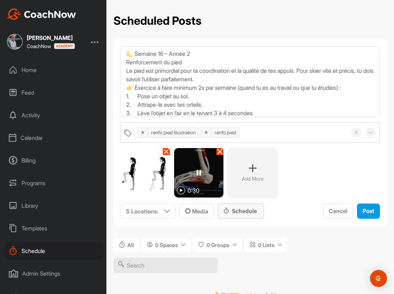
click at [249, 216] on div "Schedule" at bounding box center [241, 210] width 46 height 15
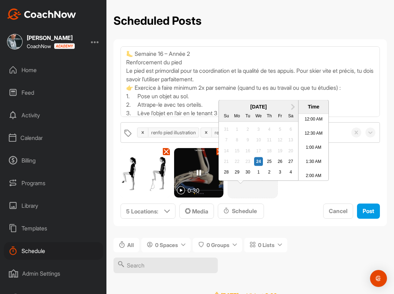
scroll to position [355, 0]
click at [278, 177] on div "3" at bounding box center [280, 172] width 9 height 9
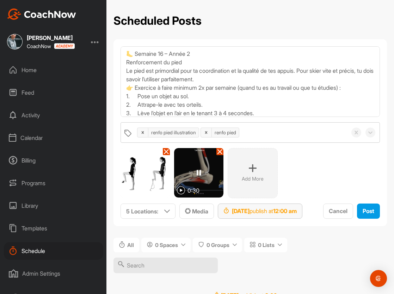
click at [283, 210] on div "Oct 3, 2025 publish at 12:00 am" at bounding box center [260, 210] width 73 height 8
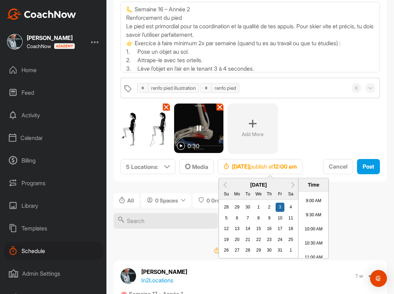
scroll to position [242, 0]
click at [312, 209] on li "9:00 AM" at bounding box center [314, 211] width 30 height 14
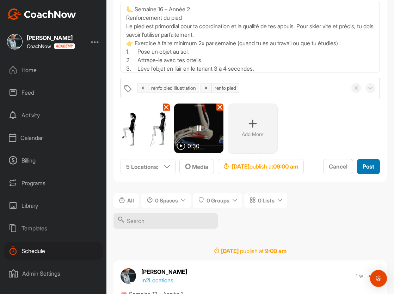
click at [363, 170] on span "Post" at bounding box center [369, 166] width 12 height 7
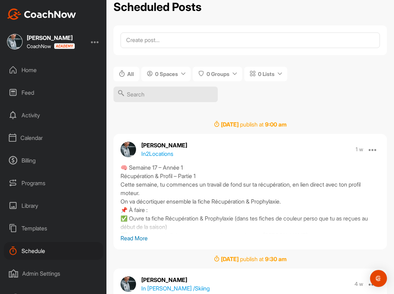
scroll to position [0, 0]
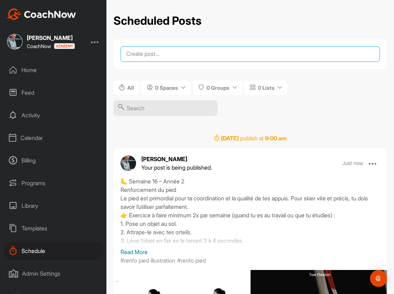
click at [163, 53] on textarea at bounding box center [251, 54] width 260 height 16
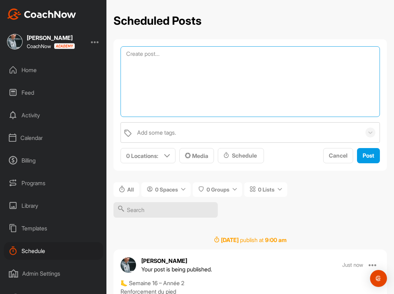
paste textarea "🦶 Semaine 17 – Année 2 Échauffement du pied Dans la continuité de la semaine pa…"
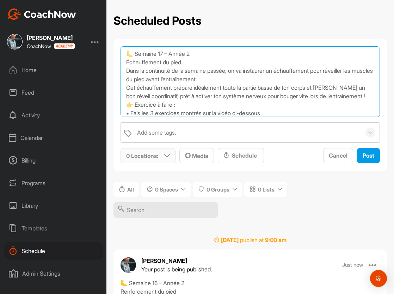
type textarea "🦶 Semaine 17 – Année 2 Échauffement du pied Dans la continuité de la semaine pa…"
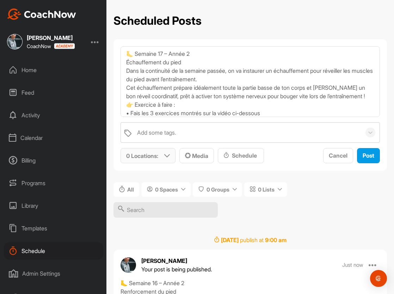
click at [162, 153] on div "0 Locations :" at bounding box center [148, 155] width 54 height 14
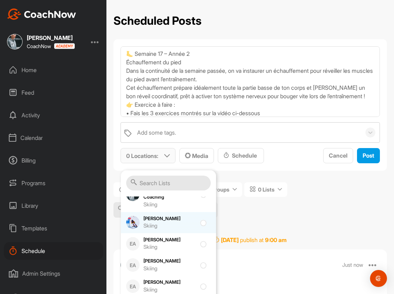
scroll to position [237, 0]
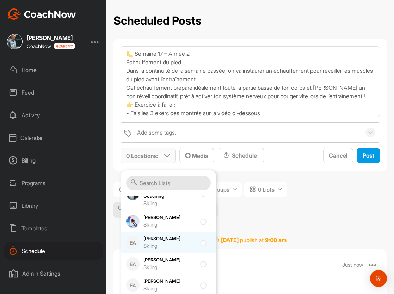
click at [168, 244] on div "Skiing" at bounding box center [170, 246] width 53 height 8
checkbox input "true"
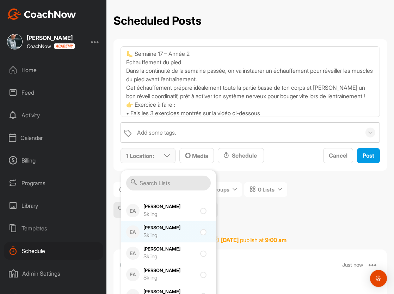
scroll to position [312, 0]
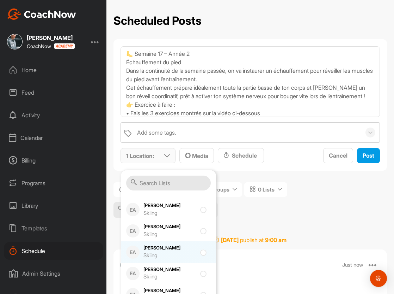
click at [180, 248] on div "Hector Bielmann Skiing" at bounding box center [170, 251] width 53 height 15
checkbox input "true"
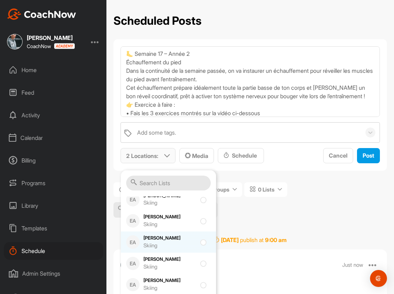
click at [181, 239] on div "Justine Herzog Skiing" at bounding box center [170, 241] width 53 height 15
checkbox input "true"
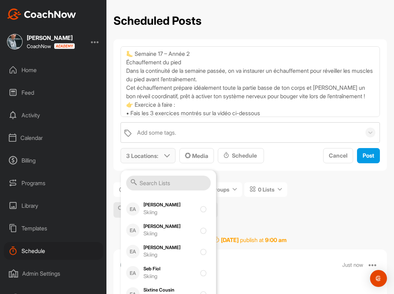
scroll to position [585, 0]
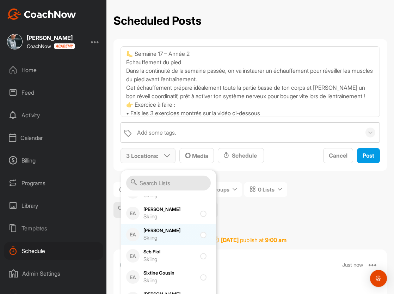
click at [181, 236] on div "Skiing" at bounding box center [170, 238] width 53 height 8
checkbox input "true"
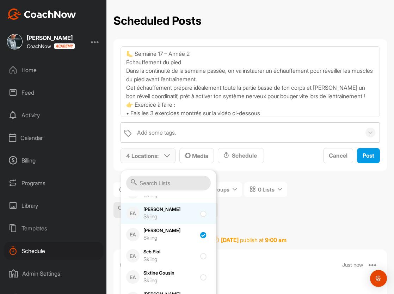
click at [181, 213] on div "Skiing" at bounding box center [170, 216] width 53 height 8
checkbox input "true"
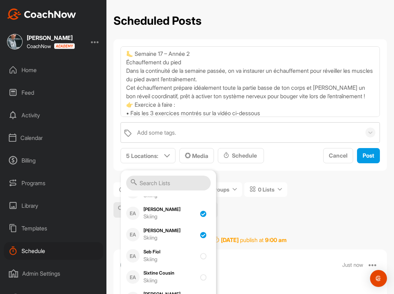
click at [260, 220] on div "All 0 Spaces 0 Groups 0 Lists" at bounding box center [251, 203] width 274 height 54
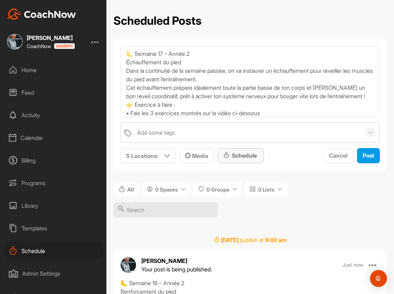
click at [249, 155] on div "Schedule" at bounding box center [241, 155] width 35 height 8
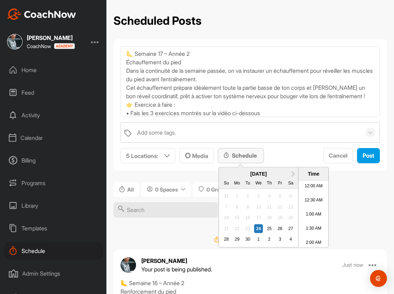
scroll to position [355, 0]
click at [292, 174] on span "Next Month" at bounding box center [292, 172] width 0 height 7
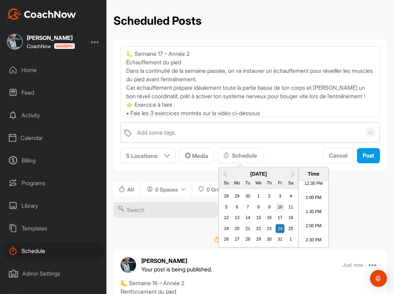
click at [280, 208] on div "10" at bounding box center [280, 206] width 9 height 9
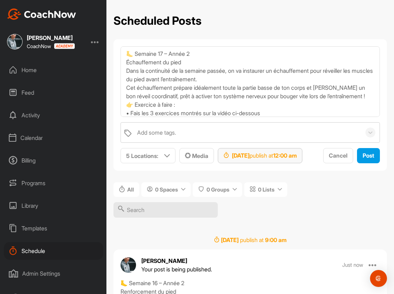
click at [297, 153] on strong "12:00 am" at bounding box center [285, 155] width 24 height 7
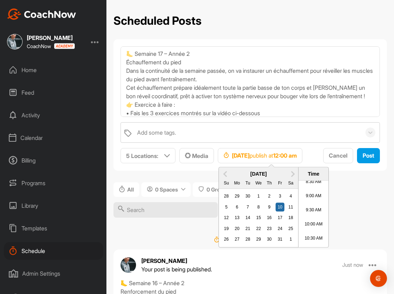
scroll to position [244, 0]
click at [309, 195] on li "9:00 AM" at bounding box center [314, 197] width 30 height 14
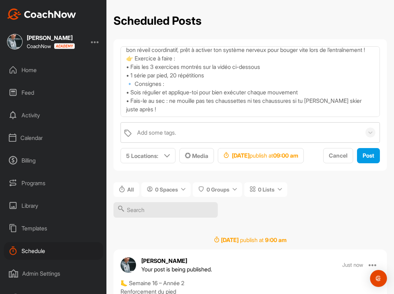
scroll to position [0, 0]
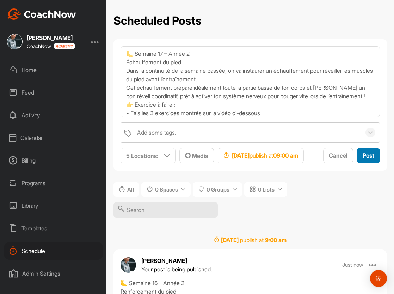
click at [363, 159] on span "Post" at bounding box center [369, 155] width 12 height 7
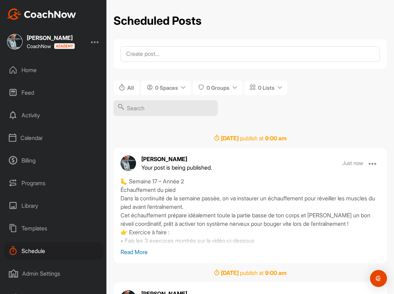
click at [43, 72] on div "Home" at bounding box center [53, 70] width 99 height 18
